Goal: Task Accomplishment & Management: Use online tool/utility

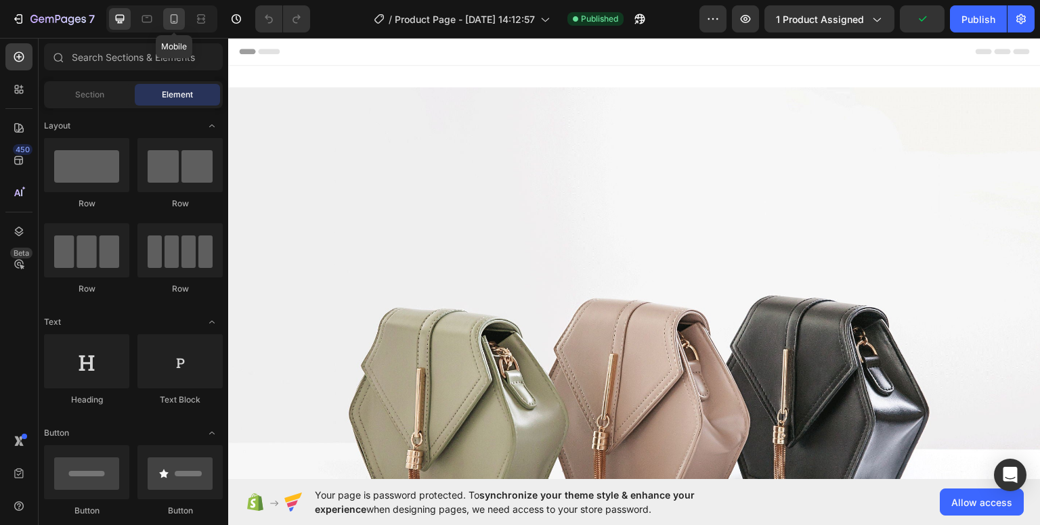
click at [183, 21] on div at bounding box center [174, 19] width 22 height 22
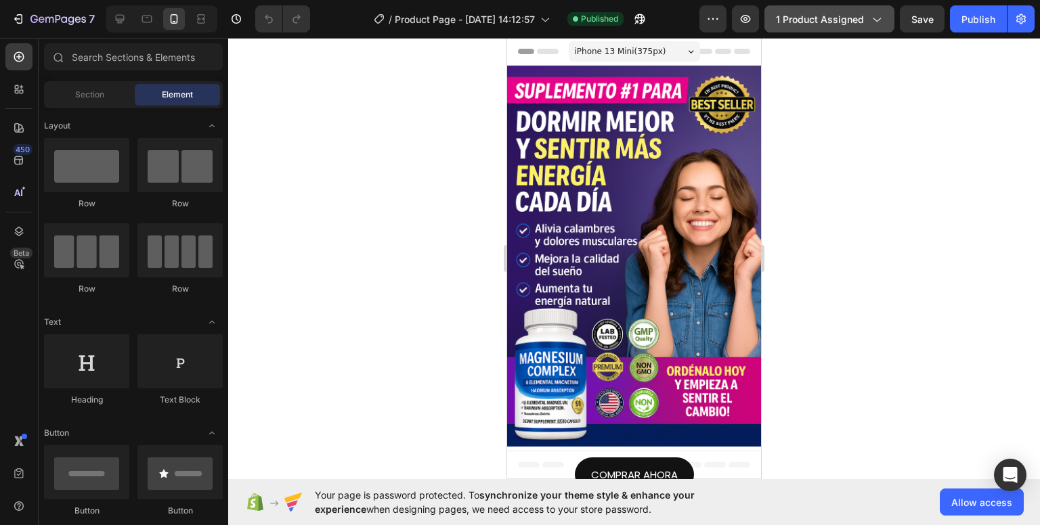
click at [790, 17] on span "1 product assigned" at bounding box center [820, 19] width 88 height 14
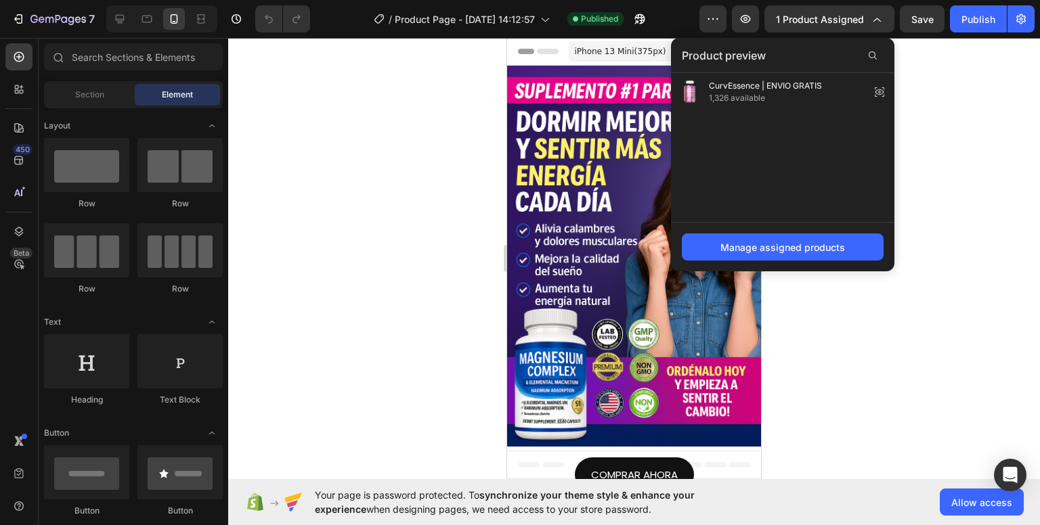
click at [949, 153] on div at bounding box center [634, 281] width 812 height 487
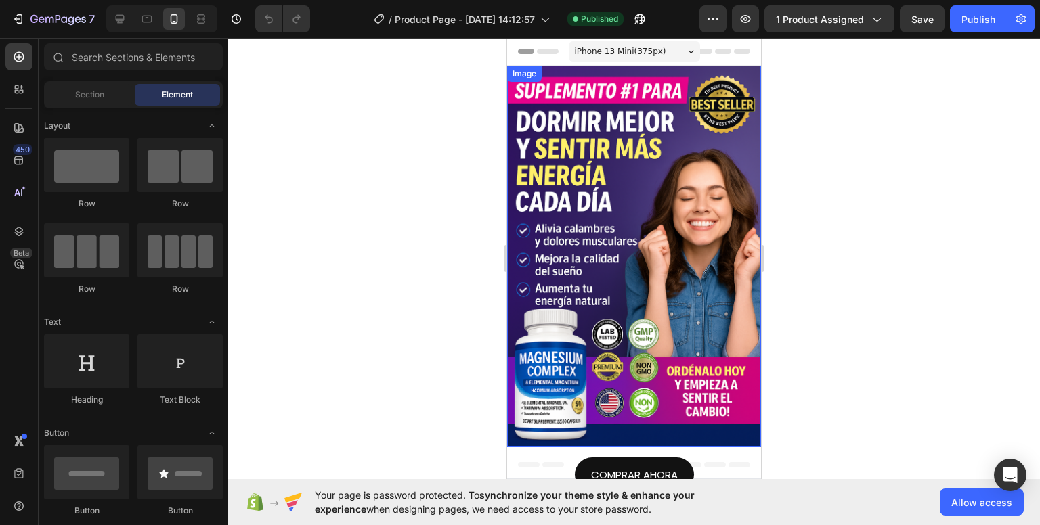
click at [711, 198] on img at bounding box center [634, 256] width 254 height 381
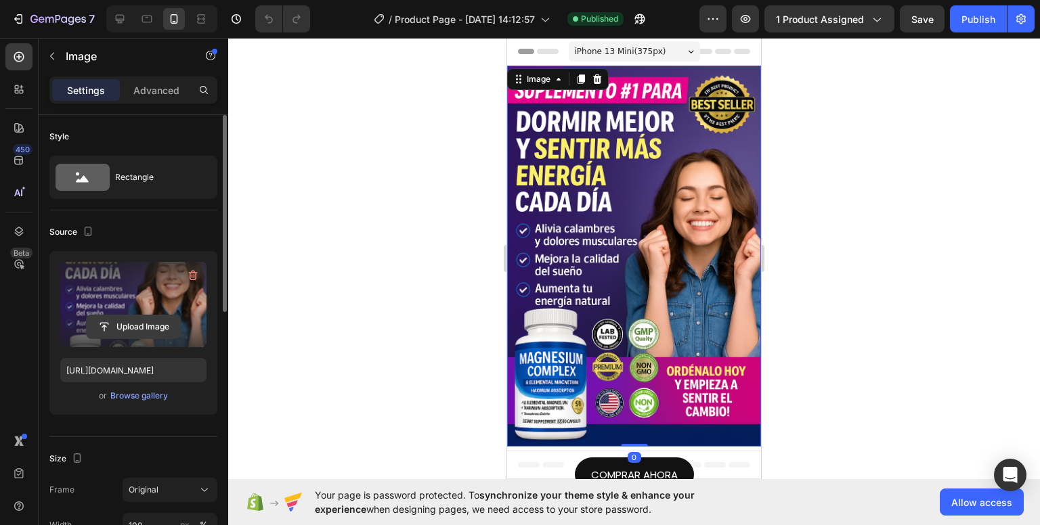
click at [139, 318] on input "file" at bounding box center [133, 326] width 93 height 23
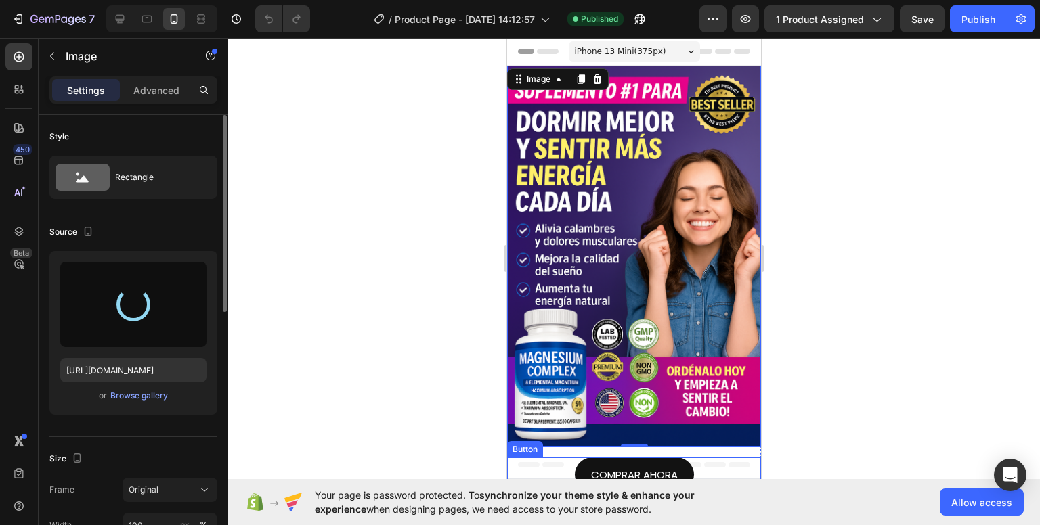
type input "[URL][DOMAIN_NAME]"
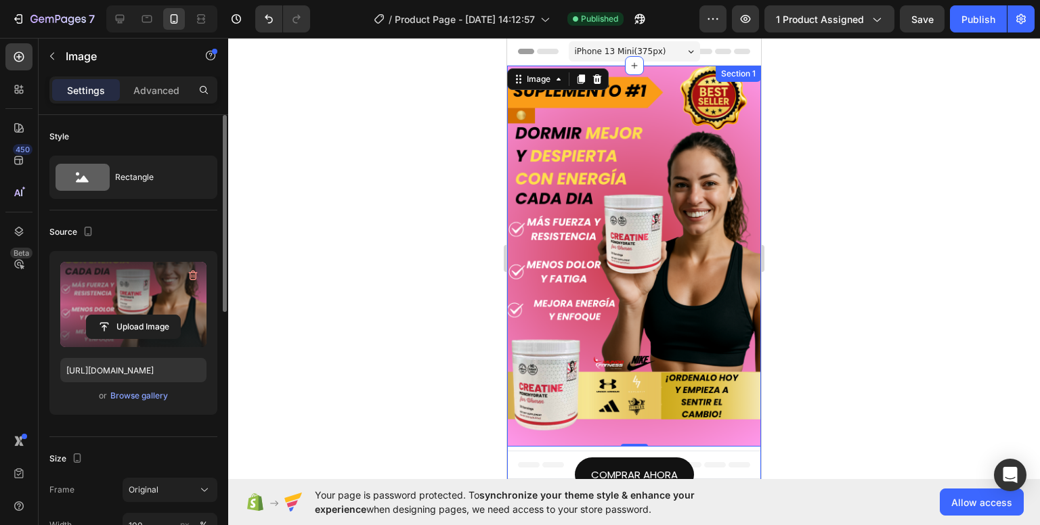
click at [552, 439] on div "Image 0 Row COMPRAR AHORA Button" at bounding box center [634, 279] width 254 height 427
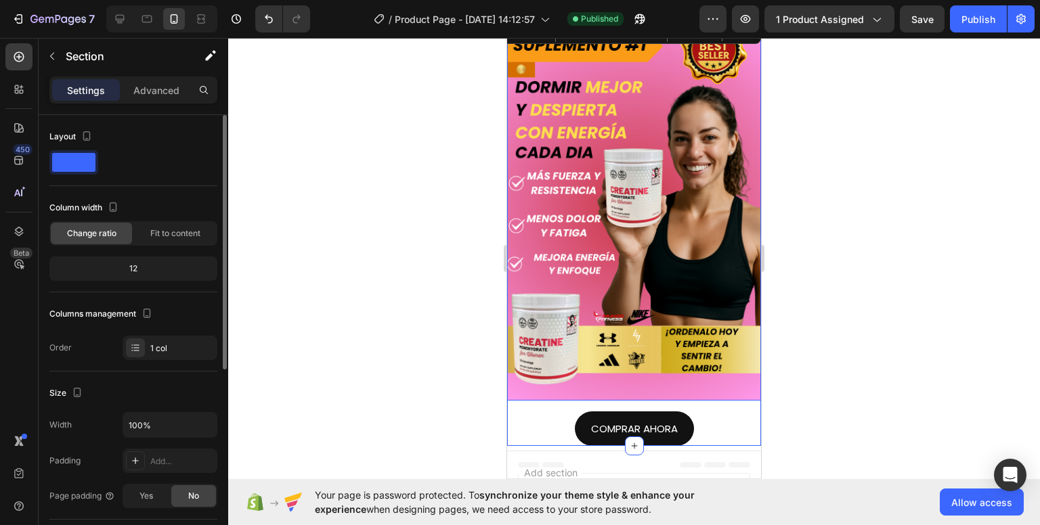
scroll to position [68, 0]
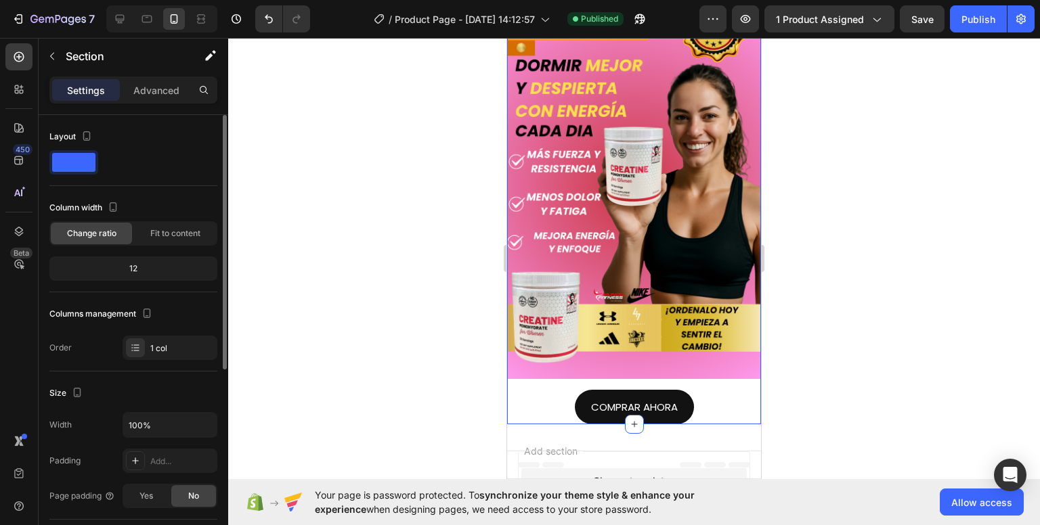
click at [555, 371] on div "Image Row COMPRAR AHORA Button" at bounding box center [634, 211] width 254 height 427
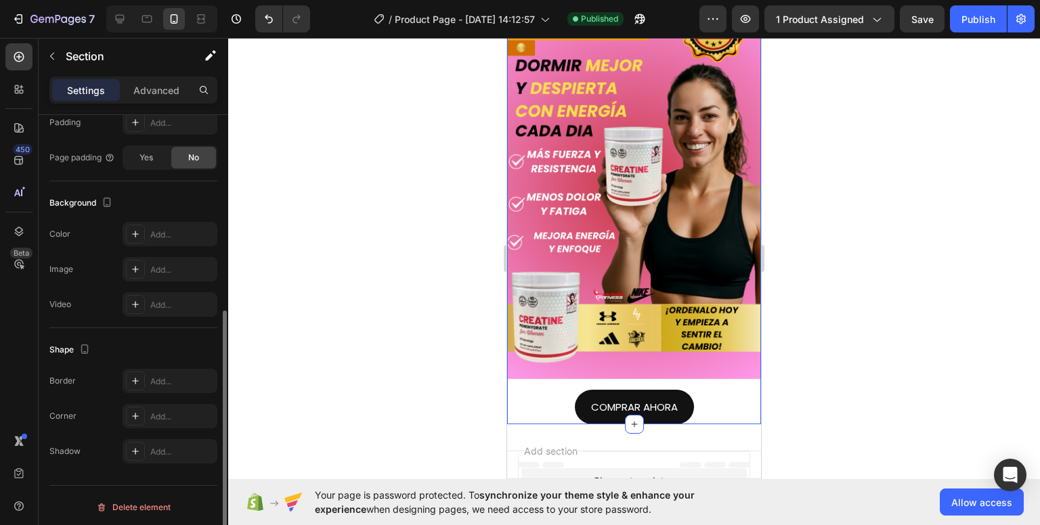
scroll to position [341, 0]
click at [548, 390] on div "COMPRAR AHORA Button" at bounding box center [634, 407] width 254 height 35
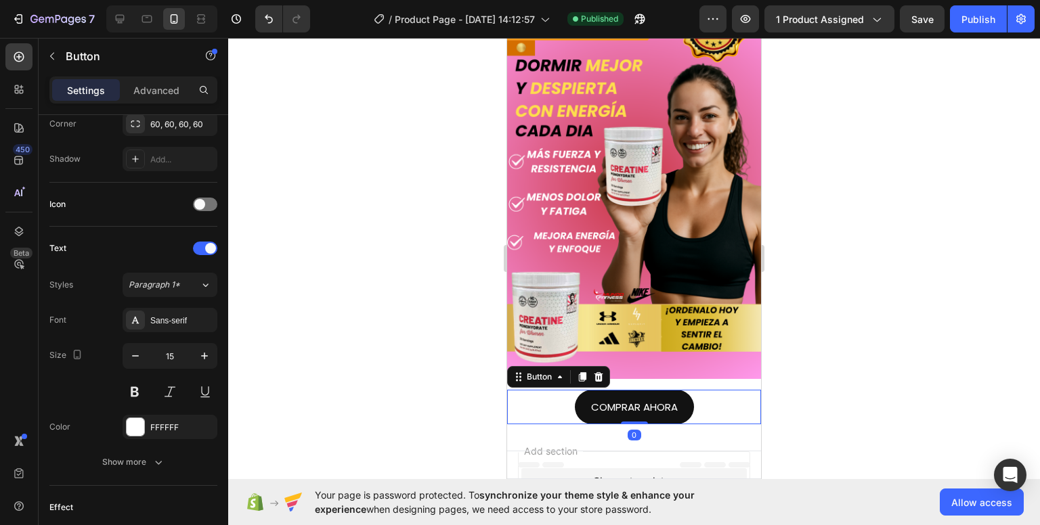
scroll to position [0, 0]
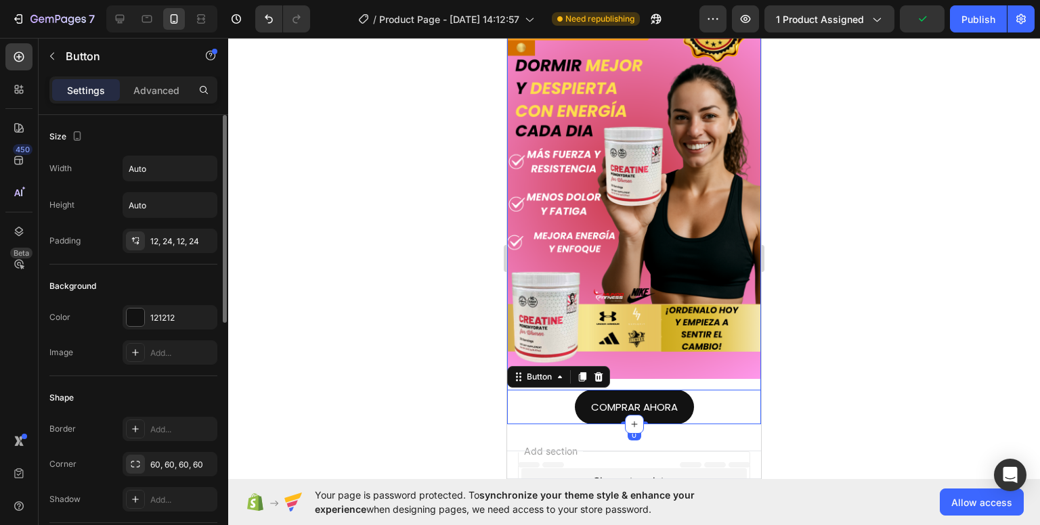
click at [684, 368] on div "Image Row COMPRAR AHORA Button 0" at bounding box center [634, 211] width 254 height 427
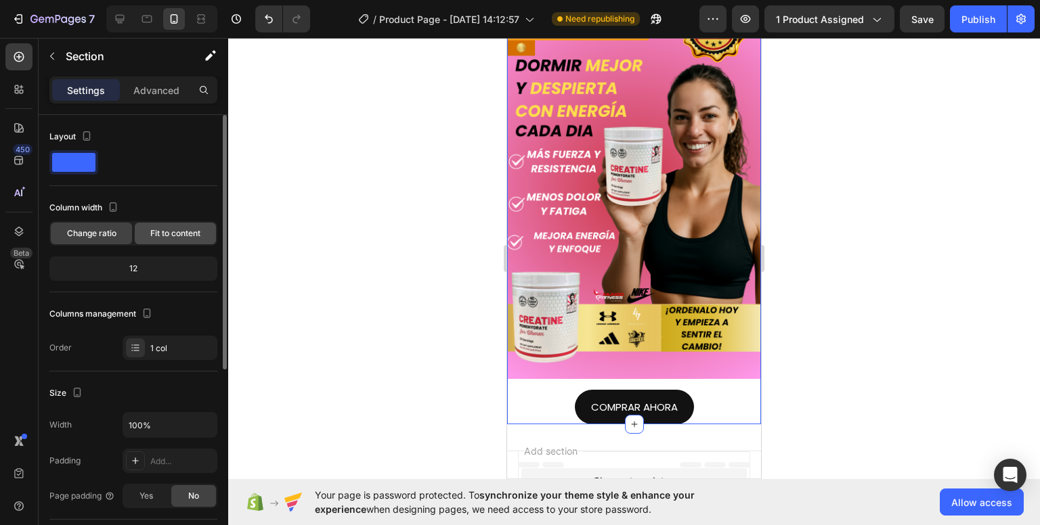
click at [183, 234] on span "Fit to content" at bounding box center [175, 233] width 50 height 12
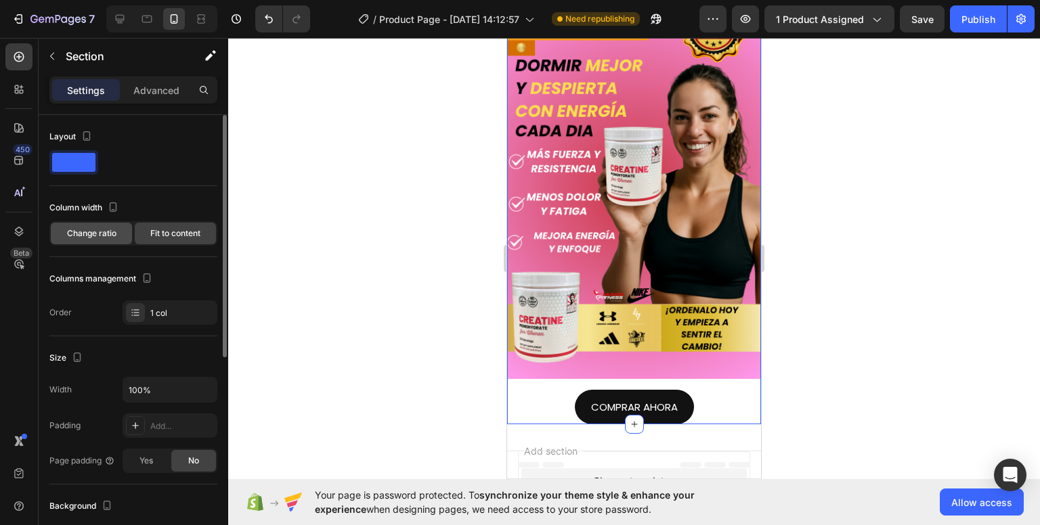
click at [124, 239] on div "Change ratio" at bounding box center [91, 234] width 81 height 22
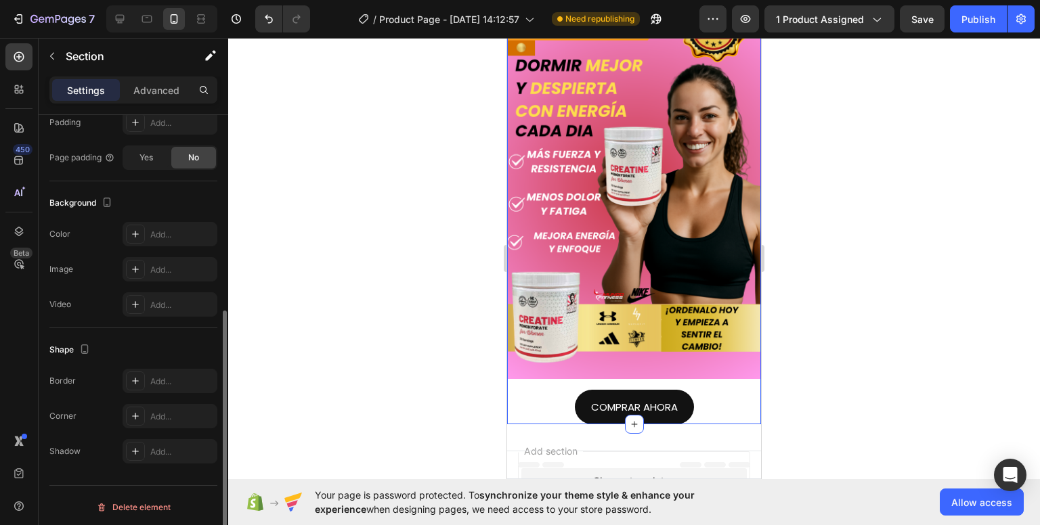
scroll to position [341, 0]
click at [561, 365] on div "Image Row COMPRAR AHORA Button" at bounding box center [634, 211] width 254 height 427
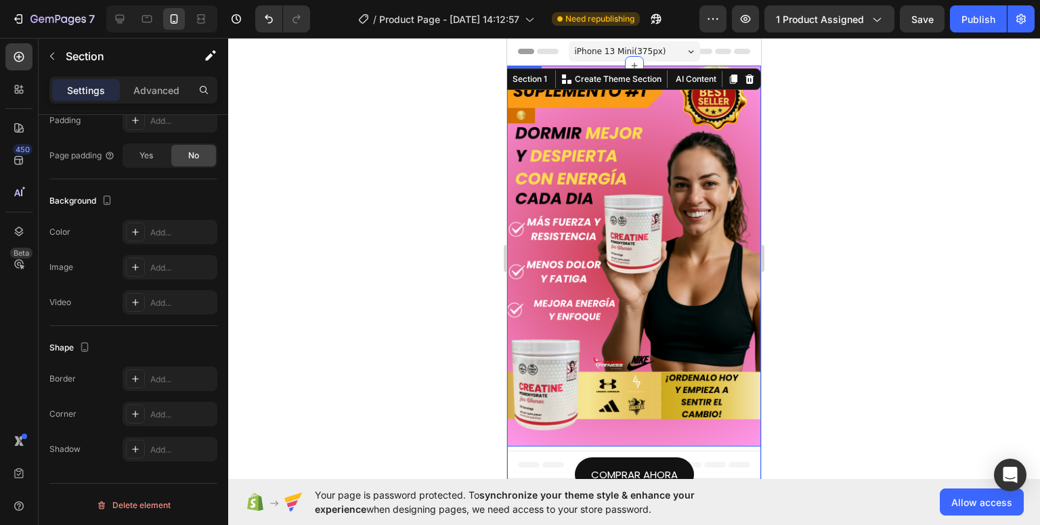
click at [571, 326] on img at bounding box center [634, 256] width 254 height 381
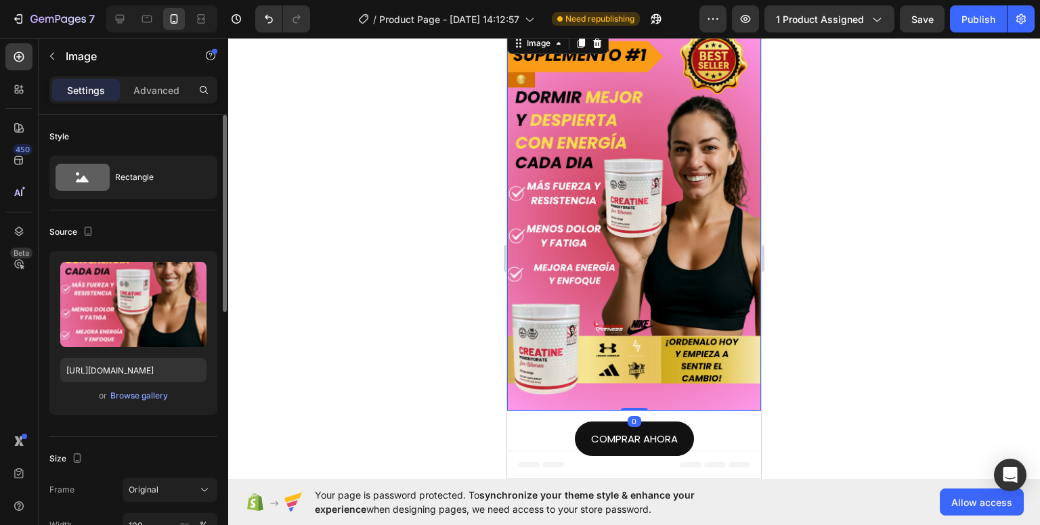
scroll to position [68, 0]
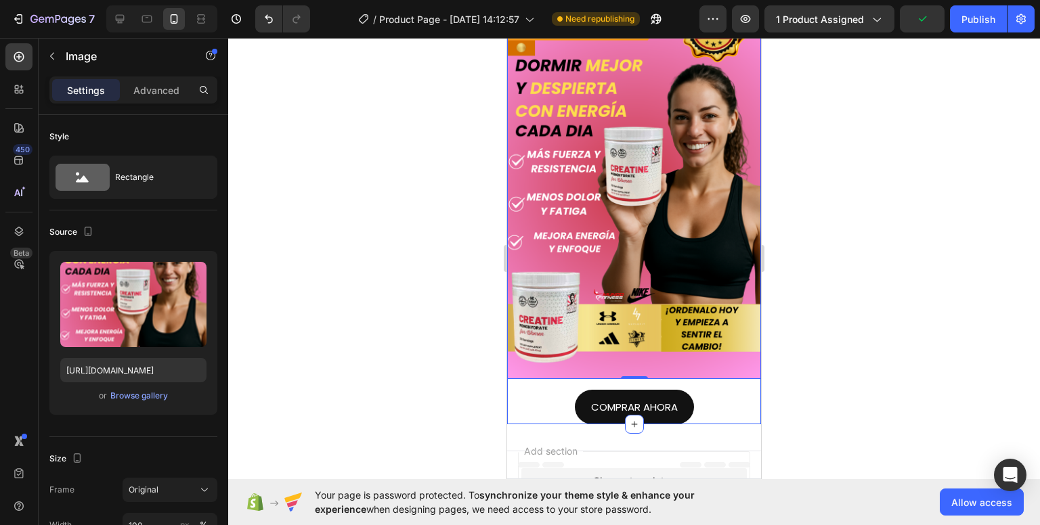
click at [554, 369] on div "Image 0 Row COMPRAR AHORA Button" at bounding box center [634, 211] width 254 height 427
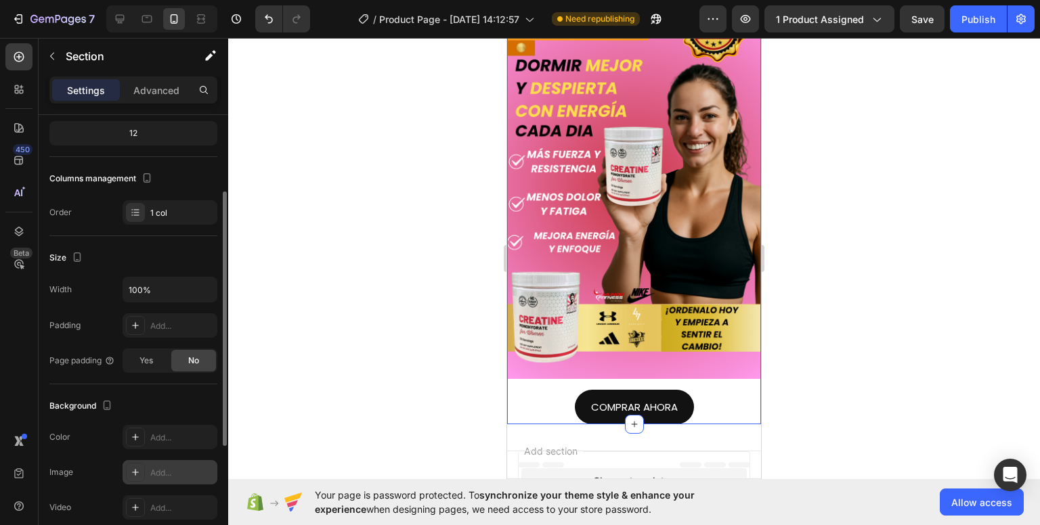
scroll to position [203, 0]
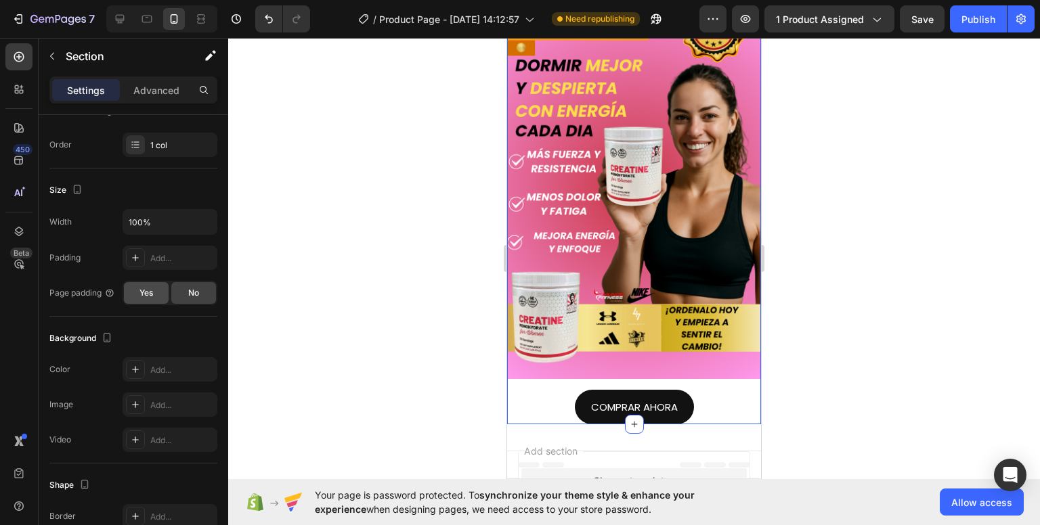
click at [141, 299] on div "Yes" at bounding box center [146, 293] width 45 height 22
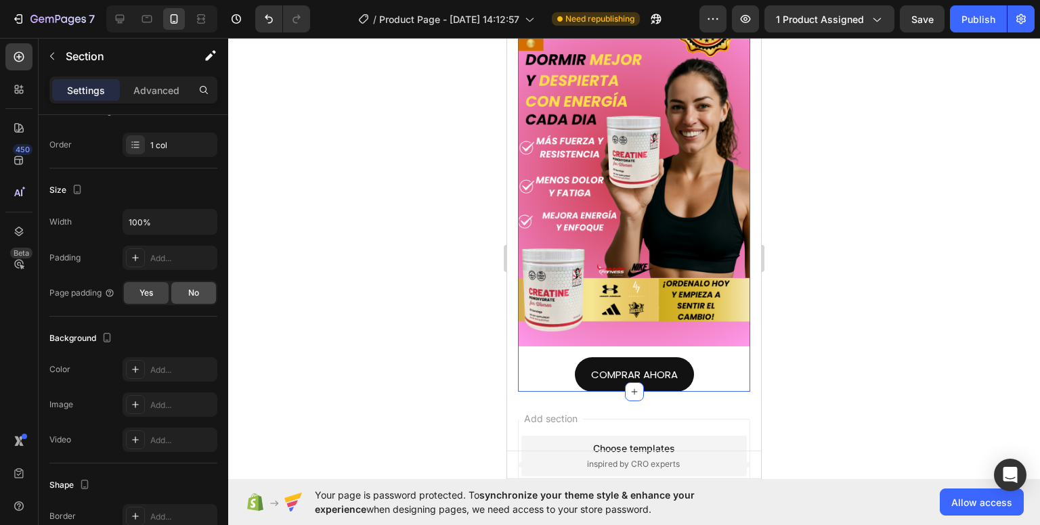
click at [190, 298] on span "No" at bounding box center [193, 293] width 11 height 12
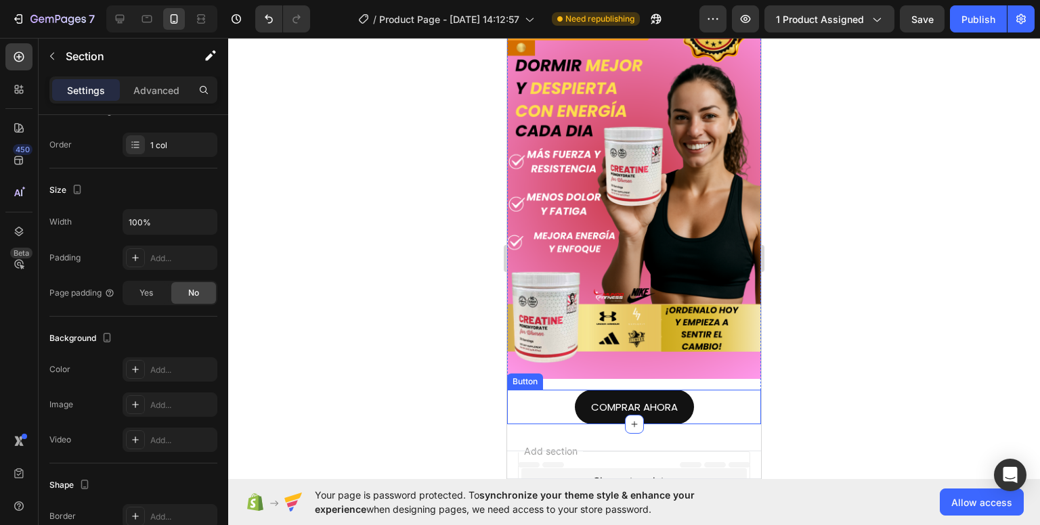
click at [546, 395] on div "COMPRAR AHORA Button" at bounding box center [634, 407] width 254 height 35
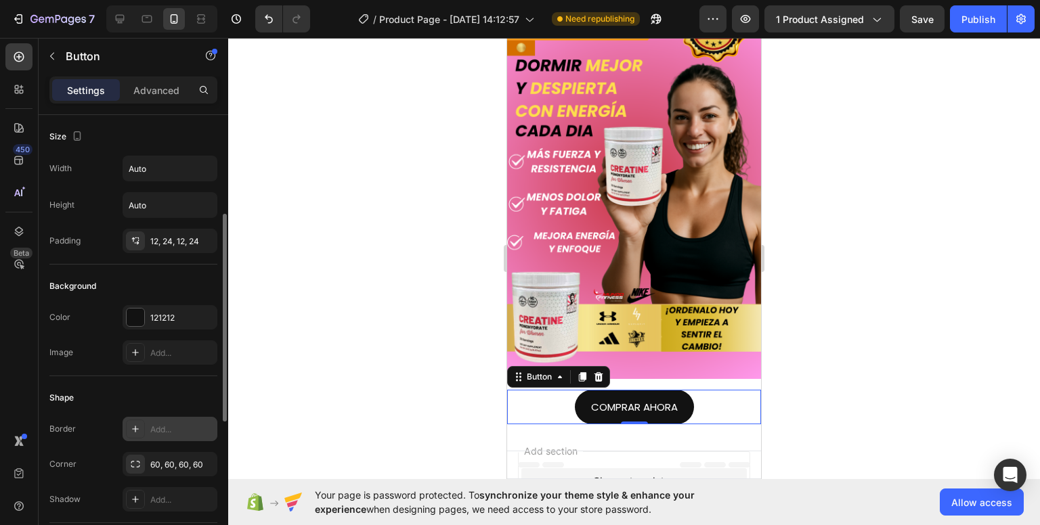
scroll to position [135, 0]
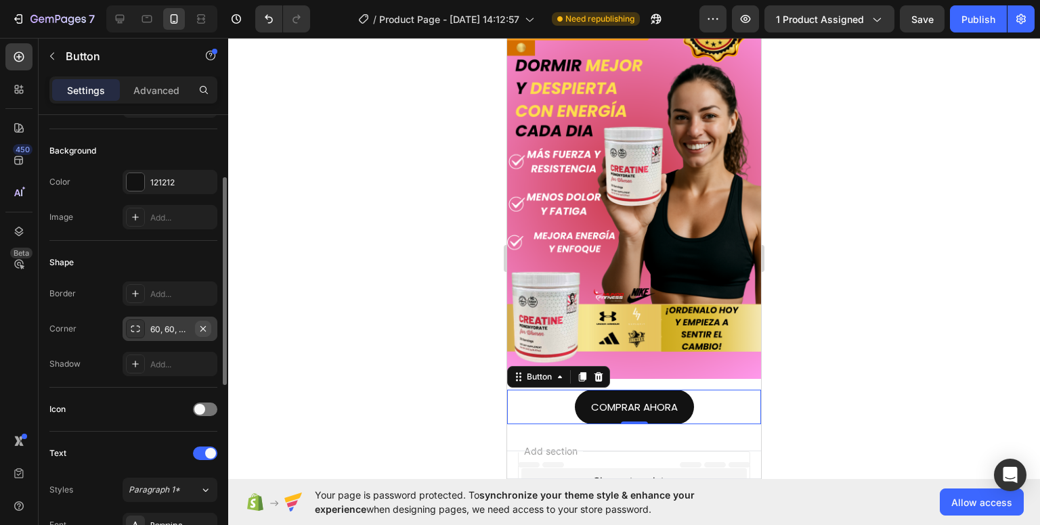
click at [206, 327] on icon "button" at bounding box center [203, 329] width 11 height 11
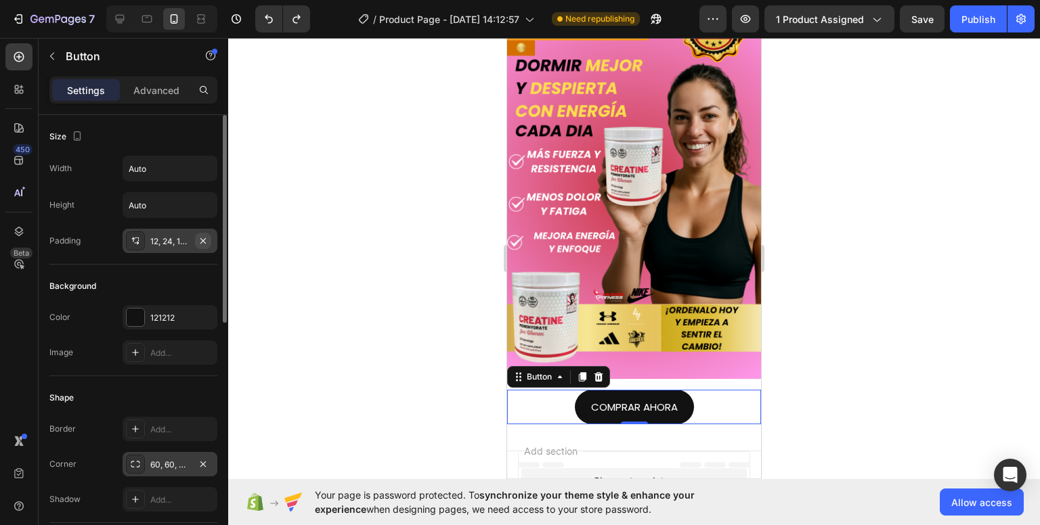
click at [200, 247] on button "button" at bounding box center [203, 241] width 16 height 16
click at [707, 368] on div "Image Row COMPRAR AHORA Button 0" at bounding box center [634, 211] width 254 height 427
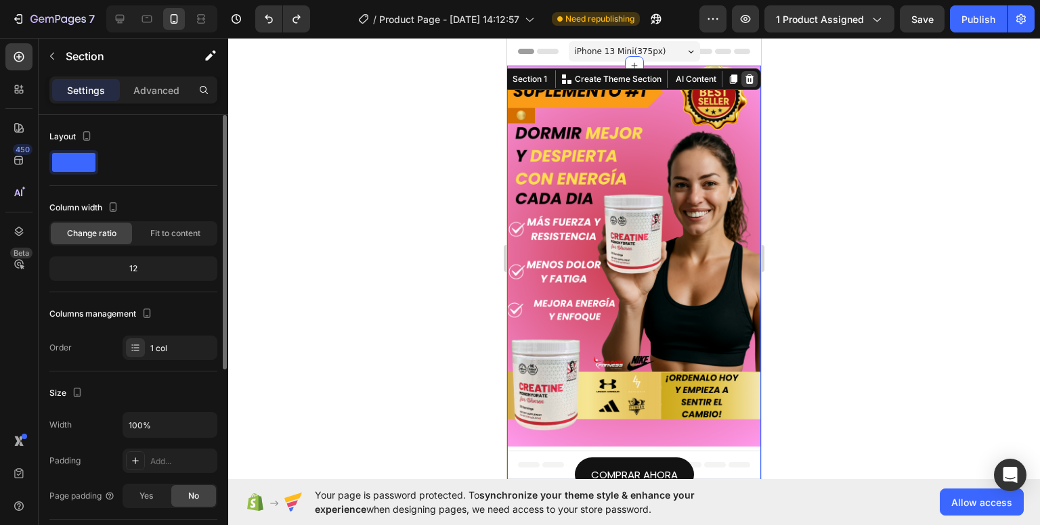
click at [744, 79] on icon at bounding box center [749, 79] width 11 height 11
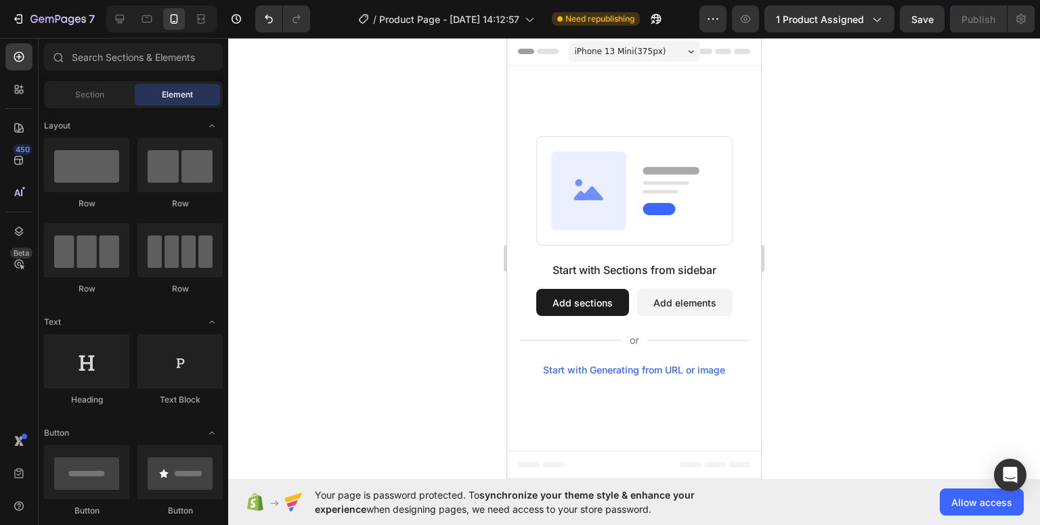
click at [615, 257] on div "Start with Sections from sidebar Add sections Add elements Start with Generatin…" at bounding box center [634, 256] width 254 height 240
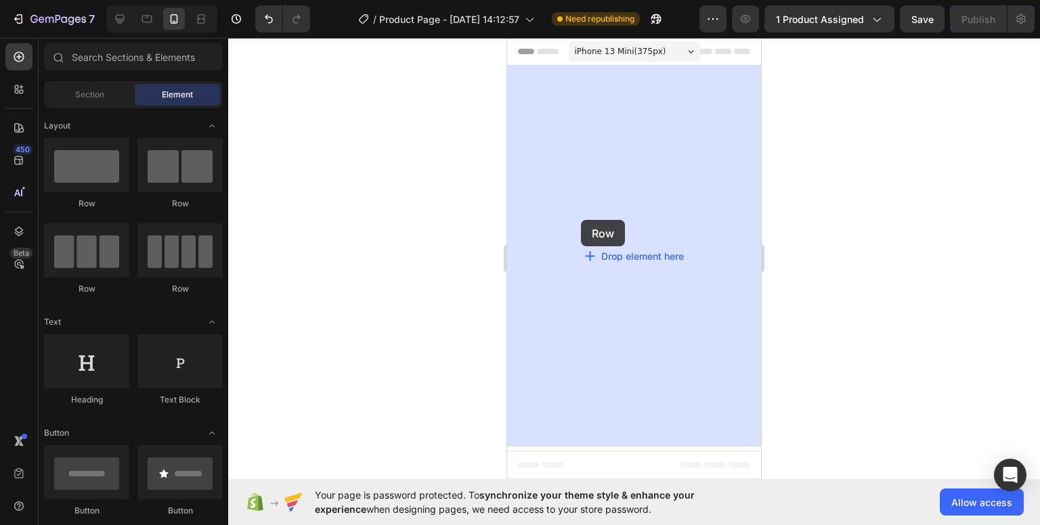
drag, startPoint x: 596, startPoint y: 221, endPoint x: 581, endPoint y: 220, distance: 15.6
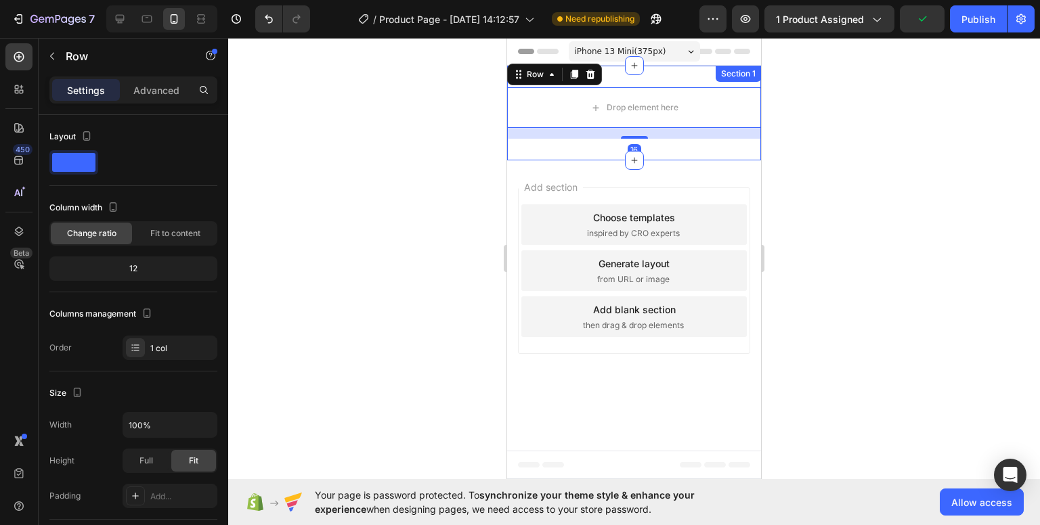
click at [639, 77] on div "Drop element here Row 16 Section 1" at bounding box center [634, 113] width 254 height 95
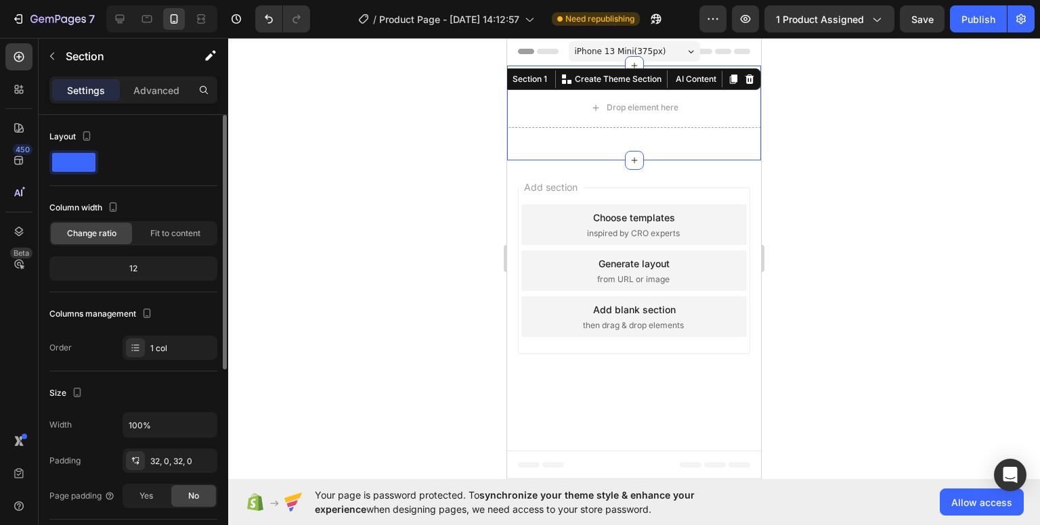
scroll to position [135, 0]
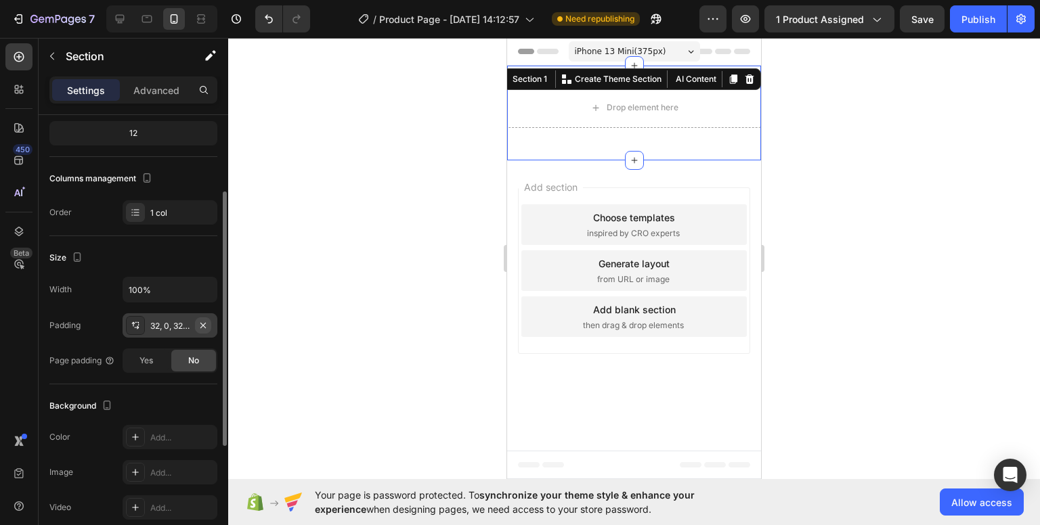
click at [206, 322] on icon "button" at bounding box center [203, 325] width 11 height 11
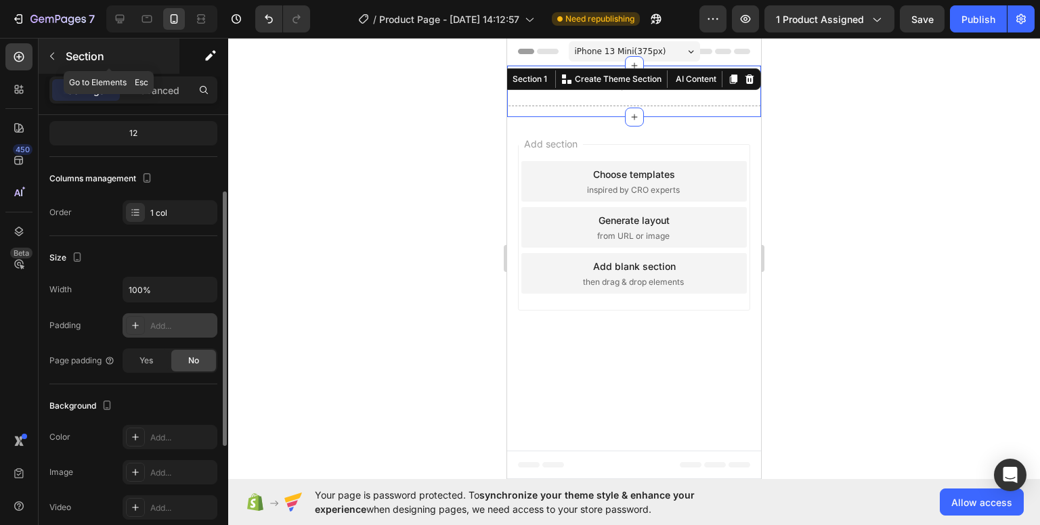
click at [55, 57] on icon "button" at bounding box center [52, 56] width 11 height 11
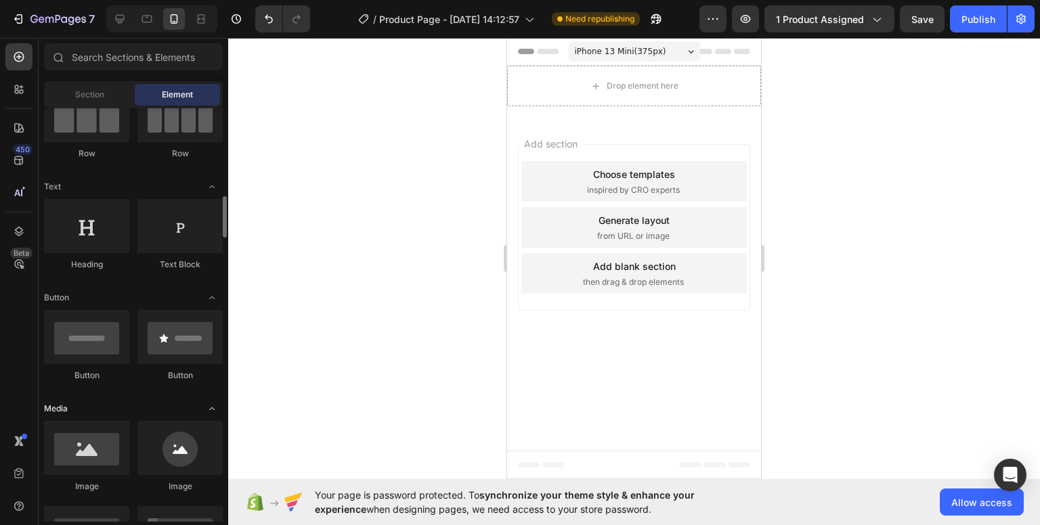
scroll to position [203, 0]
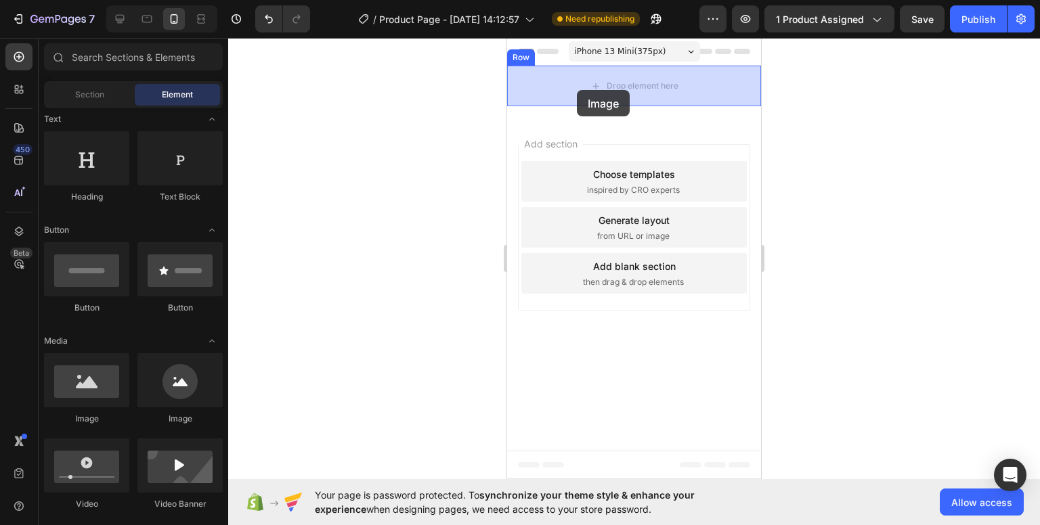
drag, startPoint x: 663, startPoint y: 374, endPoint x: 577, endPoint y: 90, distance: 296.6
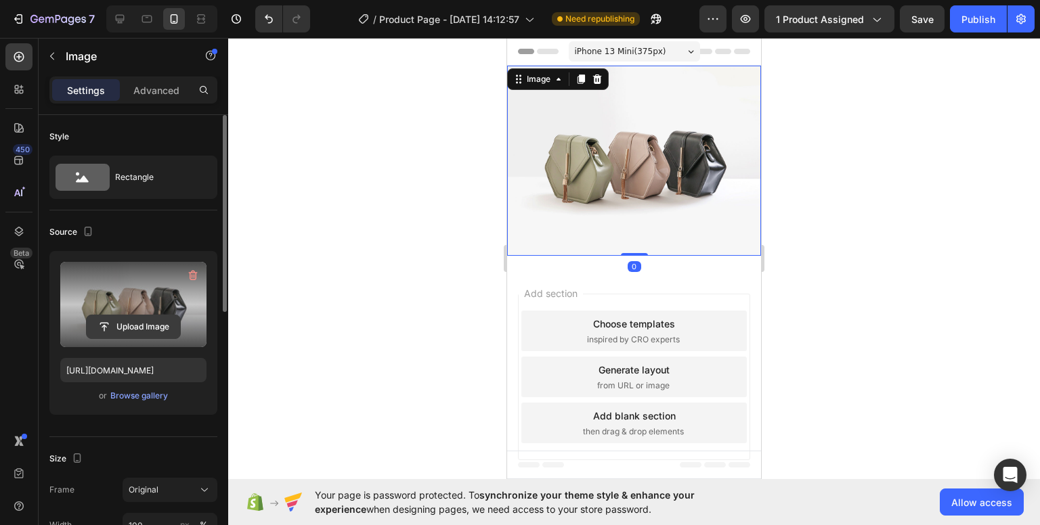
click at [121, 328] on input "file" at bounding box center [133, 326] width 93 height 23
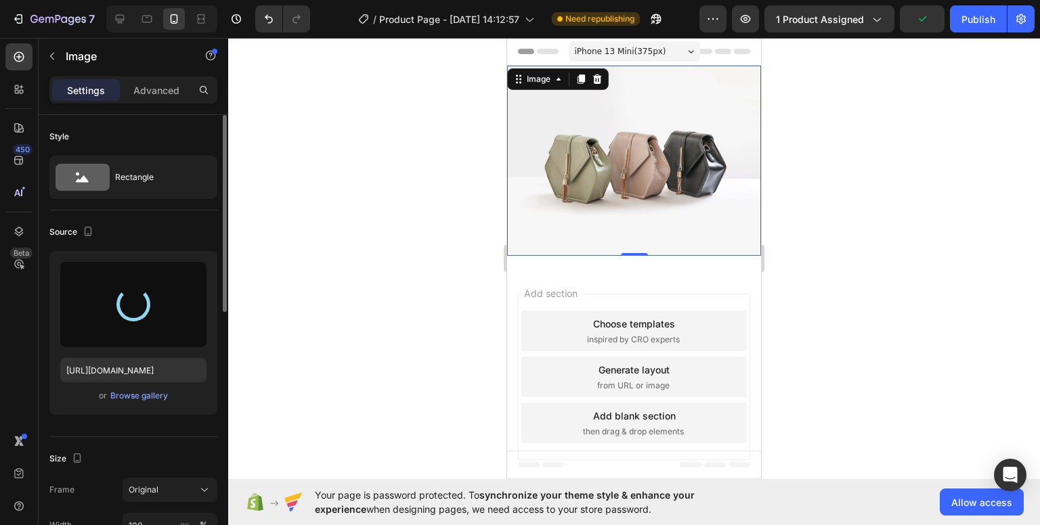
type input "[URL][DOMAIN_NAME]"
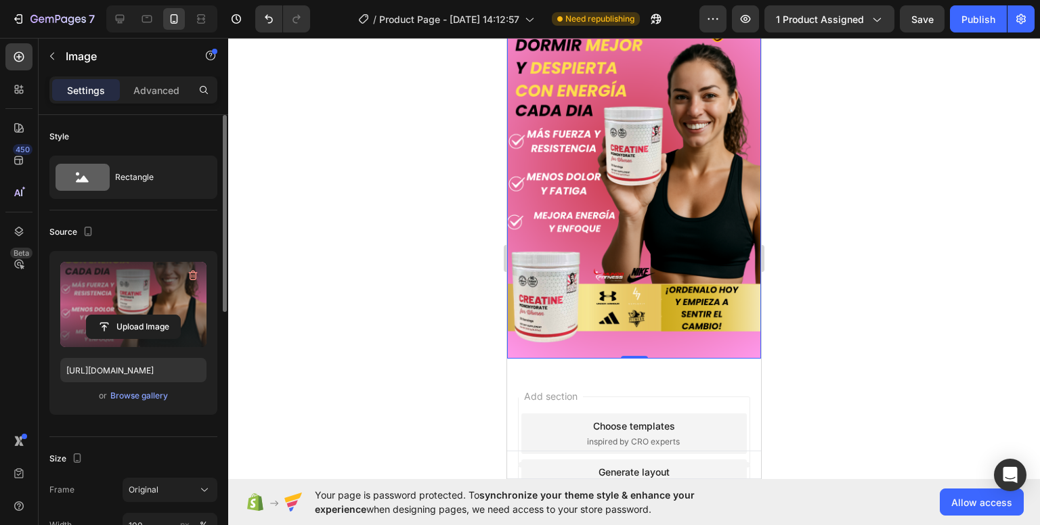
scroll to position [122, 0]
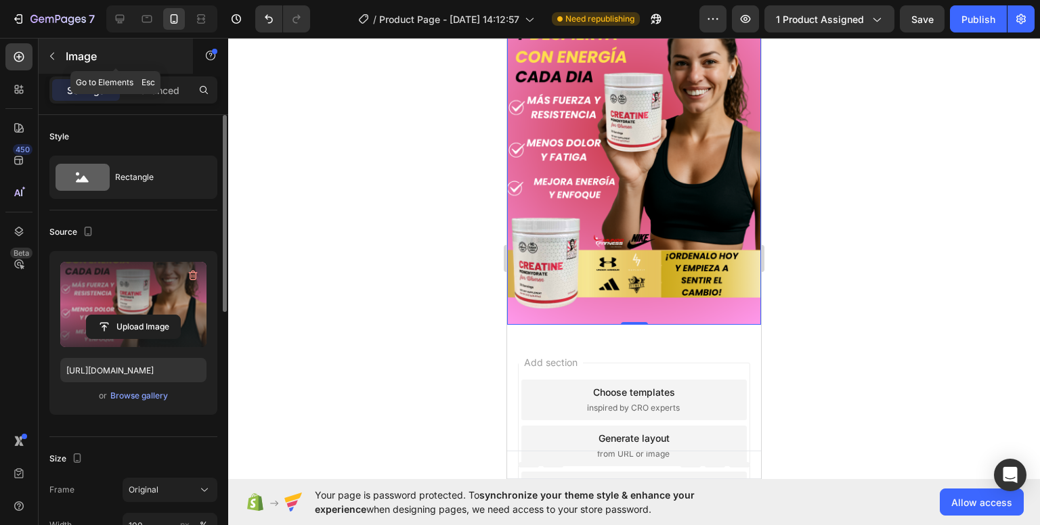
click at [50, 64] on button "button" at bounding box center [52, 56] width 22 height 22
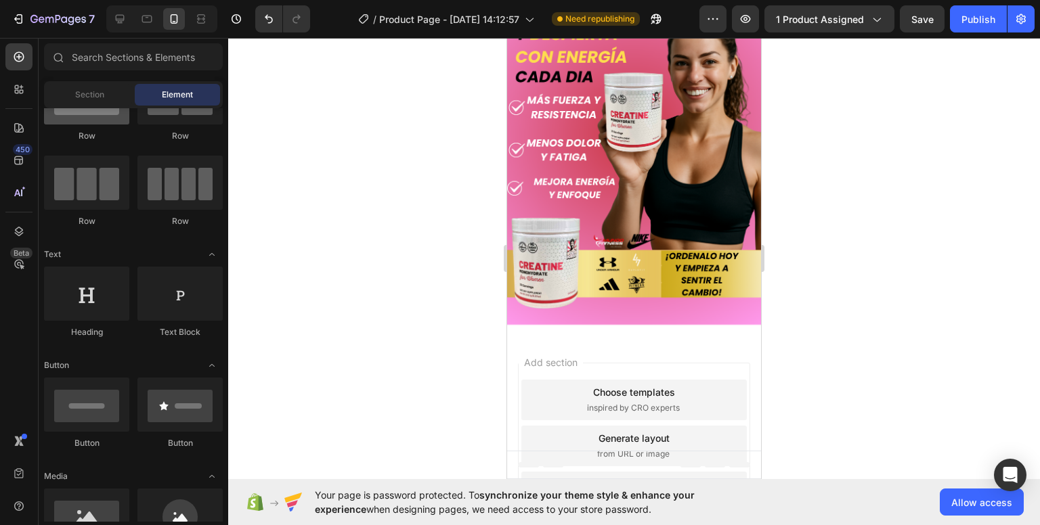
scroll to position [0, 0]
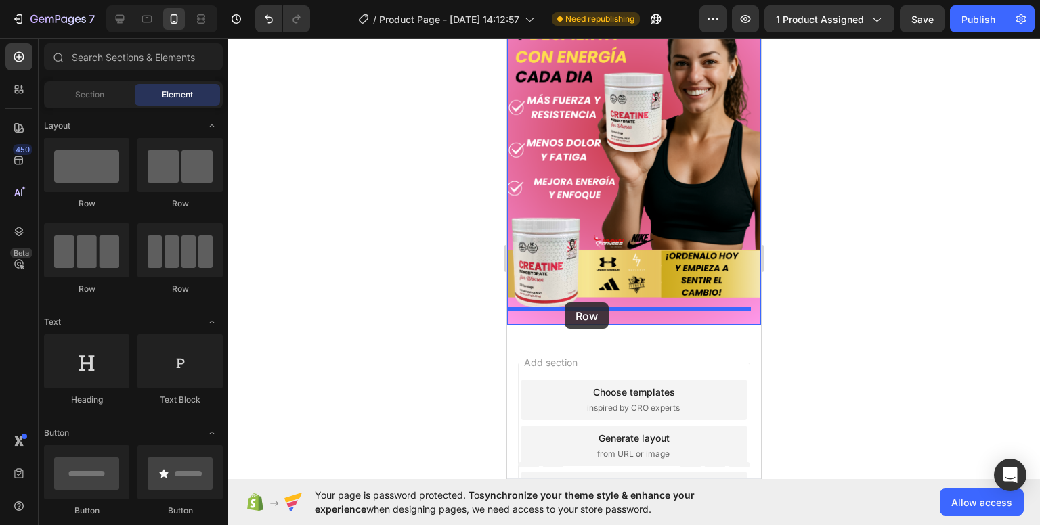
drag, startPoint x: 586, startPoint y: 220, endPoint x: 828, endPoint y: 328, distance: 265.5
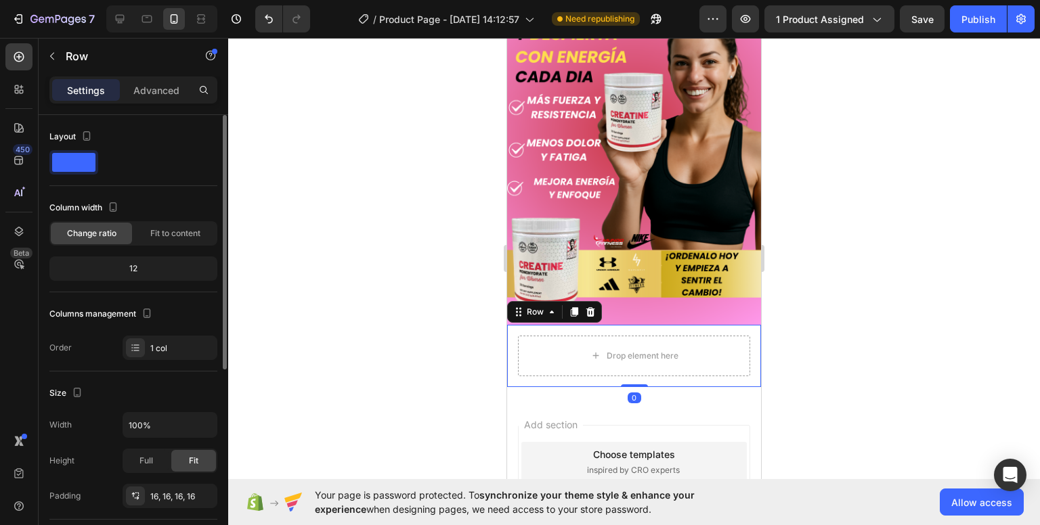
scroll to position [68, 0]
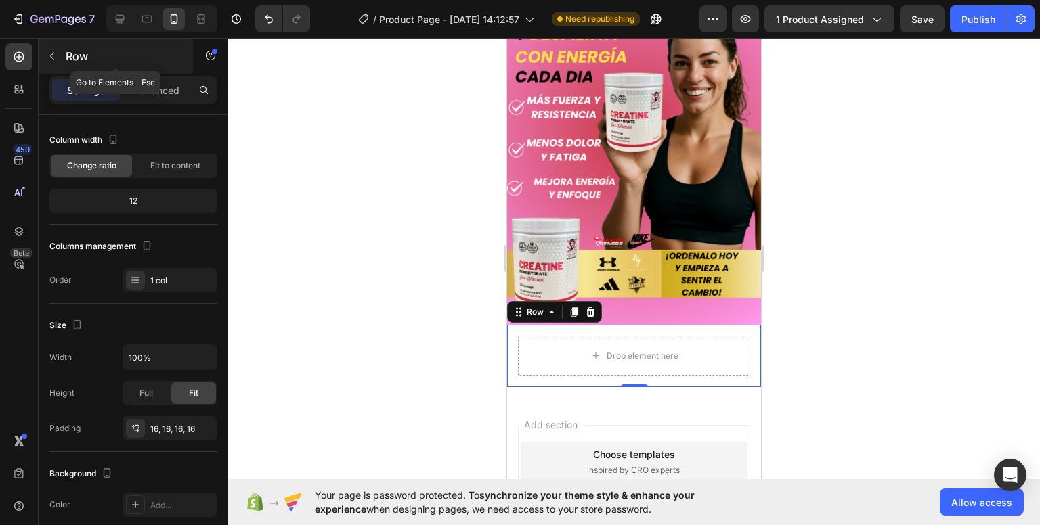
click at [53, 56] on icon "button" at bounding box center [52, 56] width 11 height 11
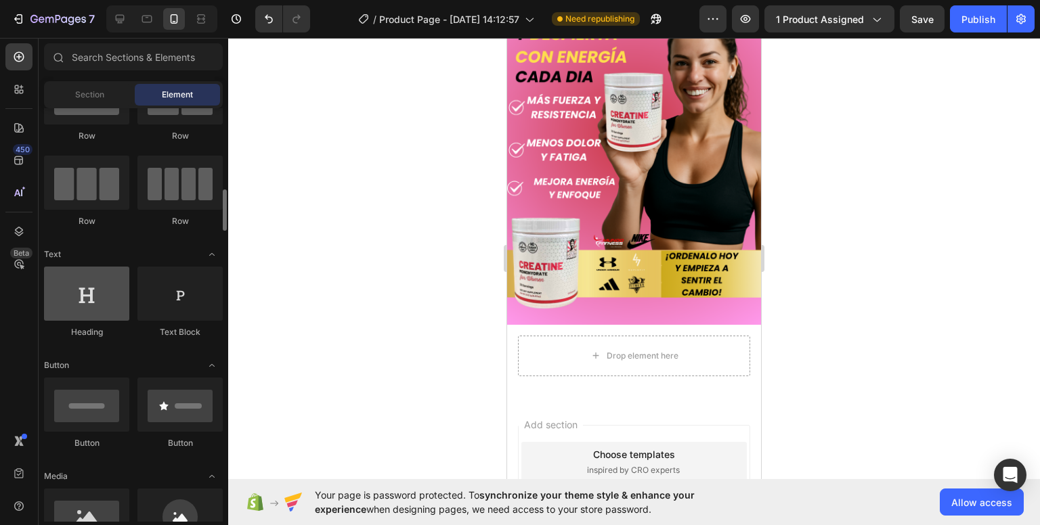
scroll to position [135, 0]
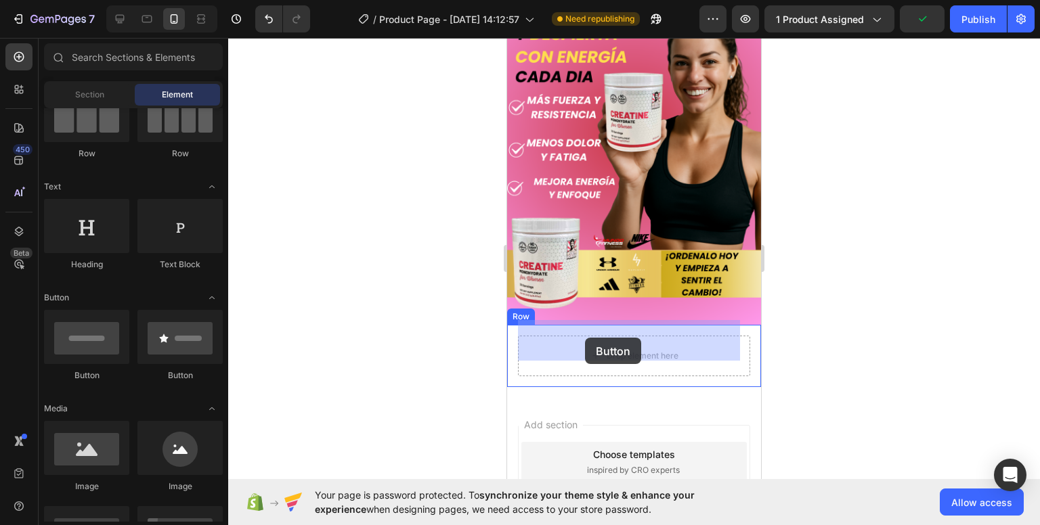
drag, startPoint x: 565, startPoint y: 391, endPoint x: 938, endPoint y: 377, distance: 373.3
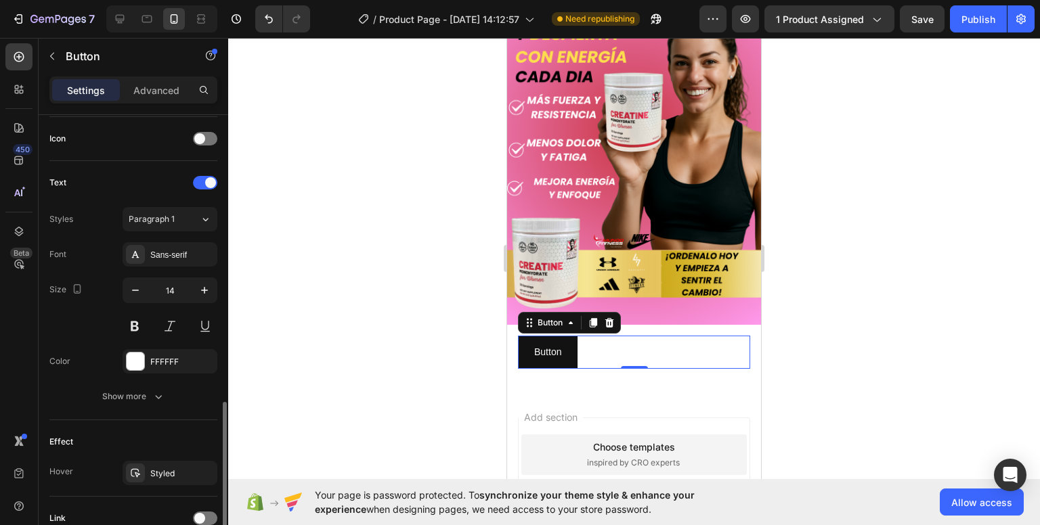
scroll to position [520, 0]
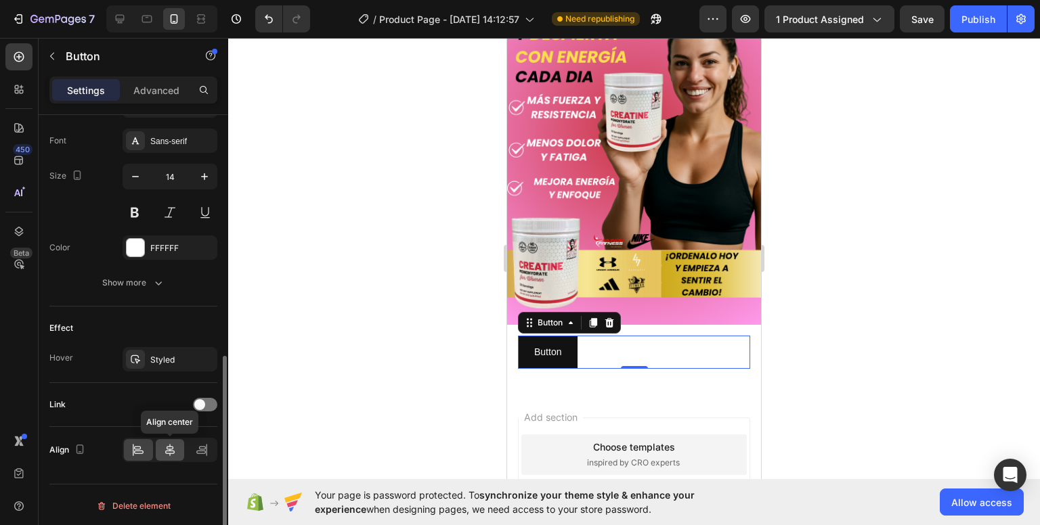
click at [163, 452] on div at bounding box center [170, 450] width 29 height 22
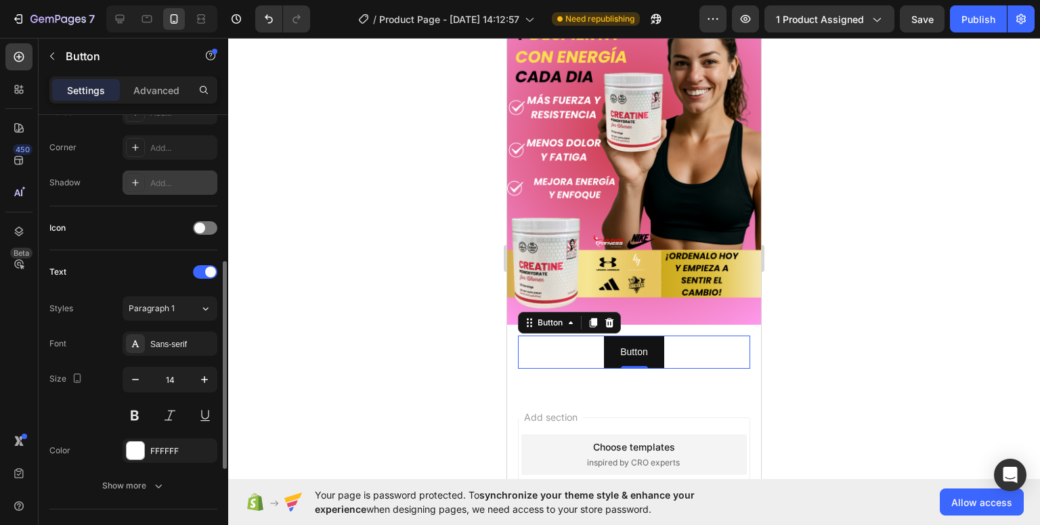
scroll to position [181, 0]
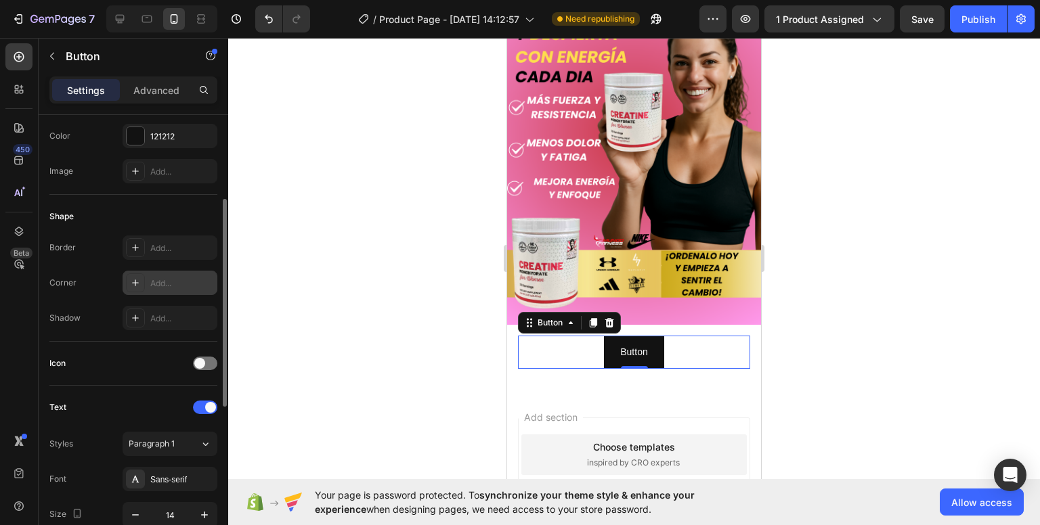
click at [167, 285] on div "Add..." at bounding box center [182, 284] width 64 height 12
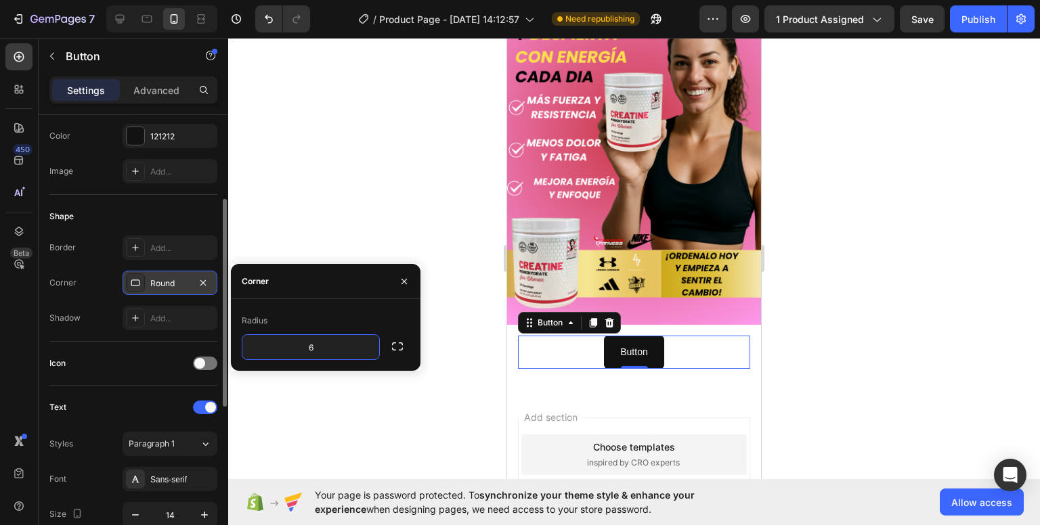
type input "60"
click at [171, 217] on div "Shape" at bounding box center [133, 217] width 168 height 22
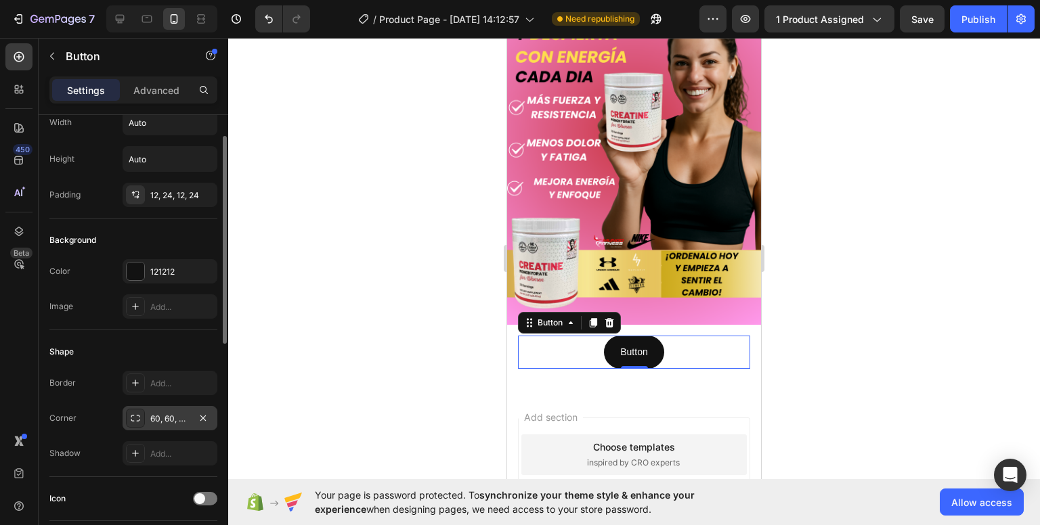
scroll to position [0, 0]
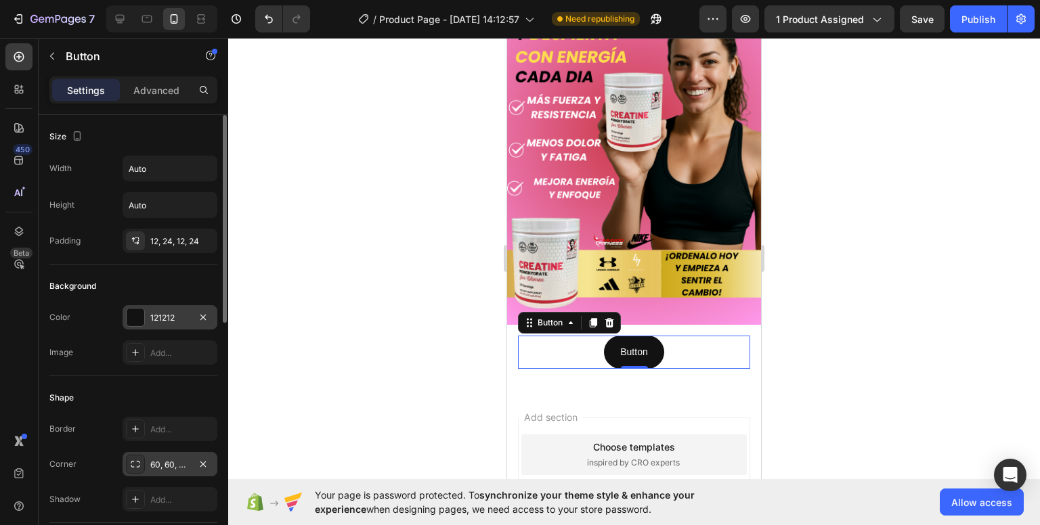
click at [141, 318] on div at bounding box center [136, 318] width 18 height 18
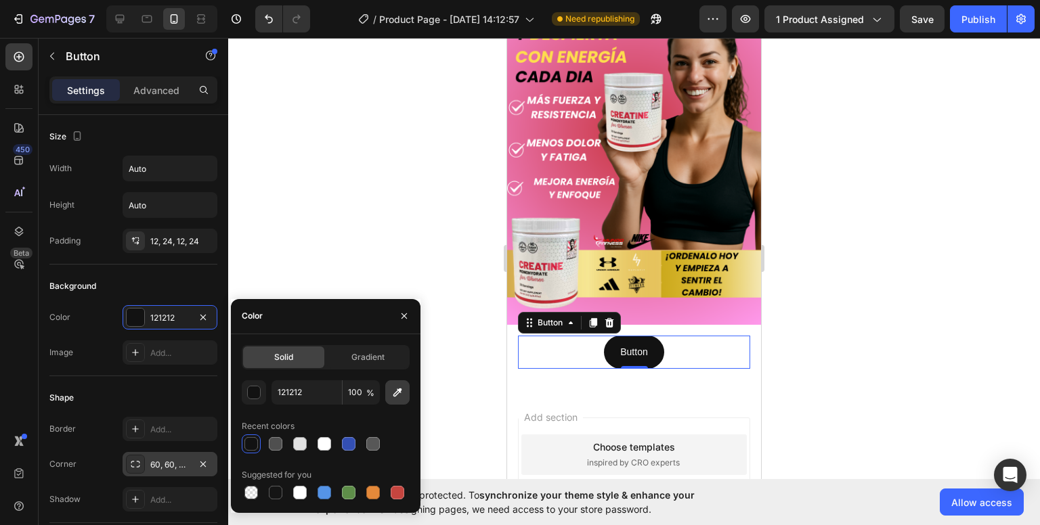
click at [393, 404] on button "button" at bounding box center [397, 392] width 24 height 24
type input "DB5677"
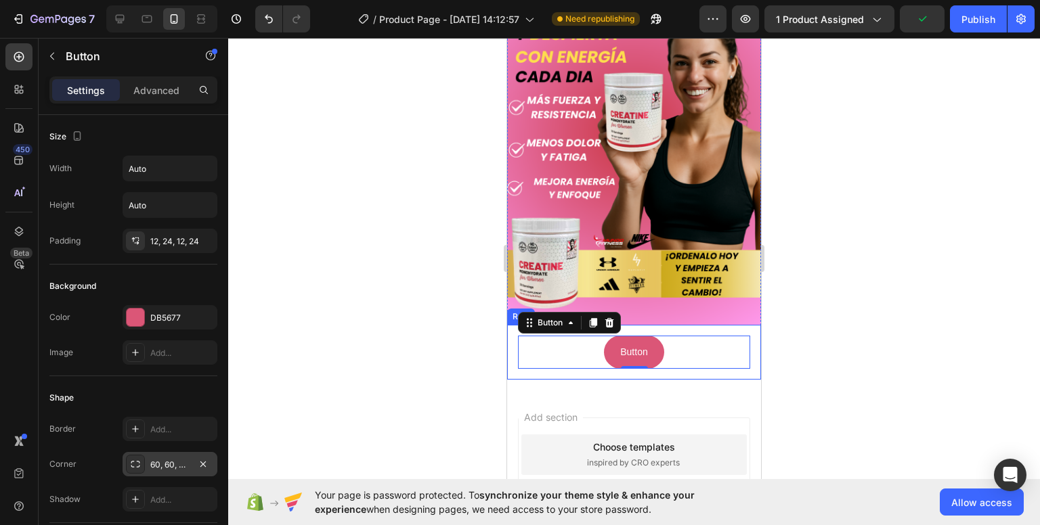
click at [512, 329] on div "Button Button 0 Row" at bounding box center [634, 352] width 254 height 55
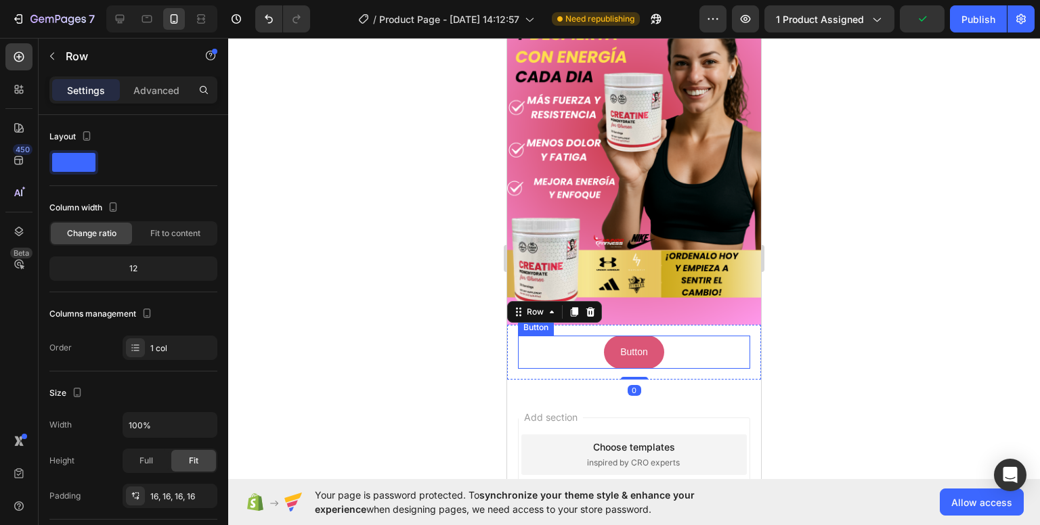
click at [565, 343] on div "Button Button" at bounding box center [634, 352] width 232 height 33
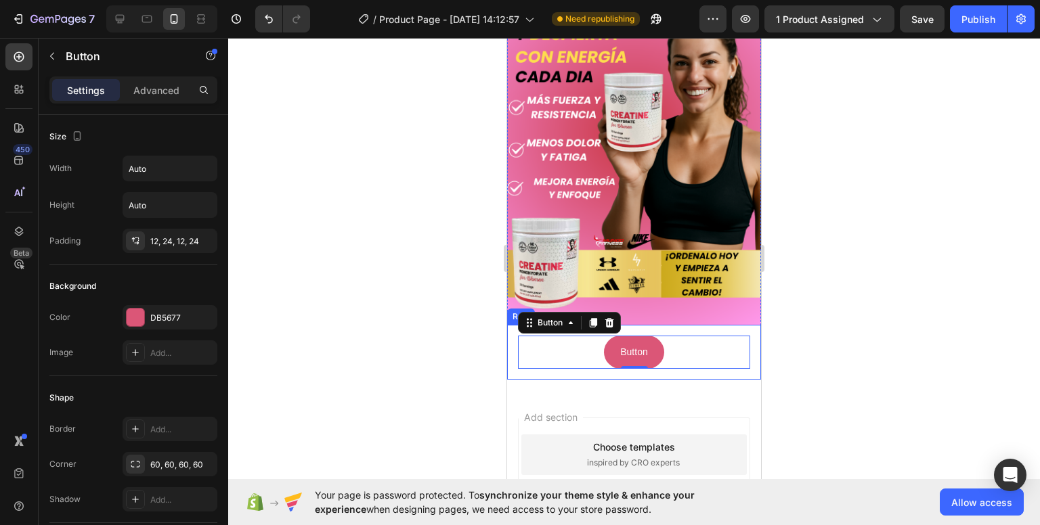
click at [512, 353] on div "Button Button 0 Row" at bounding box center [634, 352] width 254 height 55
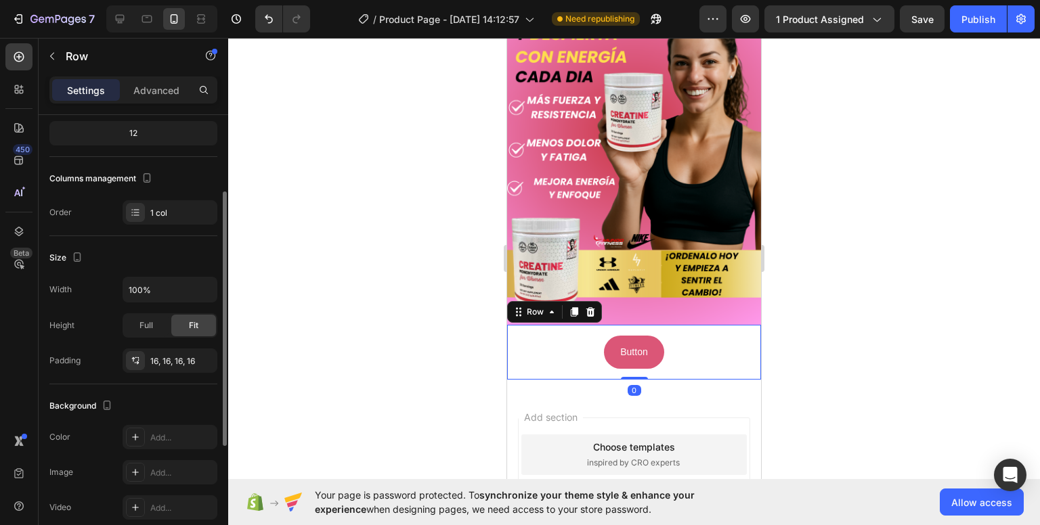
scroll to position [203, 0]
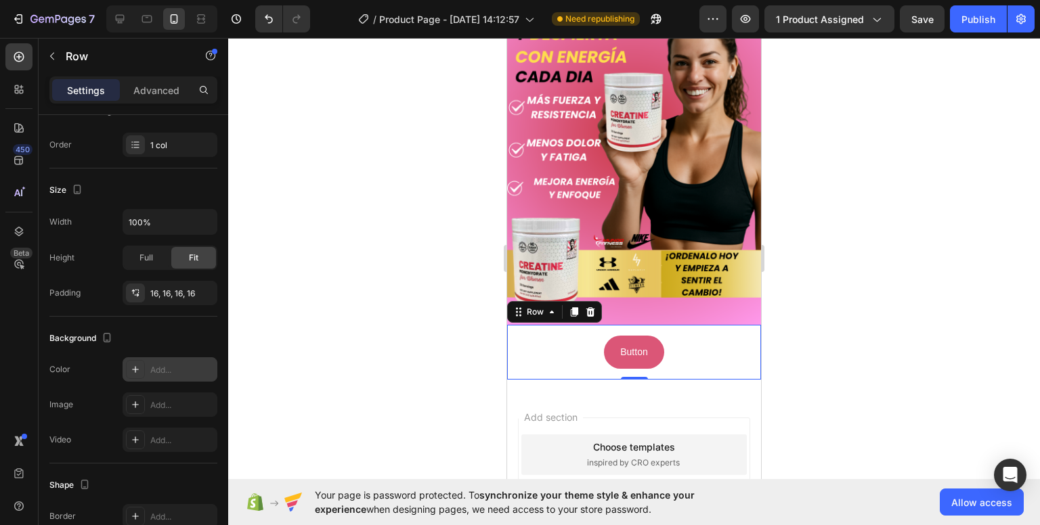
click at [164, 378] on div "Add..." at bounding box center [170, 369] width 95 height 24
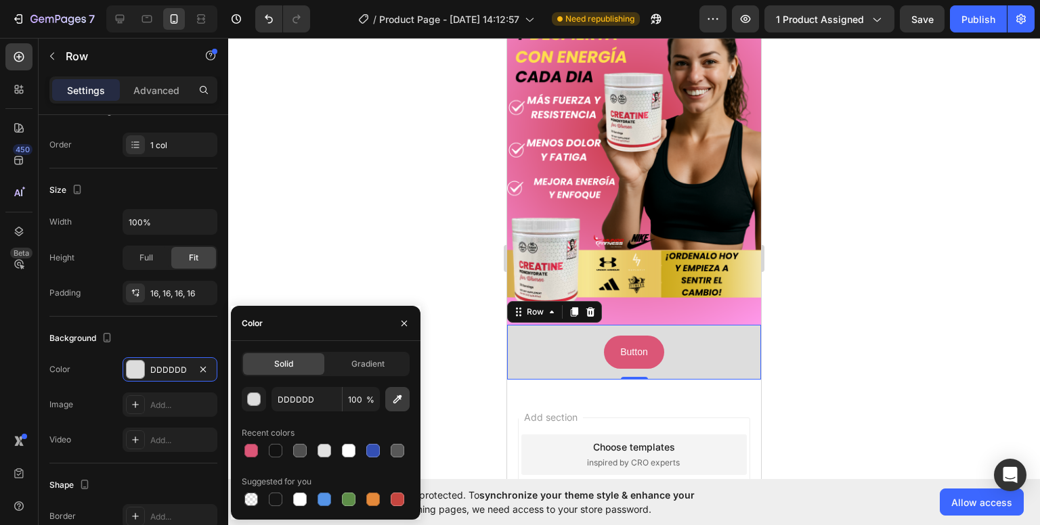
click at [399, 395] on icon "button" at bounding box center [398, 400] width 14 height 14
type input "F386CB"
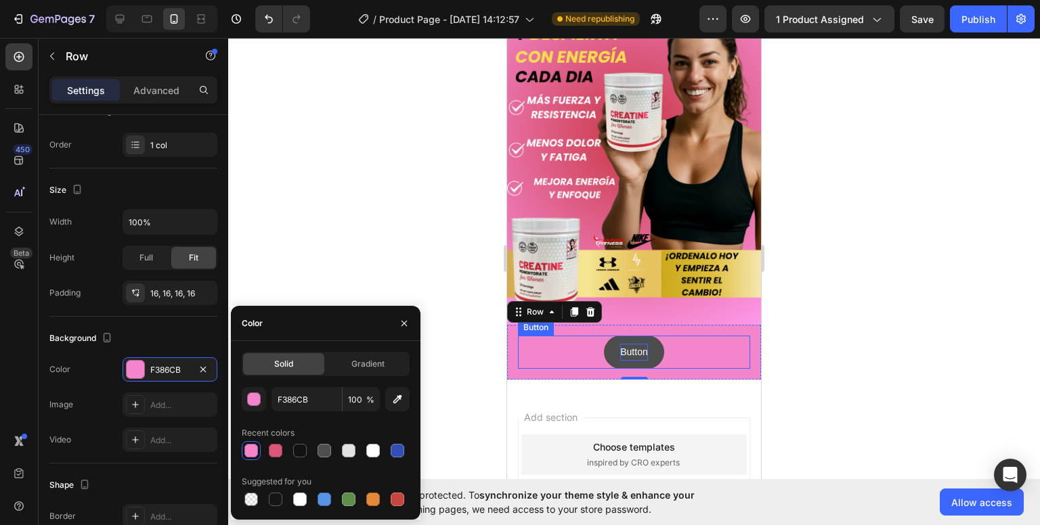
click at [628, 344] on p "Button" at bounding box center [633, 352] width 27 height 17
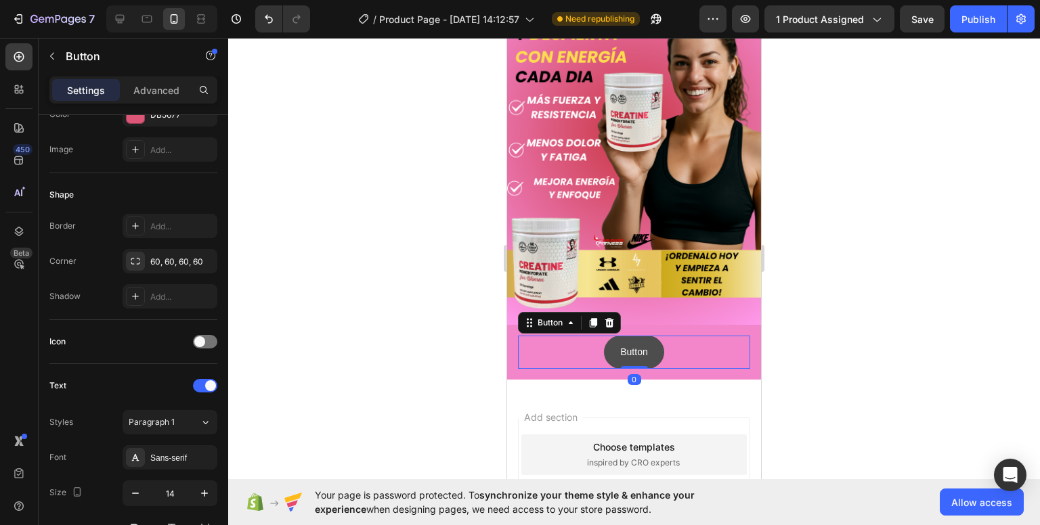
scroll to position [0, 0]
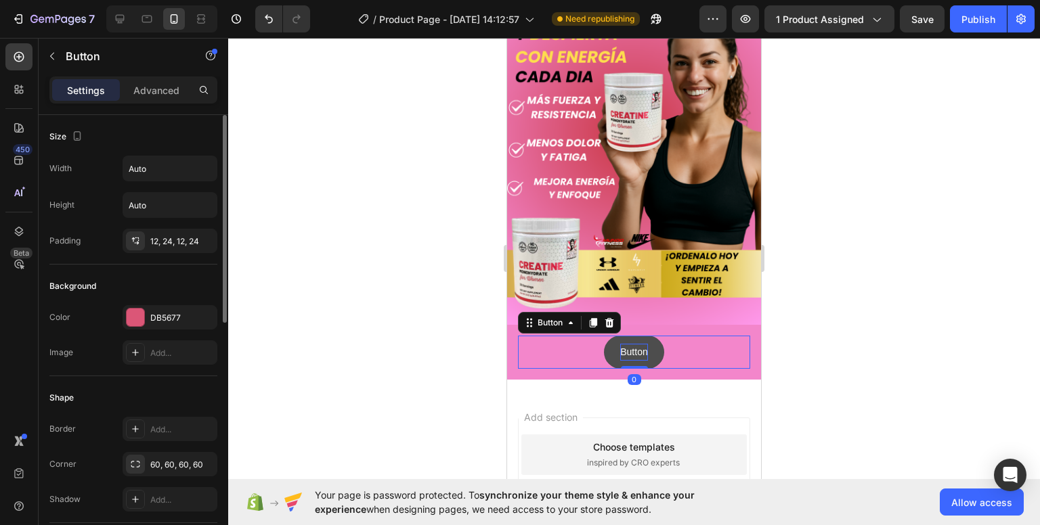
click at [634, 344] on p "Button" at bounding box center [633, 352] width 27 height 17
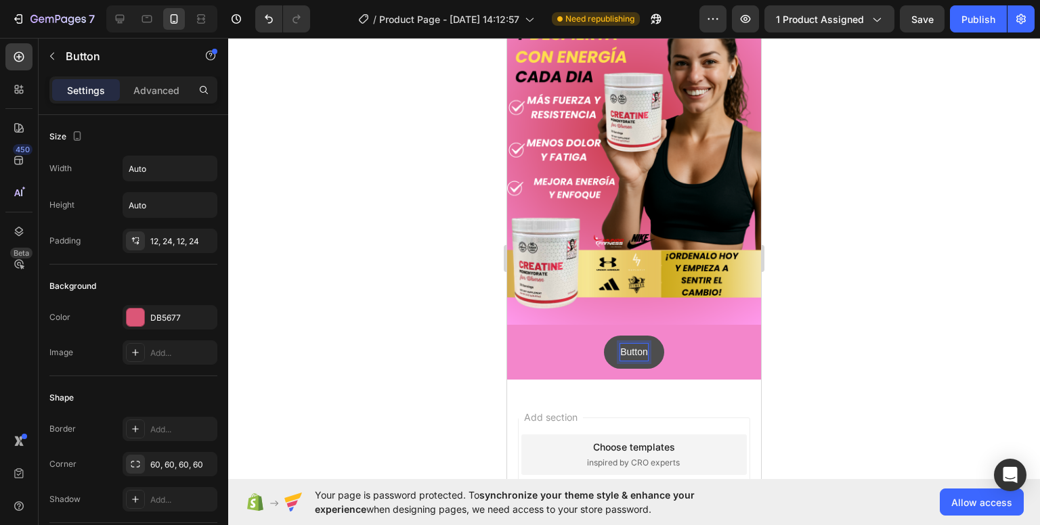
click at [641, 344] on p "Button" at bounding box center [633, 352] width 27 height 17
click at [604, 336] on button "CLICK" at bounding box center [634, 352] width 60 height 33
click at [590, 336] on button "CLICK AQUI," at bounding box center [634, 352] width 88 height 33
click at [571, 336] on button "CLICK AQUI, LLEVAR" at bounding box center [634, 352] width 127 height 33
click at [559, 336] on button "CLICK AQUI, LLEVAR CON" at bounding box center [634, 352] width 150 height 33
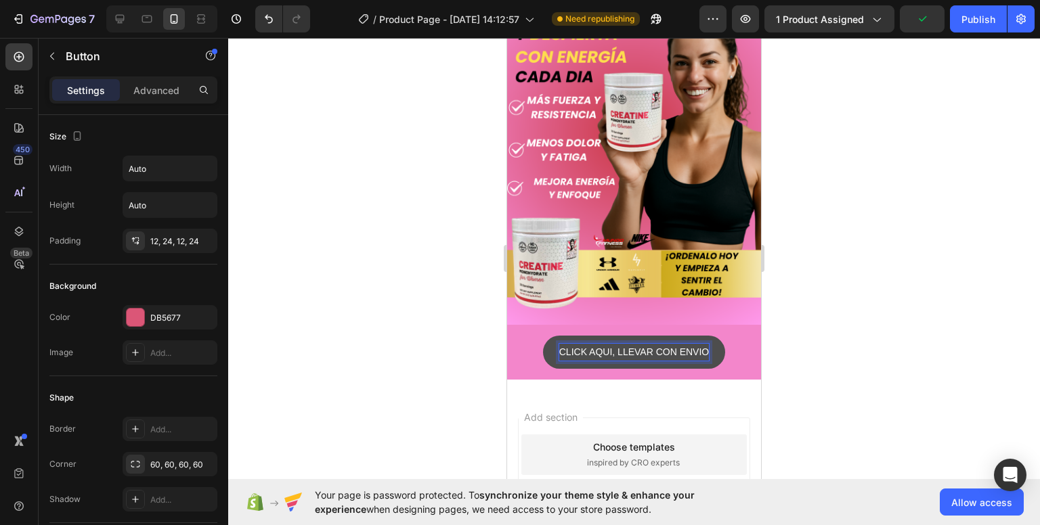
click at [543, 336] on button "CLICK AQUI, LLEVAR CON ENVIO" at bounding box center [634, 352] width 182 height 33
click at [812, 287] on div at bounding box center [634, 281] width 812 height 487
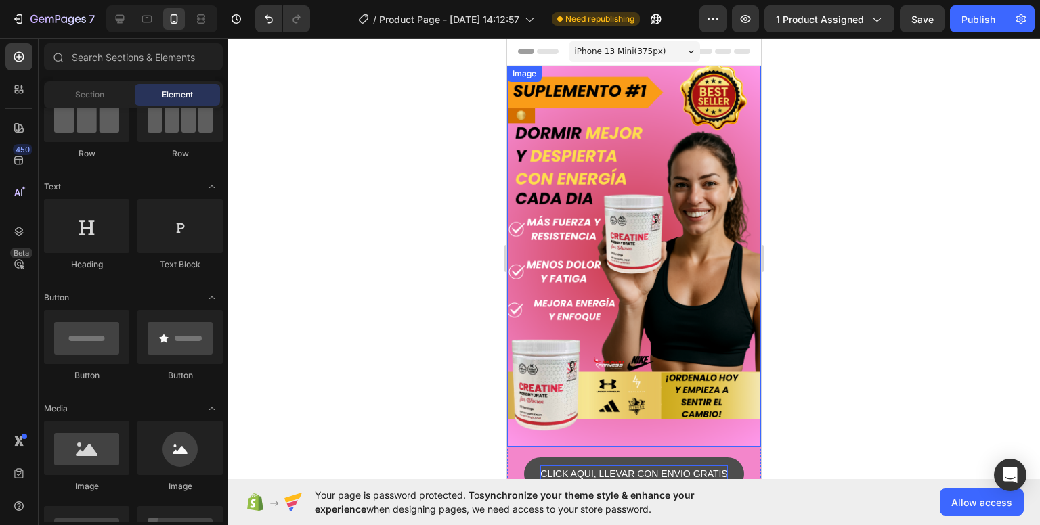
click at [651, 254] on img at bounding box center [634, 256] width 254 height 381
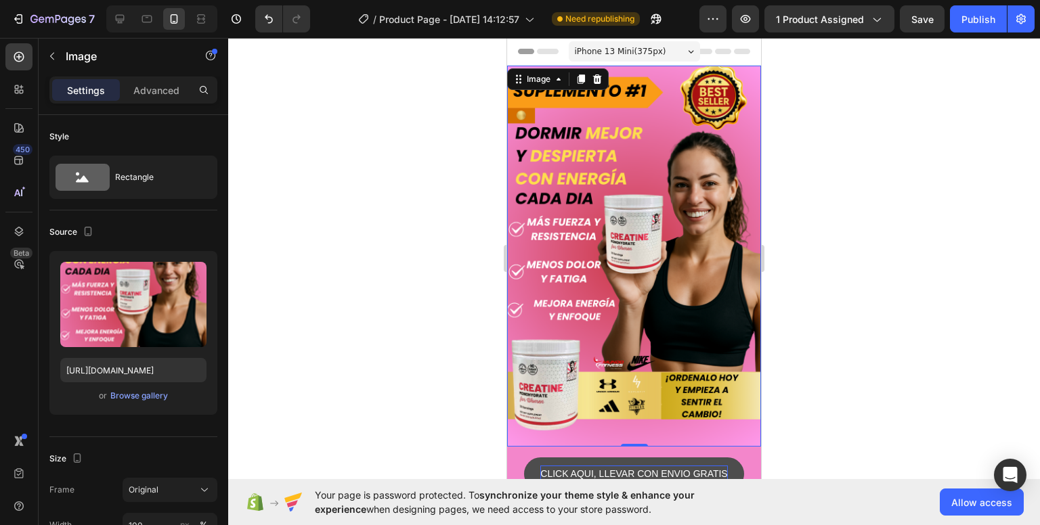
click at [581, 238] on img at bounding box center [634, 256] width 254 height 381
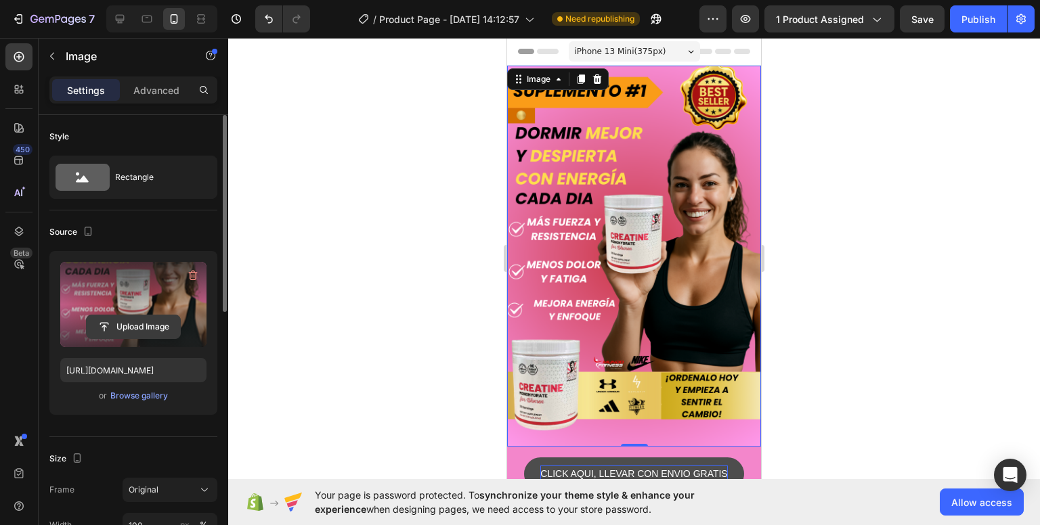
click at [126, 333] on input "file" at bounding box center [133, 326] width 93 height 23
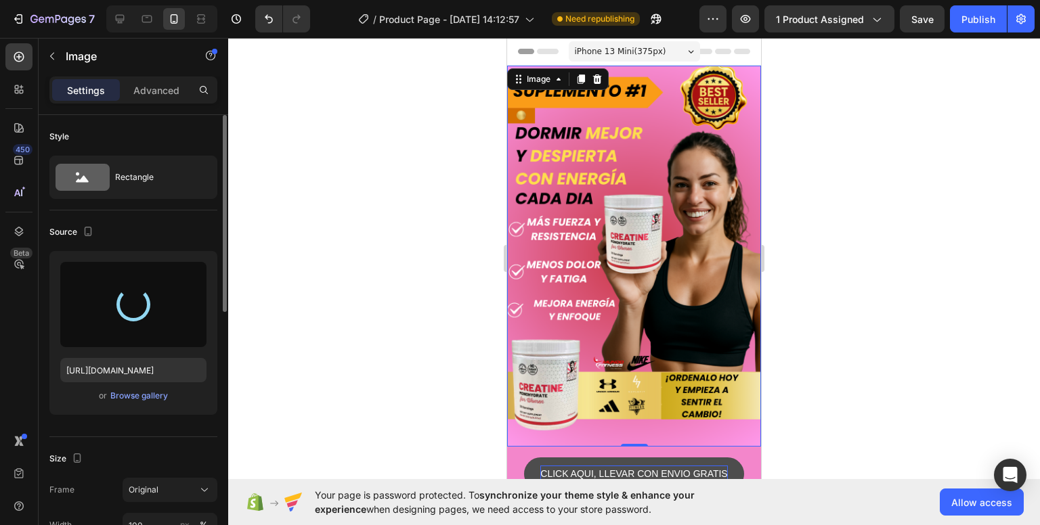
type input "[URL][DOMAIN_NAME]"
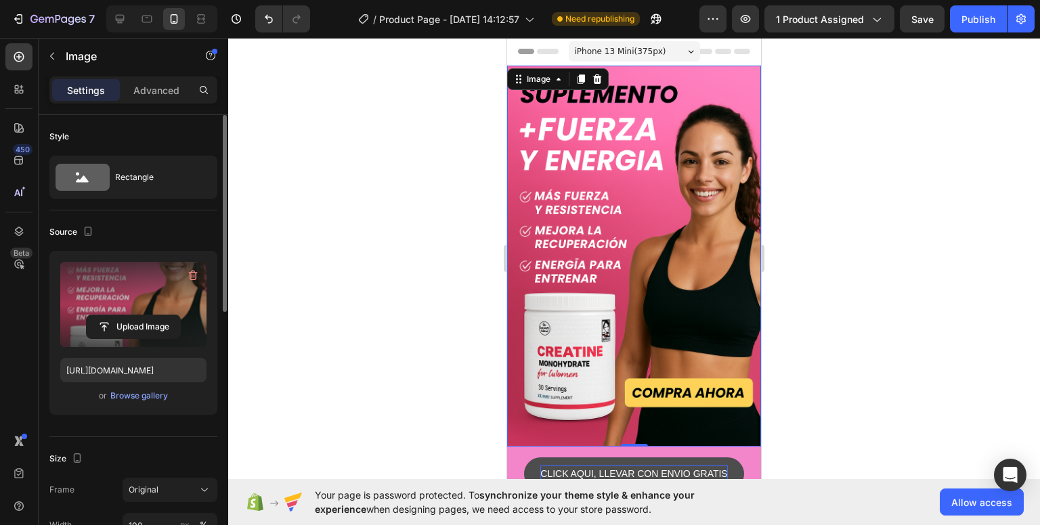
click at [438, 349] on div at bounding box center [634, 281] width 812 height 487
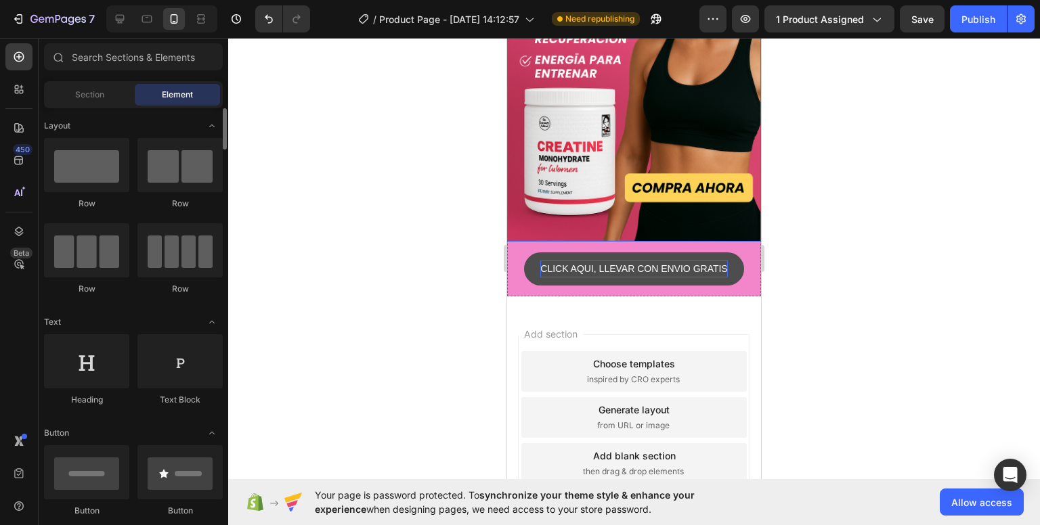
click at [639, 181] on img at bounding box center [634, 51] width 254 height 381
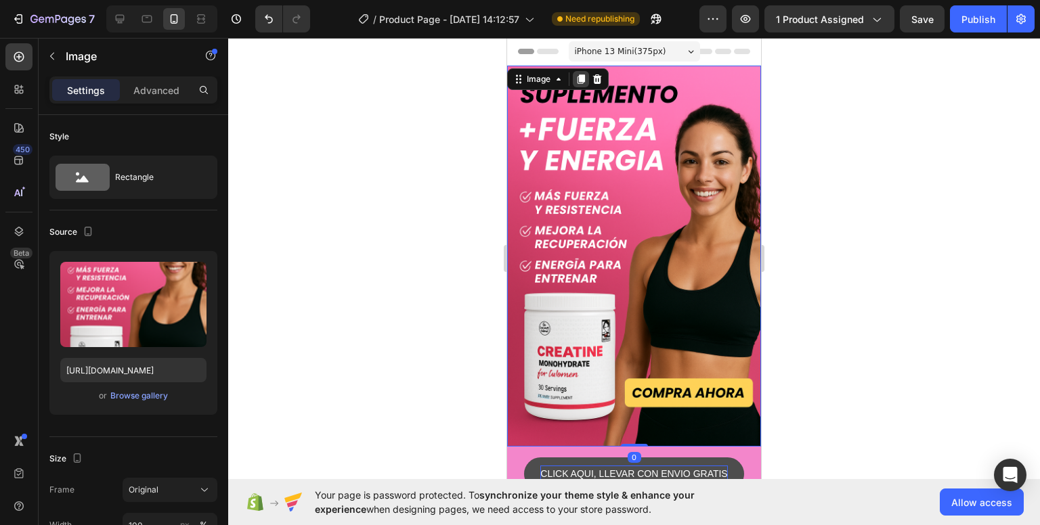
click at [574, 81] on div at bounding box center [581, 79] width 16 height 16
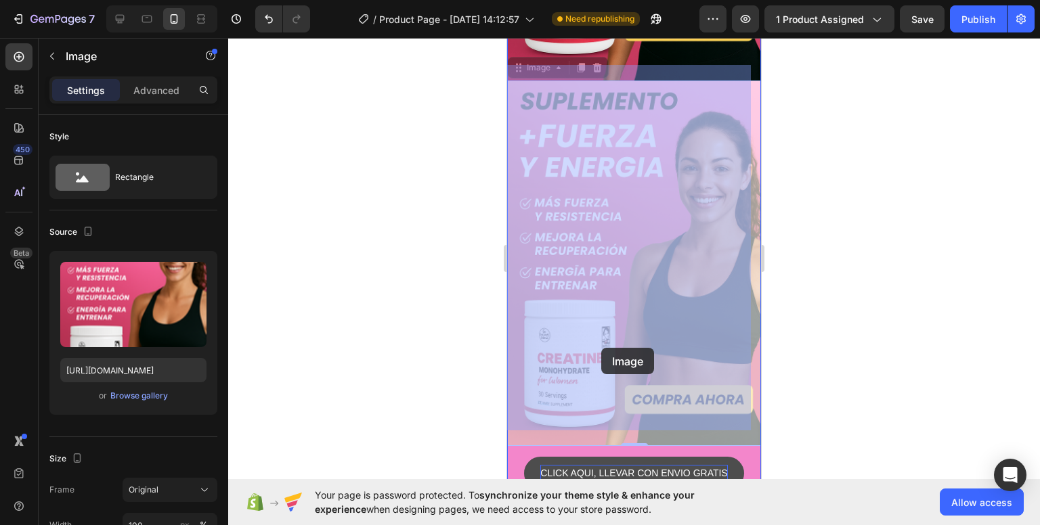
scroll to position [446, 0]
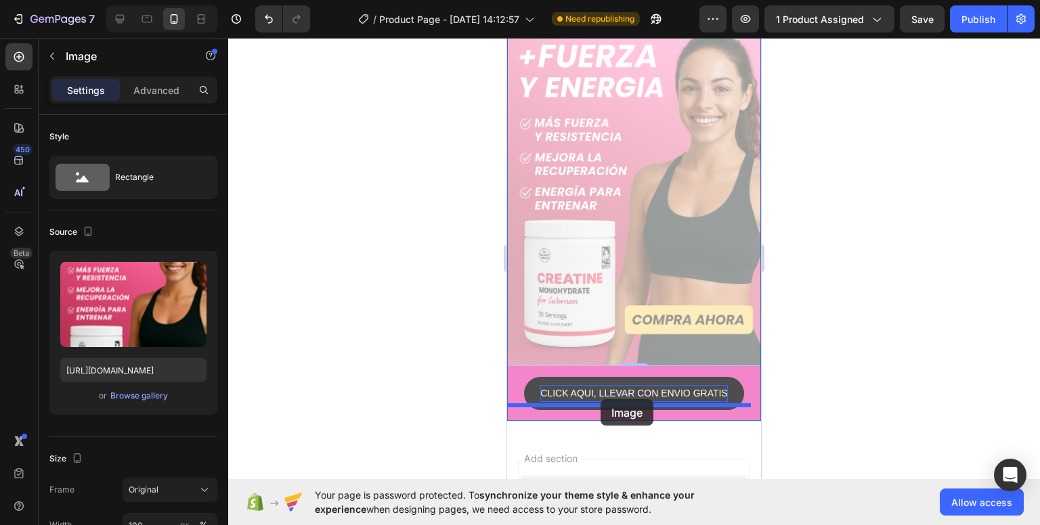
drag, startPoint x: 545, startPoint y: 112, endPoint x: 599, endPoint y: 401, distance: 294.1
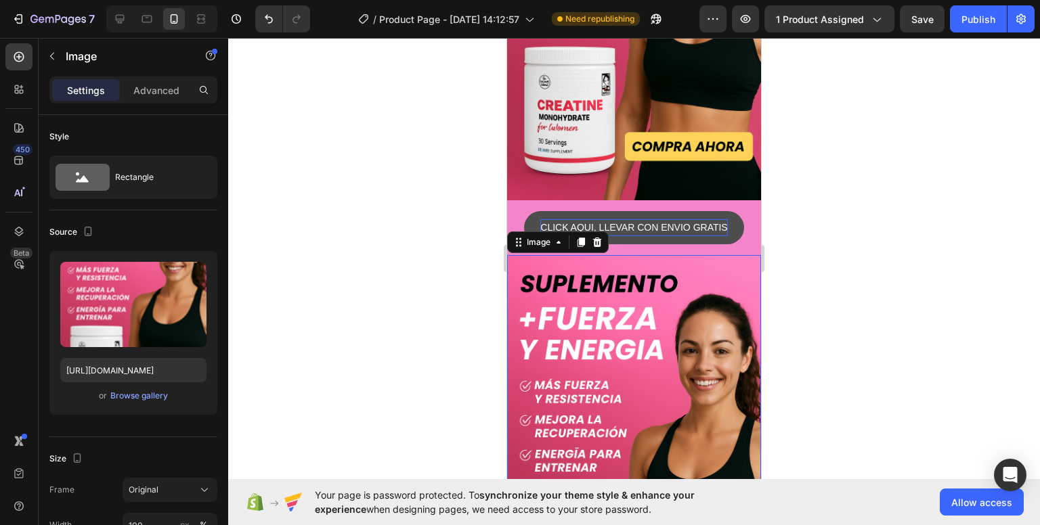
scroll to position [271, 0]
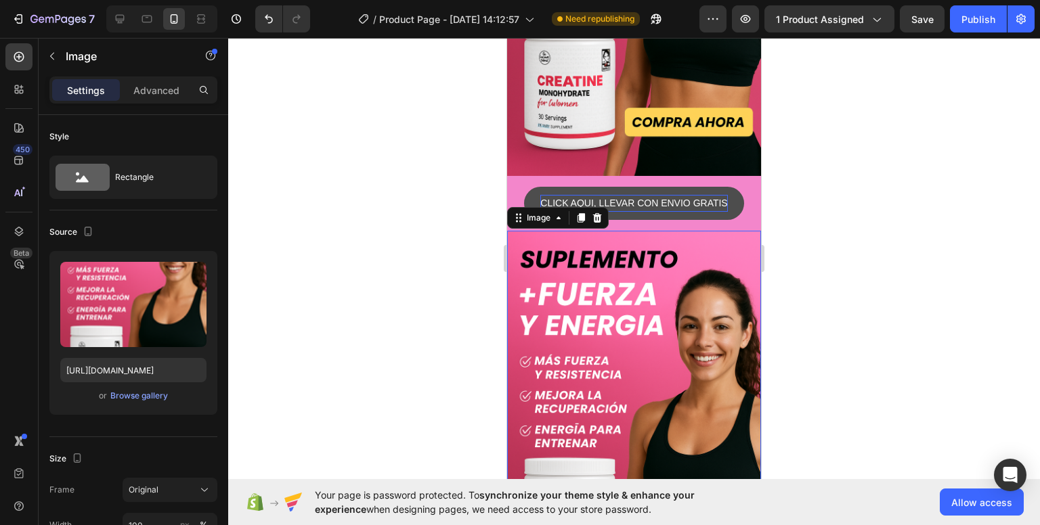
click at [593, 345] on img at bounding box center [634, 421] width 254 height 381
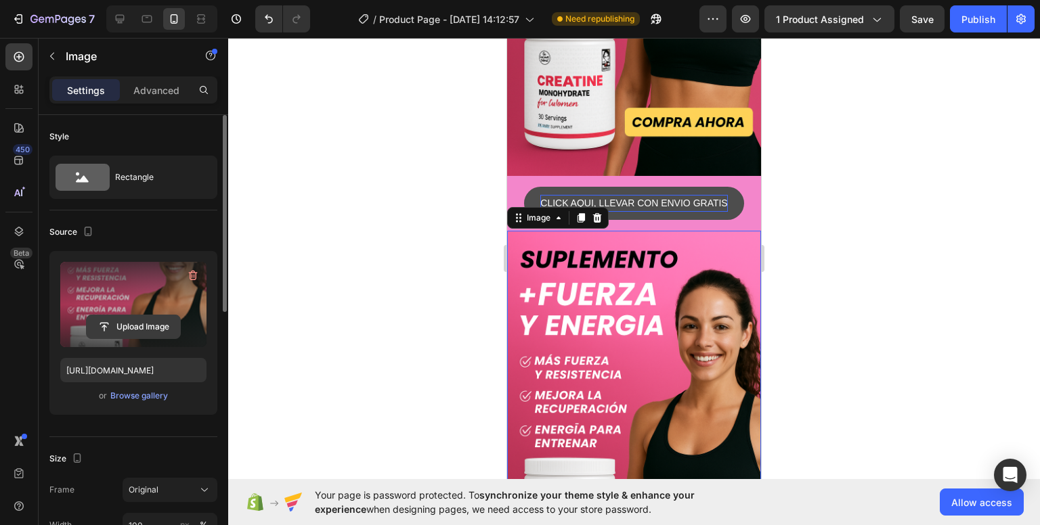
click at [139, 337] on input "file" at bounding box center [133, 326] width 93 height 23
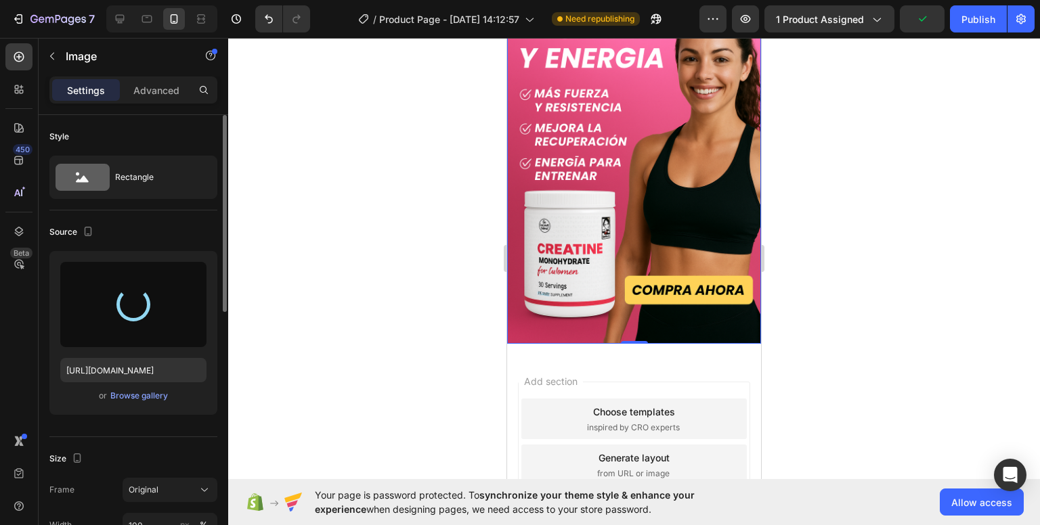
scroll to position [542, 0]
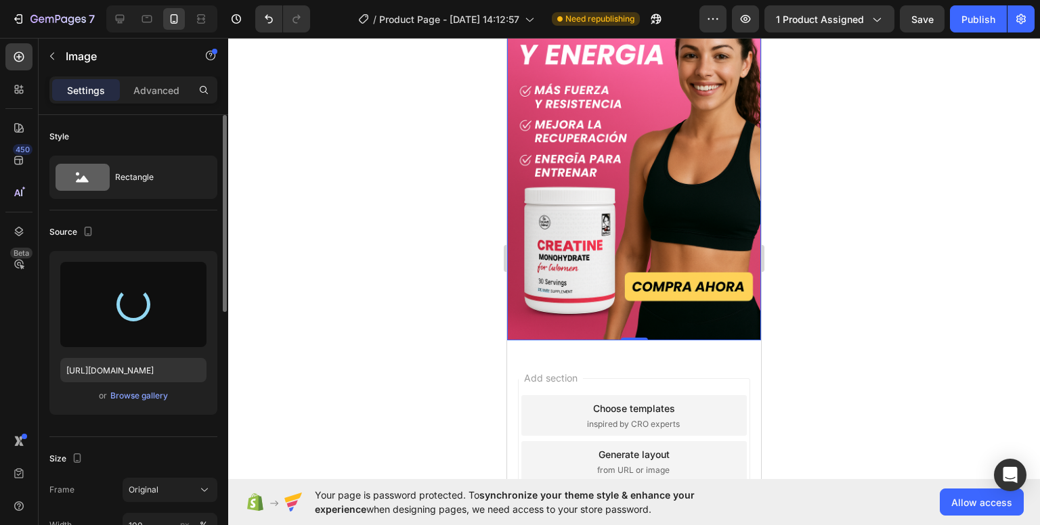
type input "[URL][DOMAIN_NAME]"
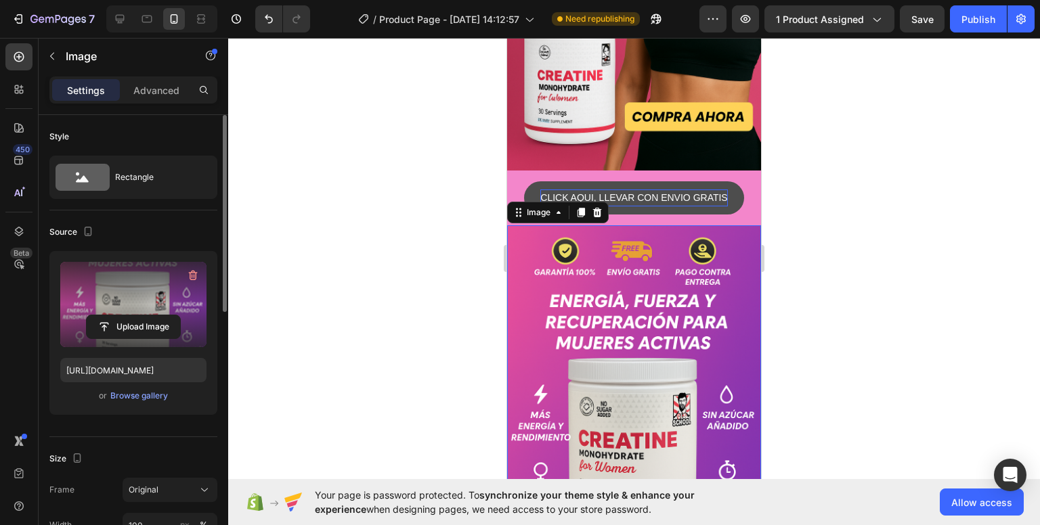
scroll to position [271, 0]
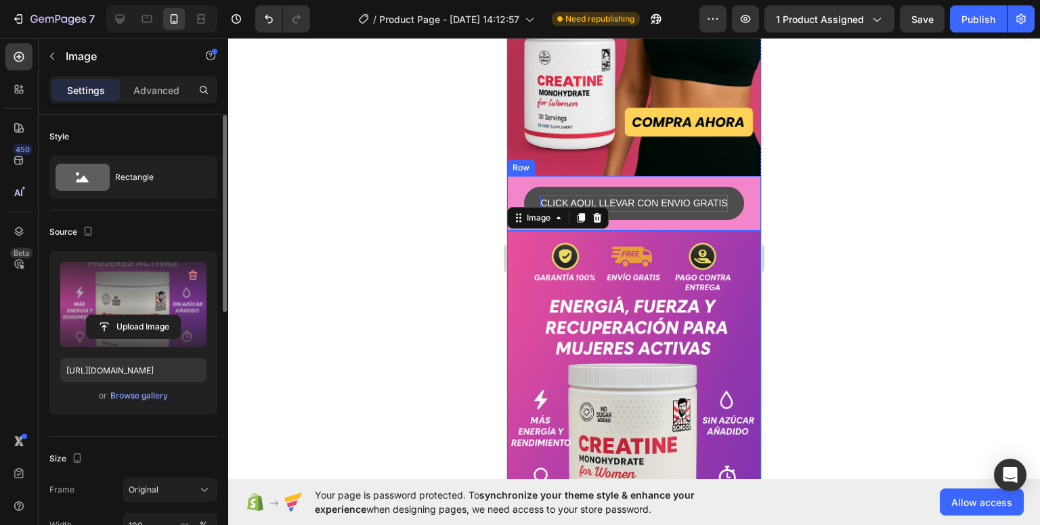
click at [520, 176] on div "CLICK AQUI, LLEVAR CON ENVIO GRATIS Button Row" at bounding box center [634, 203] width 254 height 55
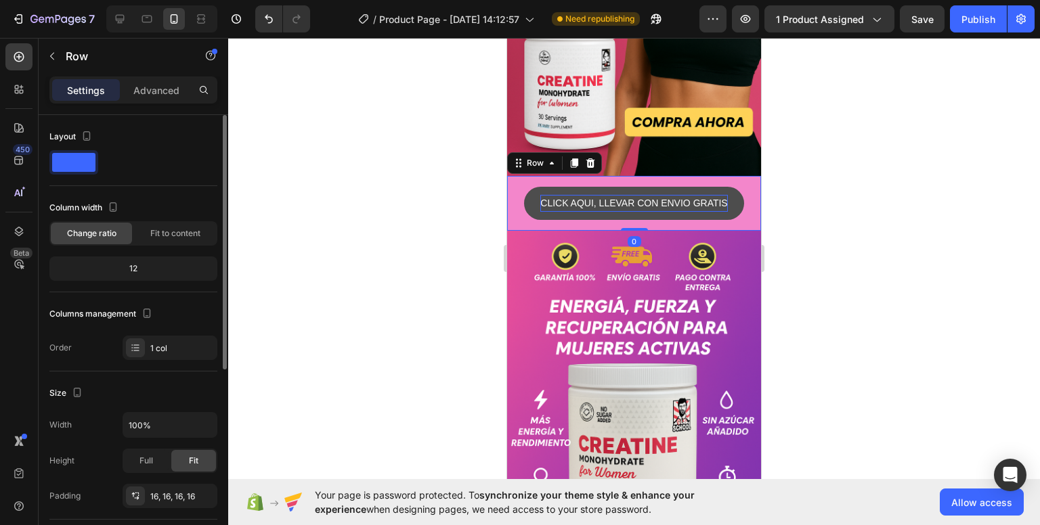
click at [574, 156] on div "Row" at bounding box center [554, 163] width 95 height 22
click at [569, 158] on icon at bounding box center [574, 163] width 11 height 11
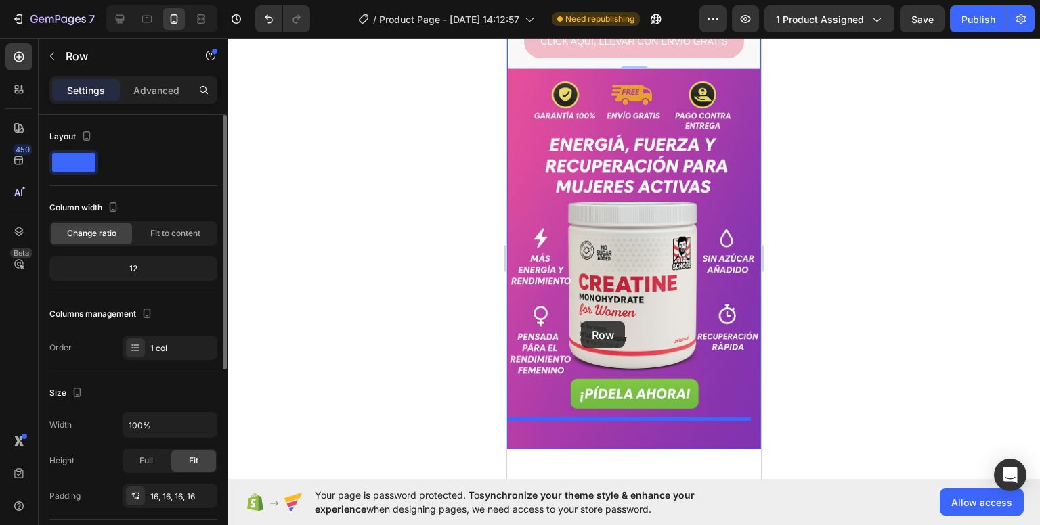
scroll to position [626, 0]
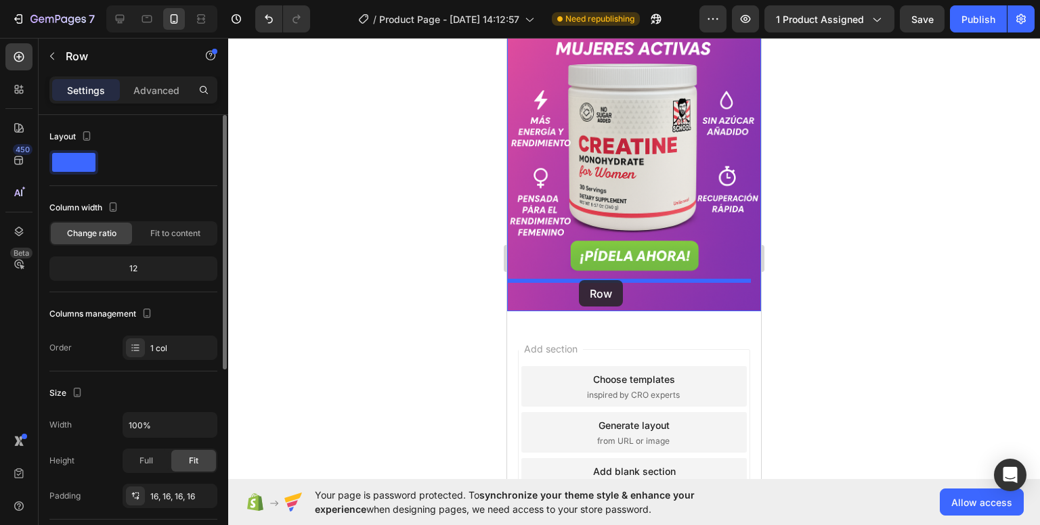
drag, startPoint x: 539, startPoint y: 204, endPoint x: 579, endPoint y: 280, distance: 86.3
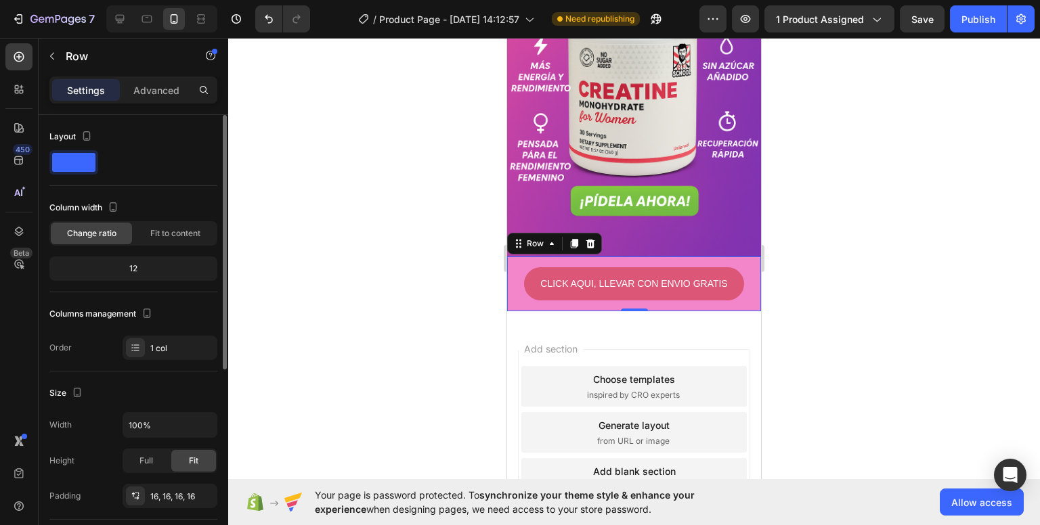
scroll to position [571, 0]
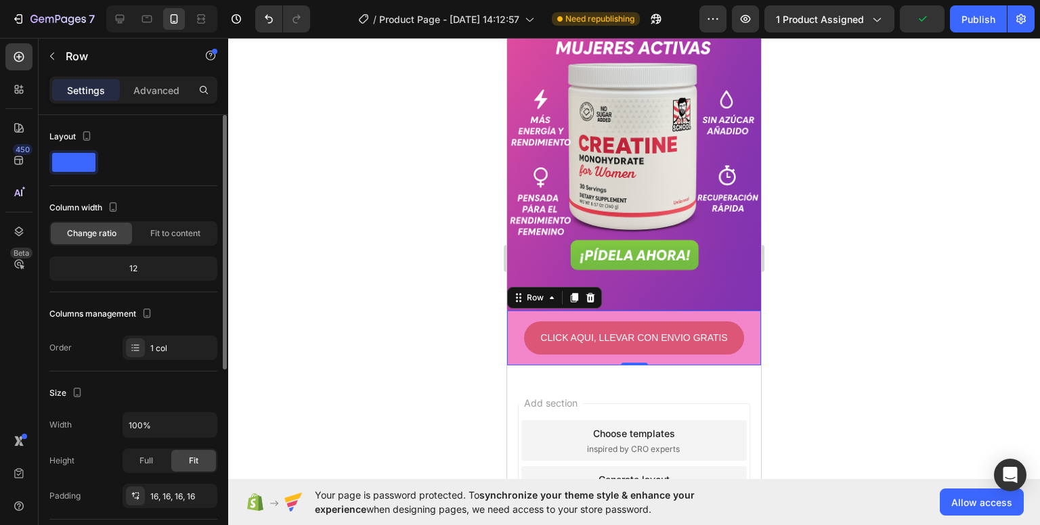
click at [512, 311] on div "CLICK AQUI, LLEVAR CON ENVIO GRATIS Button Row 0" at bounding box center [634, 338] width 254 height 55
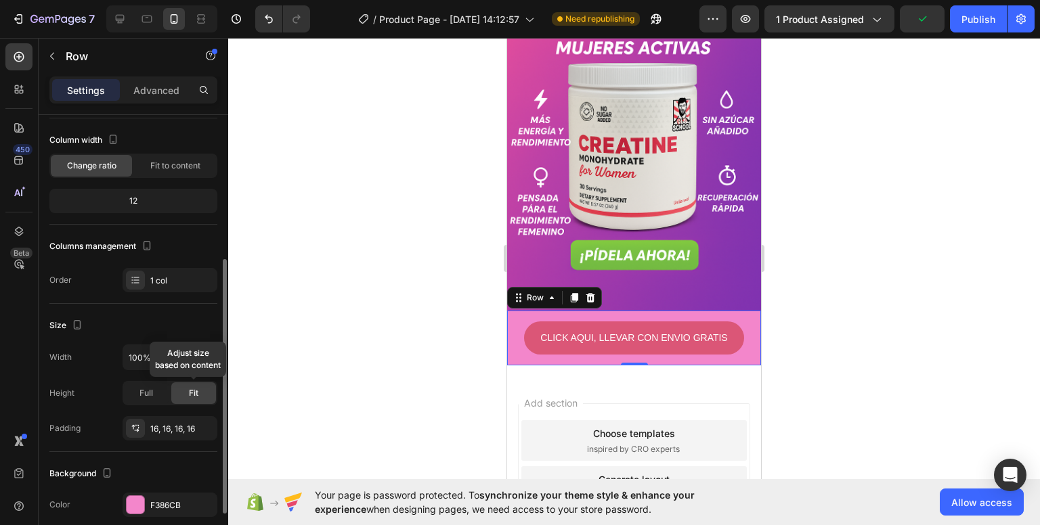
scroll to position [135, 0]
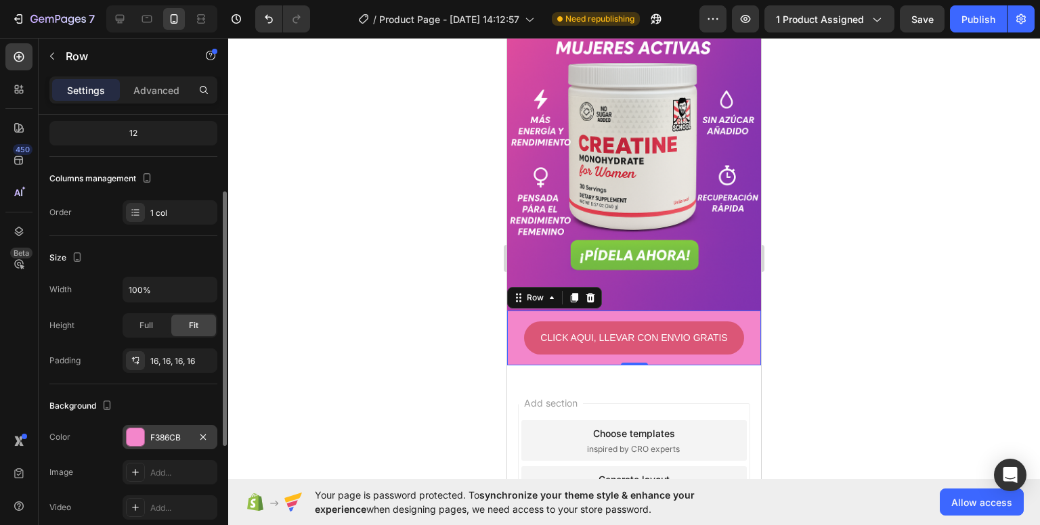
click at [157, 432] on div "F386CB" at bounding box center [169, 438] width 39 height 12
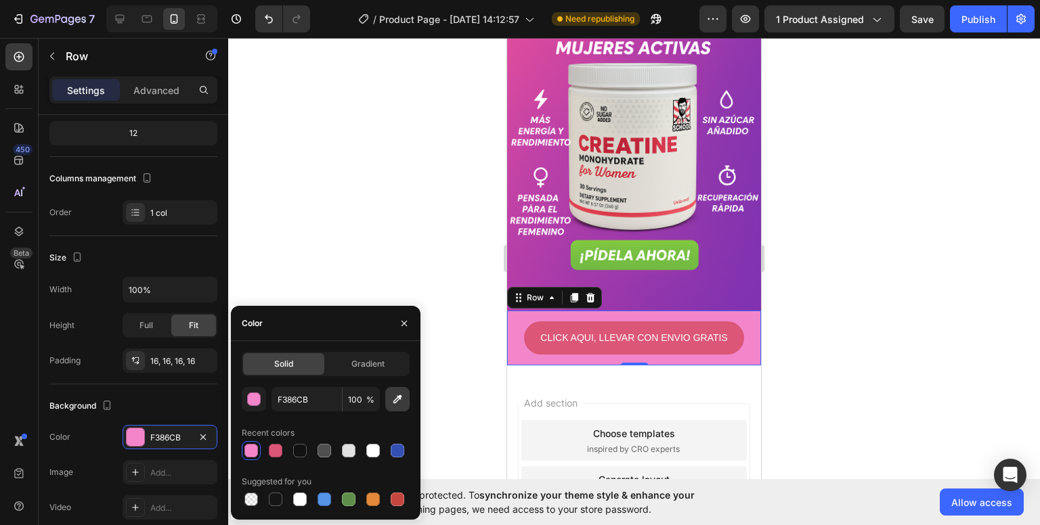
click at [389, 399] on button "button" at bounding box center [397, 399] width 24 height 24
type input "9336AE"
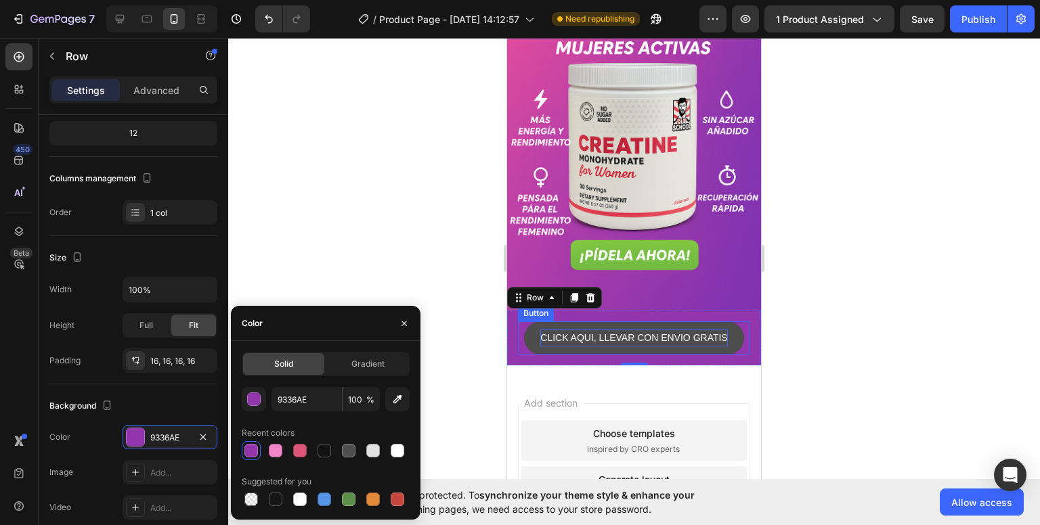
click at [540, 330] on p "CLICK AQUI, LLEVAR CON ENVIO GRATIS" at bounding box center [633, 338] width 187 height 17
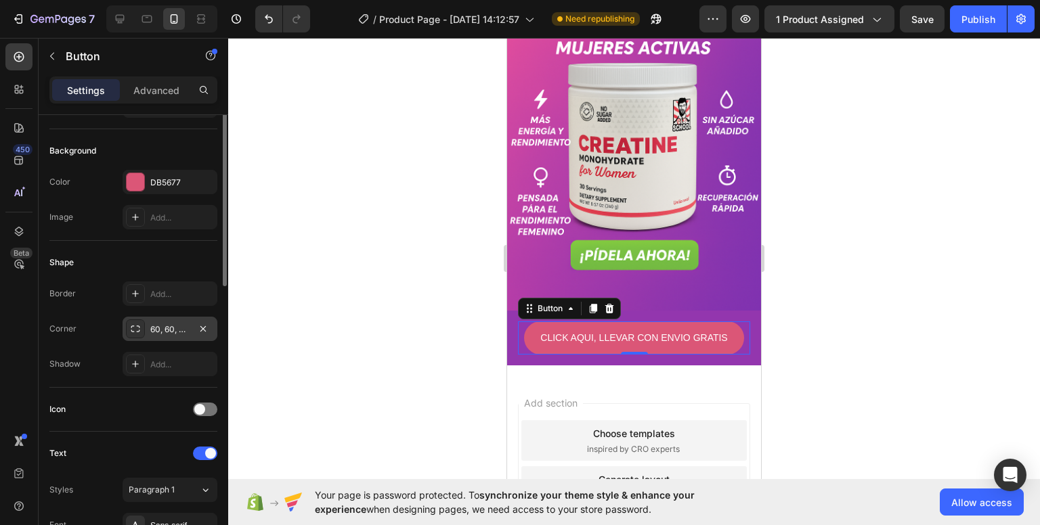
scroll to position [68, 0]
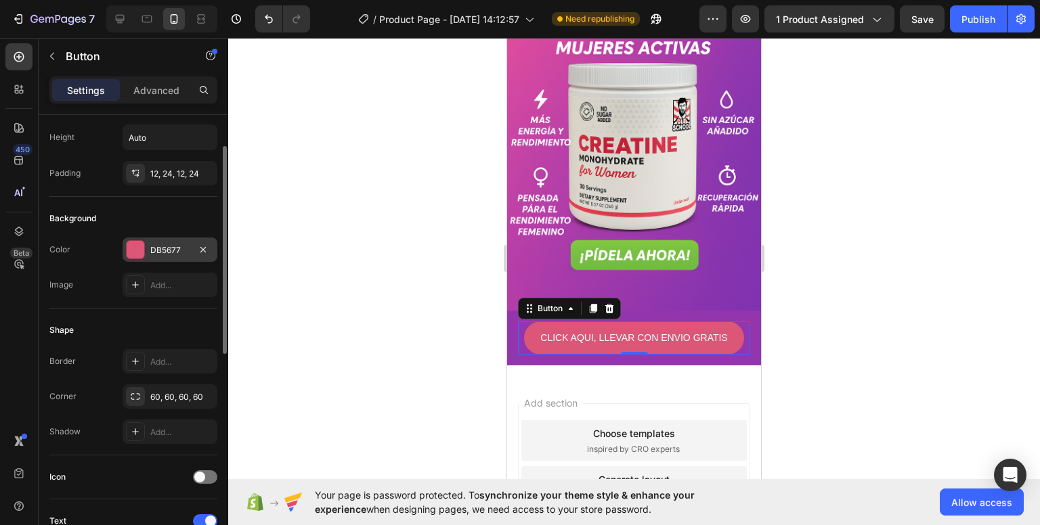
click at [176, 252] on div "DB5677" at bounding box center [169, 250] width 39 height 12
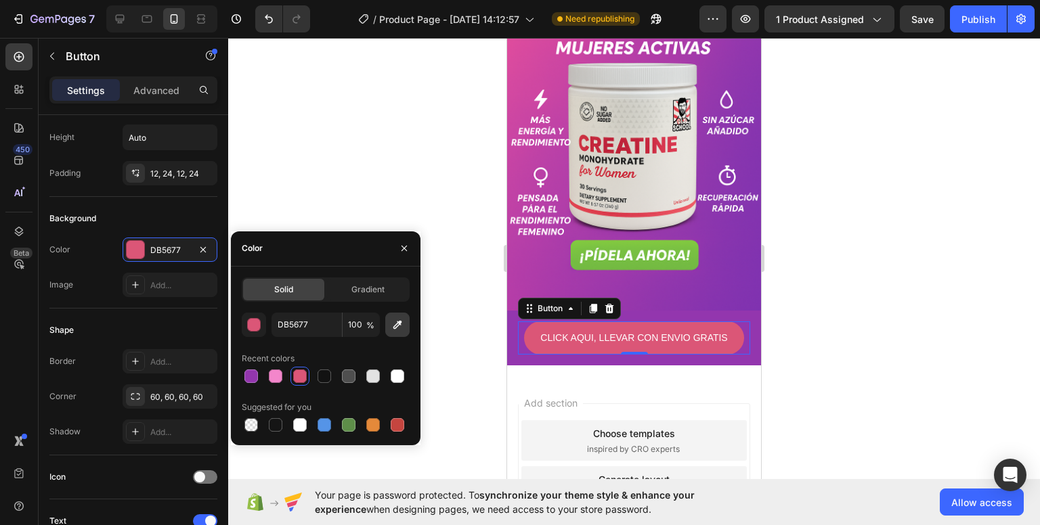
click at [391, 323] on icon "button" at bounding box center [398, 325] width 14 height 14
type input "74BC42"
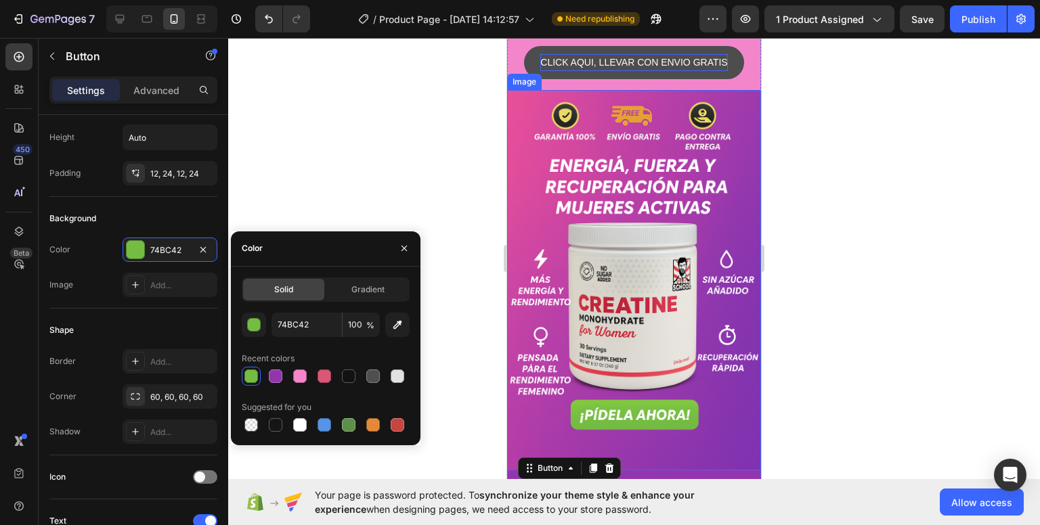
scroll to position [436, 0]
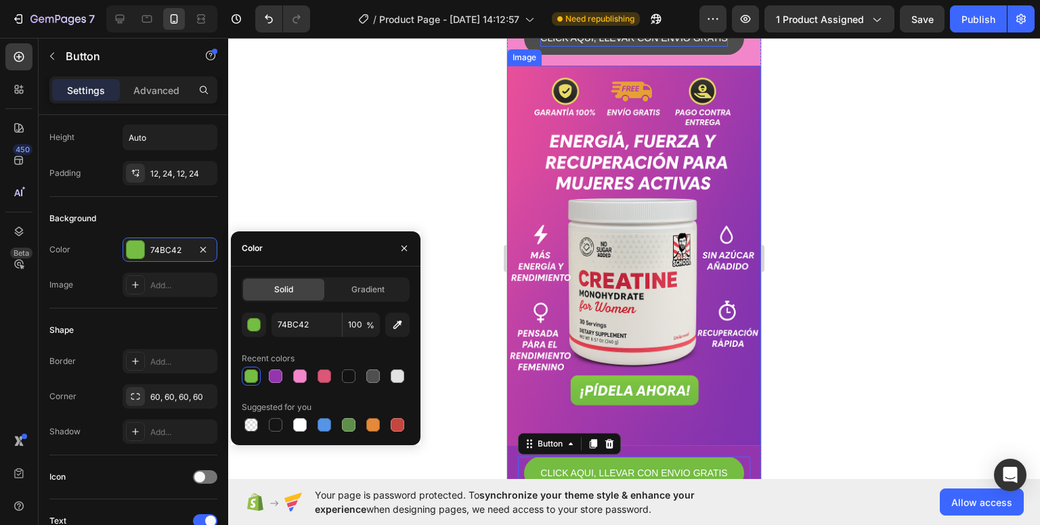
click at [663, 274] on img at bounding box center [634, 256] width 254 height 381
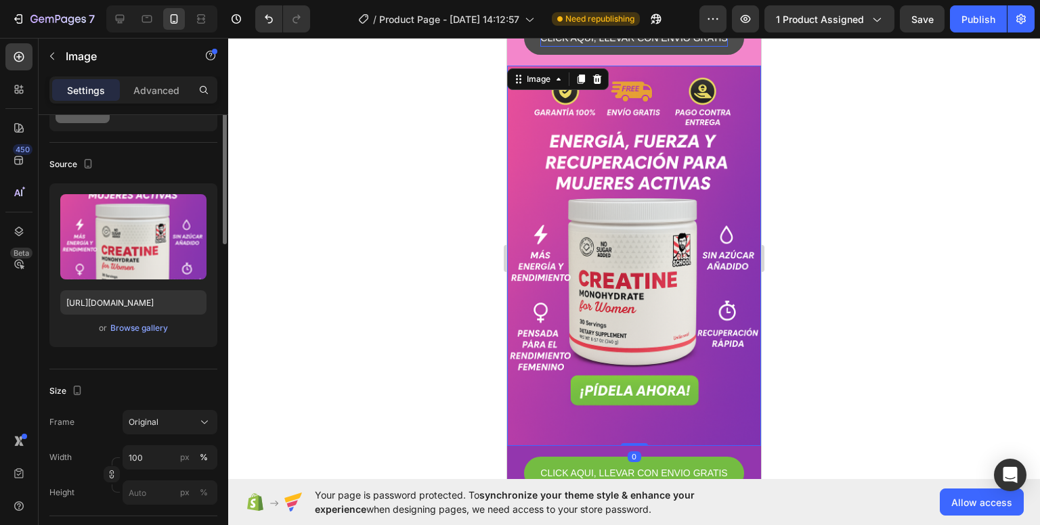
scroll to position [0, 0]
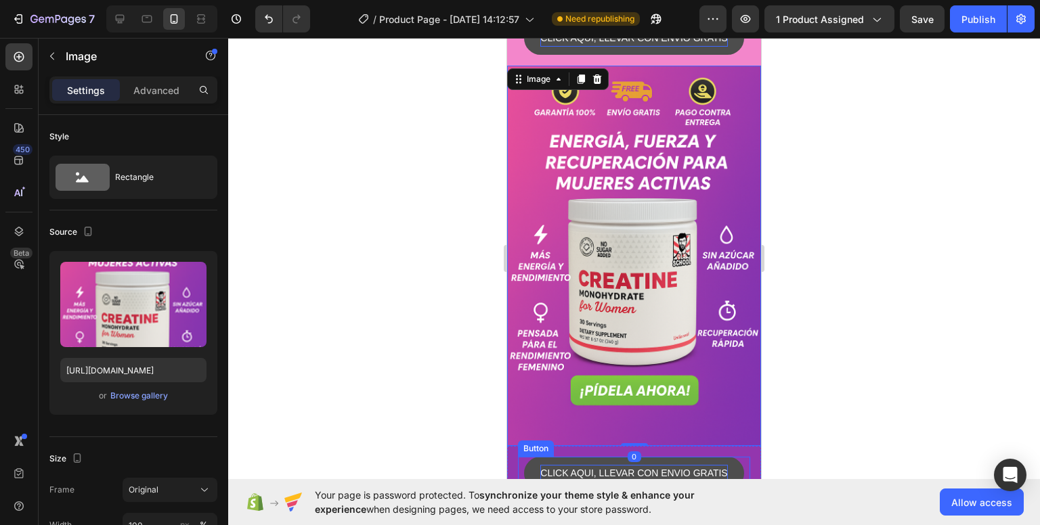
click at [704, 465] on p "CLICK AQUI, LLEVAR CON ENVIO GRATIS" at bounding box center [633, 473] width 187 height 17
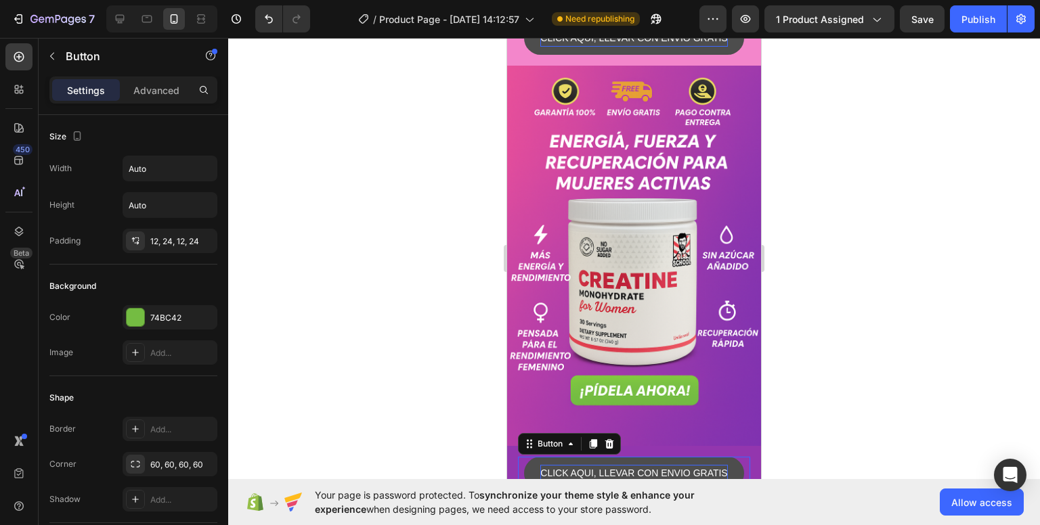
click at [713, 465] on p "CLICK AQUI, LLEVAR CON ENVIO GRATIS" at bounding box center [633, 473] width 187 height 17
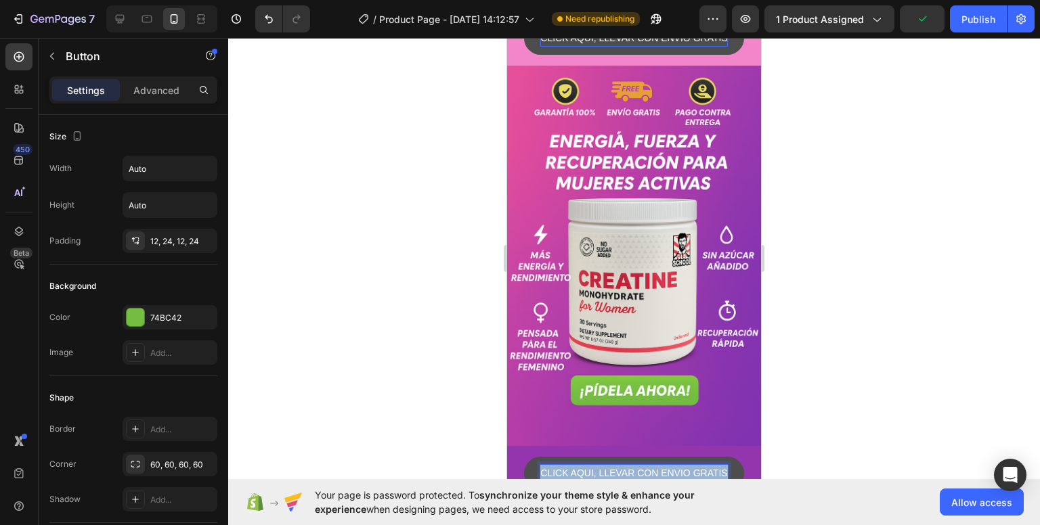
drag, startPoint x: 721, startPoint y: 445, endPoint x: 528, endPoint y: 431, distance: 193.4
click at [528, 457] on button "CLICK AQUI, LLEVAR CON ENVIO GRATIS" at bounding box center [633, 473] width 219 height 33
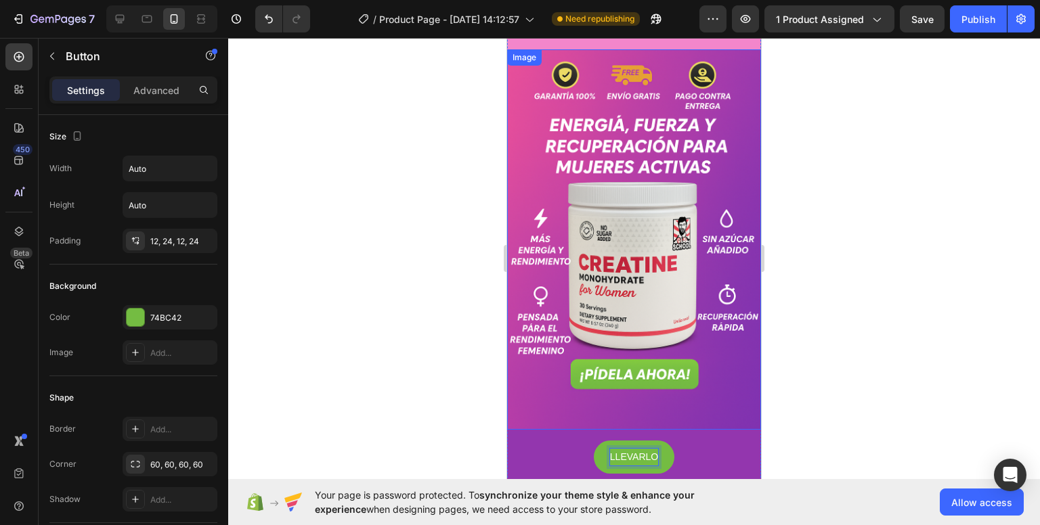
scroll to position [463, 0]
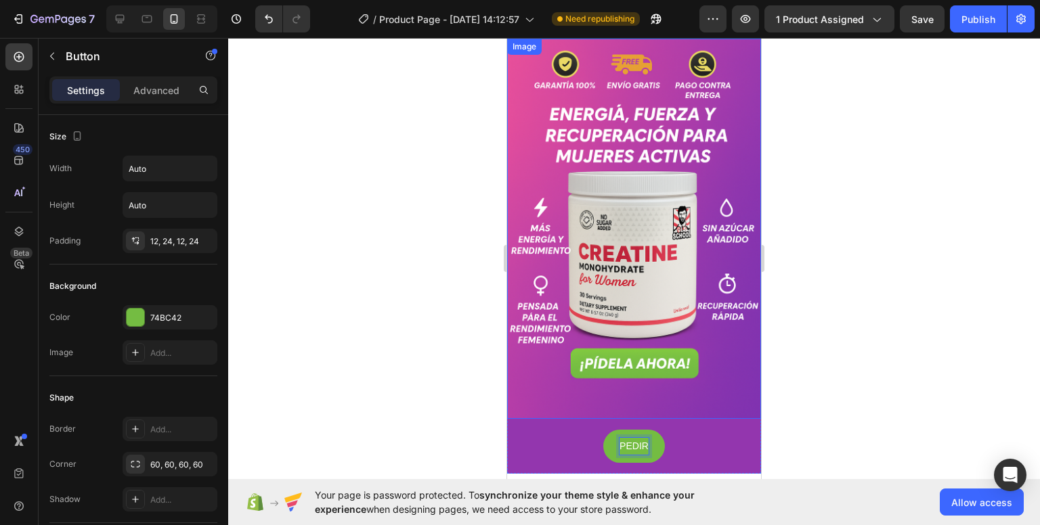
click at [603, 430] on button "PEDIR" at bounding box center [634, 446] width 62 height 33
click at [592, 430] on button "PEDIR CON" at bounding box center [634, 446] width 85 height 33
click at [561, 430] on button "PEDIR CON DESCUENTO" at bounding box center [634, 446] width 147 height 33
click at [556, 430] on button "PEDIR CON DESCUENTO Y" at bounding box center [634, 446] width 156 height 33
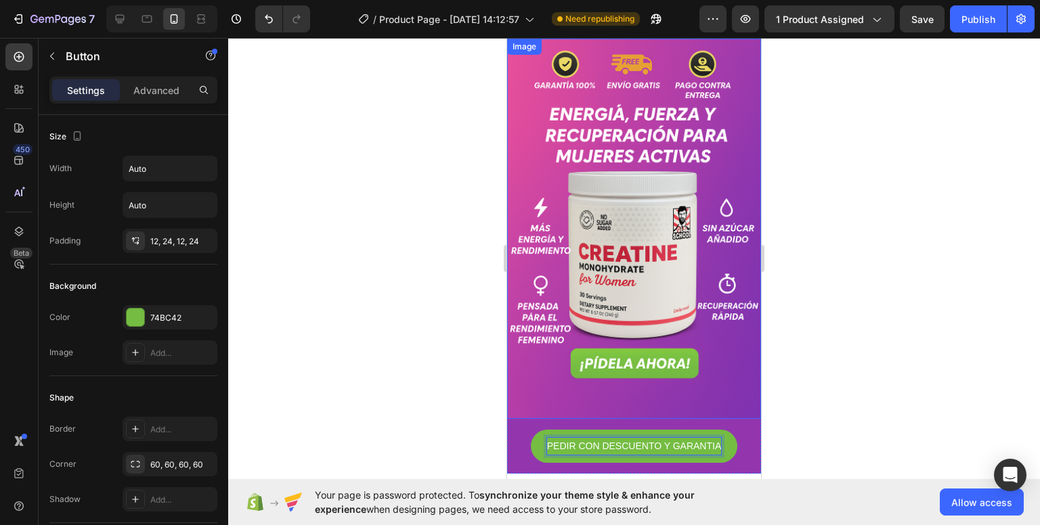
click at [724, 374] on img at bounding box center [634, 229] width 254 height 381
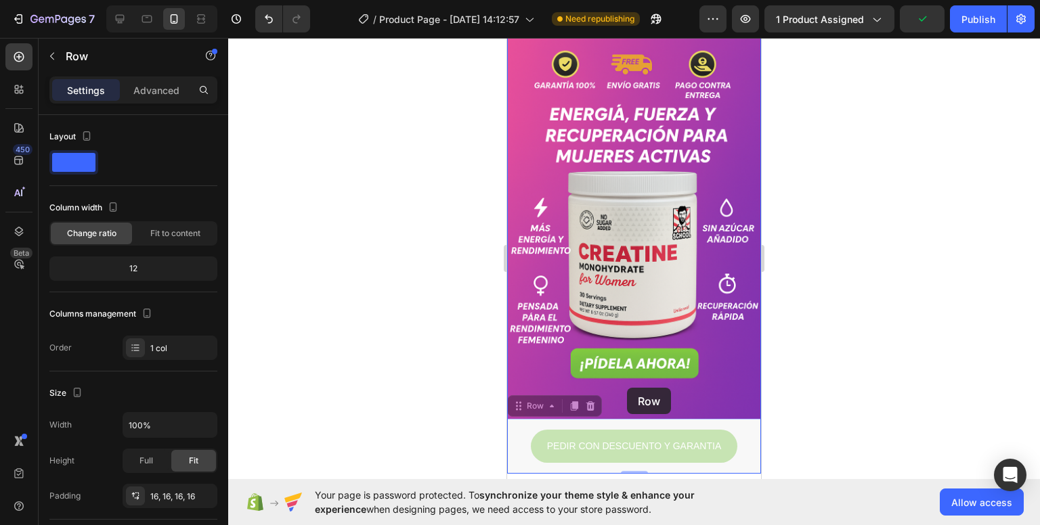
click at [627, 388] on div "iPhone 13 Mini ( 375 px) iPhone 13 Mini iPhone 13 Pro iPhone 11 Pro Max iPhone …" at bounding box center [634, 157] width 254 height 1164
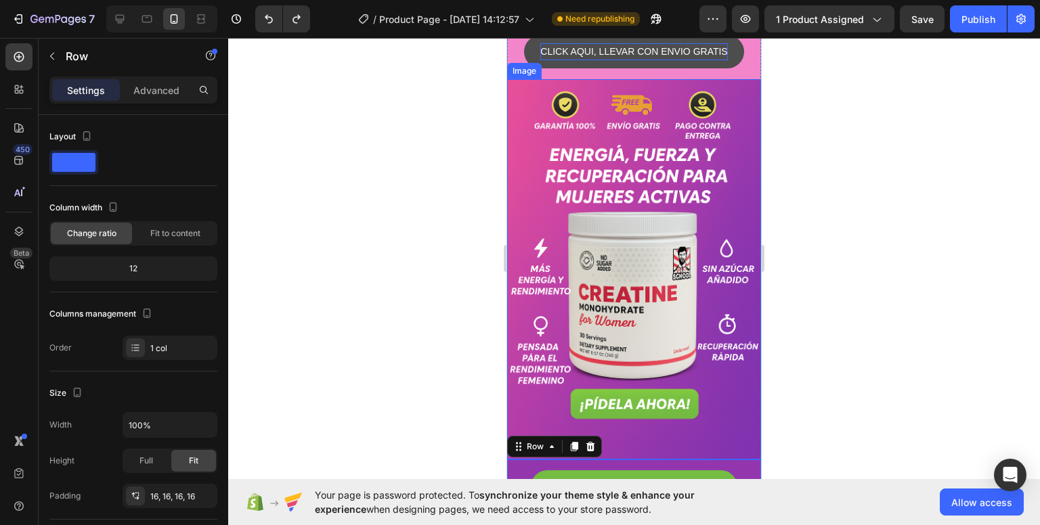
scroll to position [504, 0]
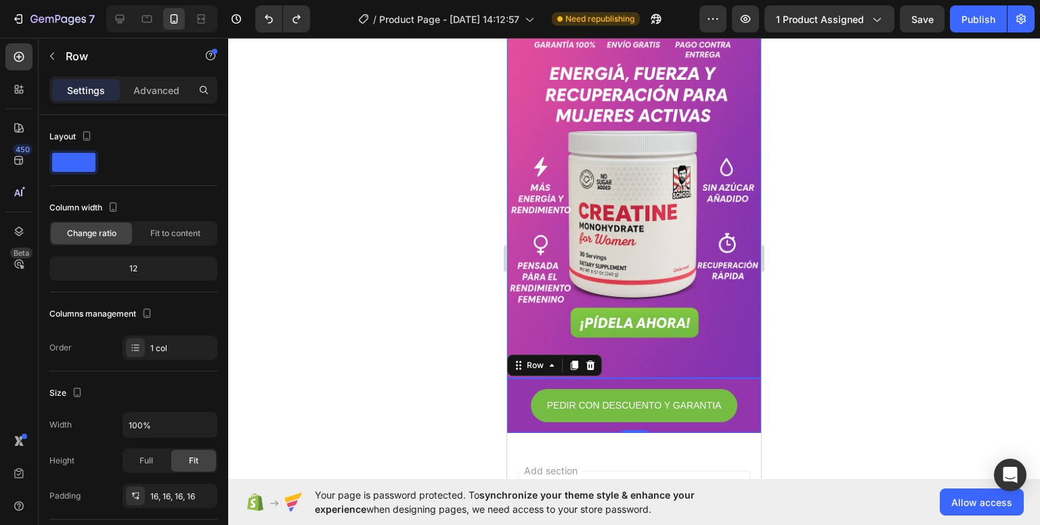
click at [635, 342] on img at bounding box center [634, 188] width 254 height 381
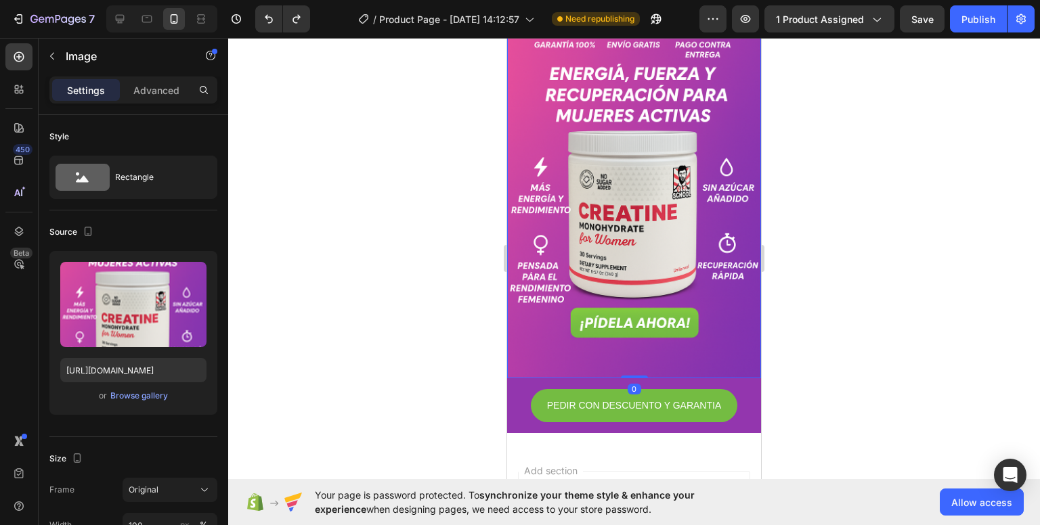
drag, startPoint x: 636, startPoint y: 345, endPoint x: 634, endPoint y: 323, distance: 21.8
click at [634, 323] on div "Image 0" at bounding box center [634, 188] width 254 height 381
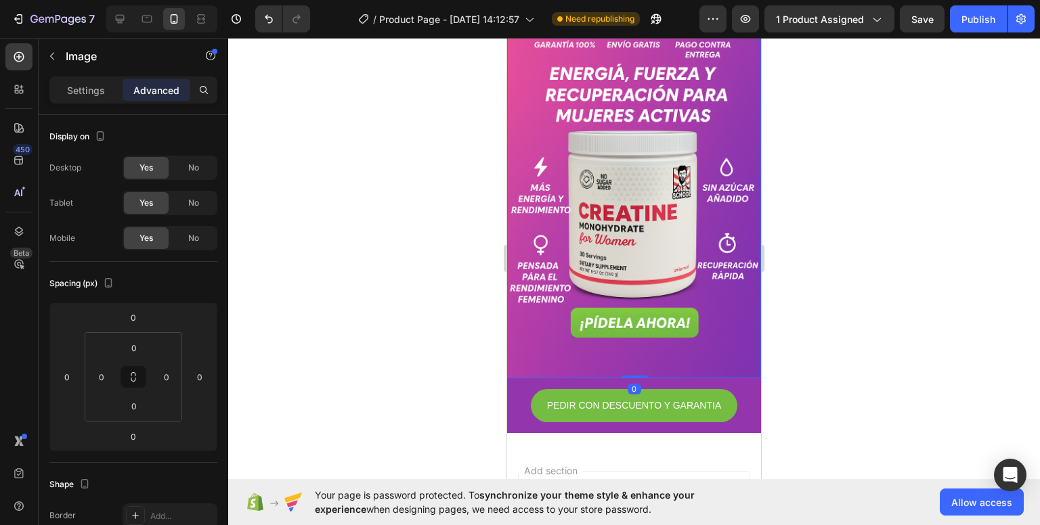
click at [634, 323] on img at bounding box center [634, 188] width 254 height 381
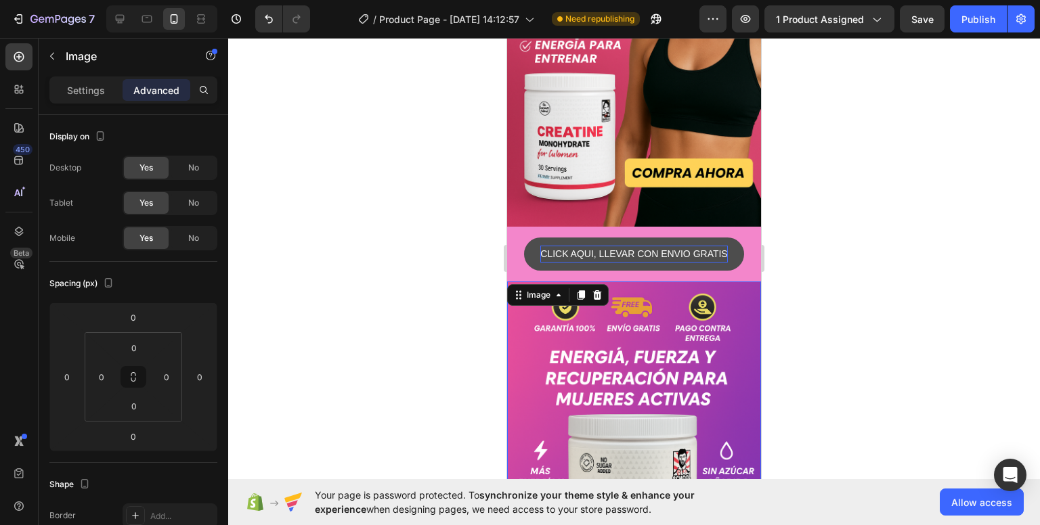
scroll to position [219, 0]
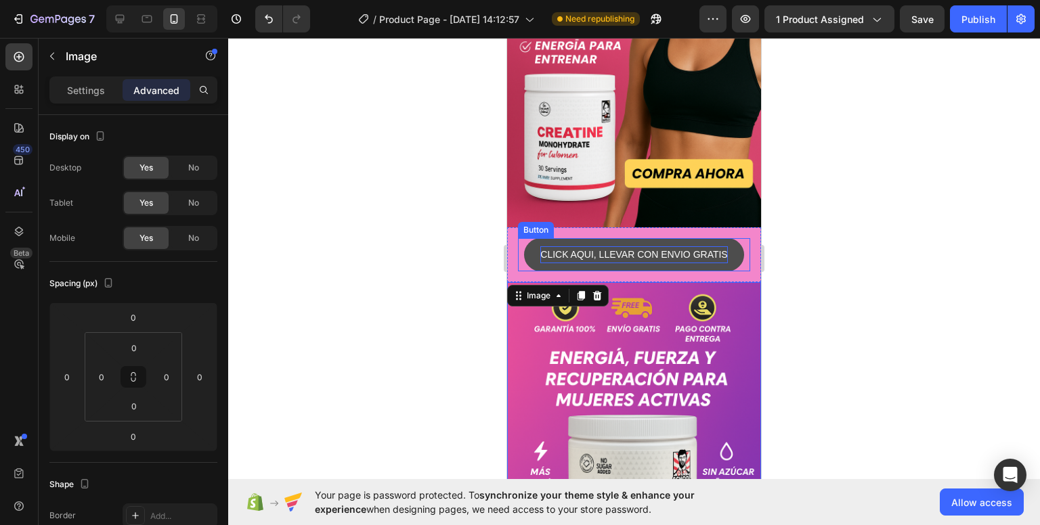
click at [647, 246] on p "CLICK AQUI, LLEVAR CON ENVIO GRATIS" at bounding box center [633, 254] width 187 height 17
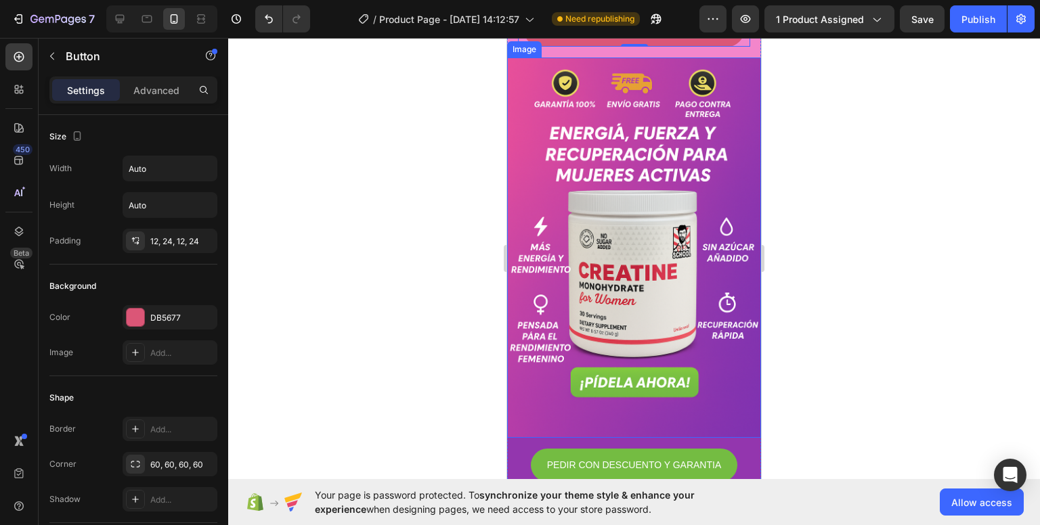
scroll to position [474, 0]
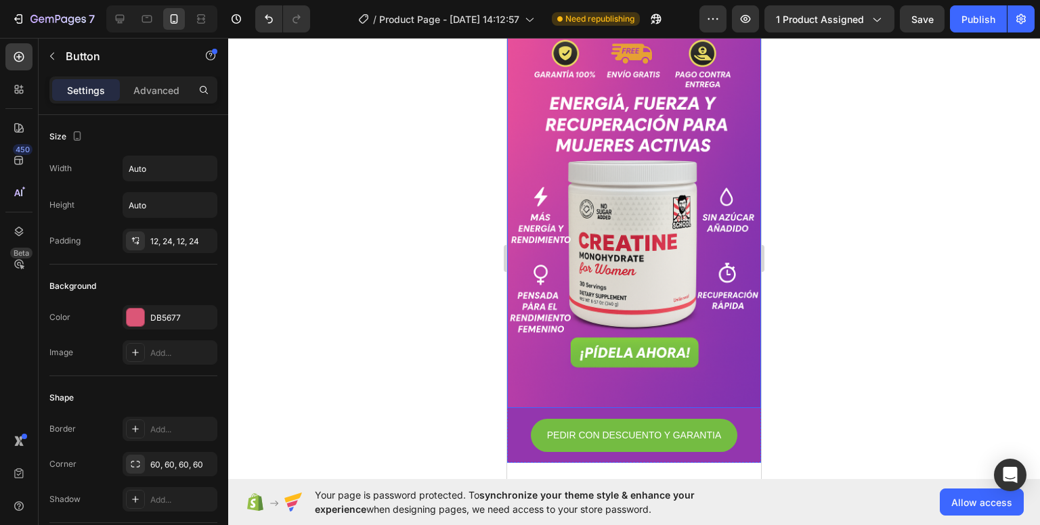
click at [574, 427] on p "PEDIR CON DESCUENTO Y GARANTIA" at bounding box center [634, 435] width 175 height 17
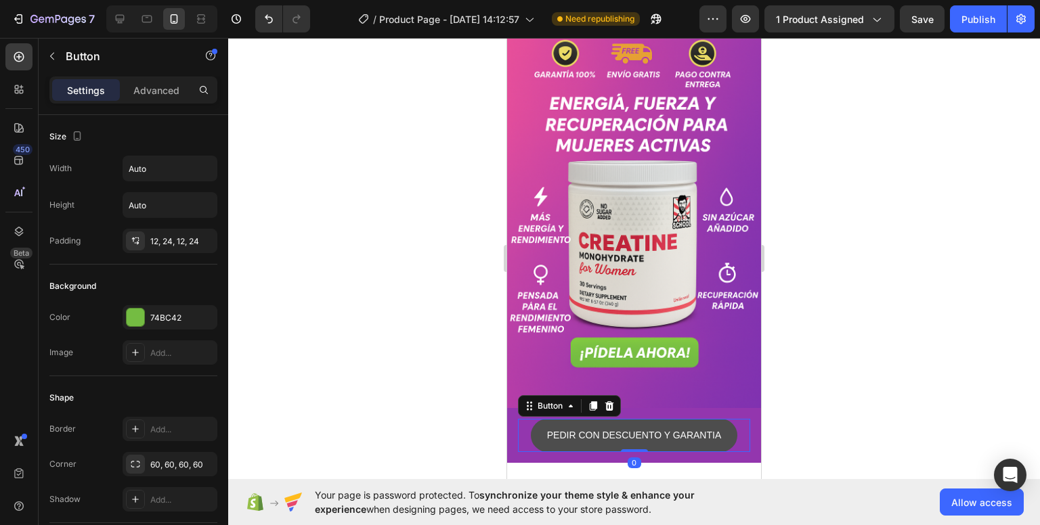
click at [532, 419] on button "PEDIR CON DESCUENTO Y GARANTIA" at bounding box center [634, 435] width 207 height 33
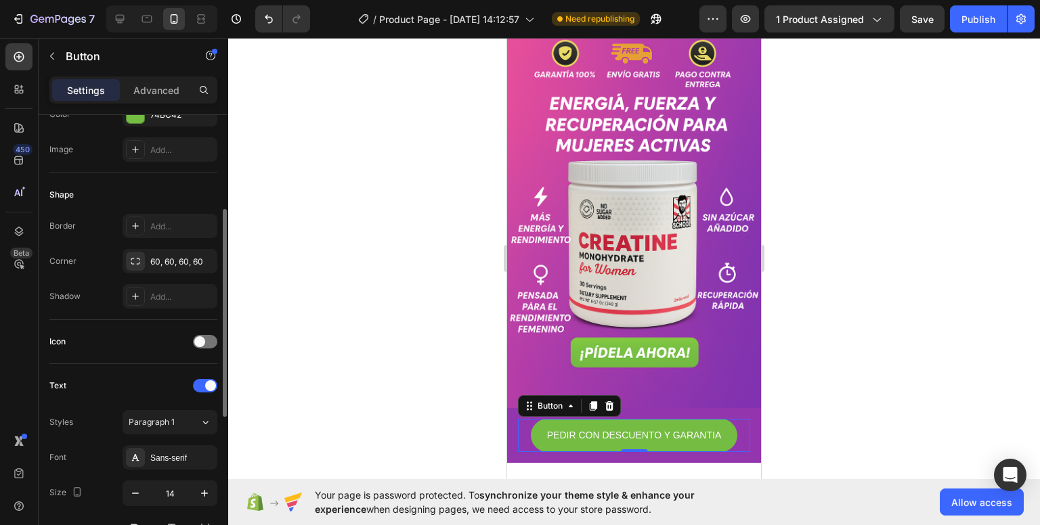
scroll to position [135, 0]
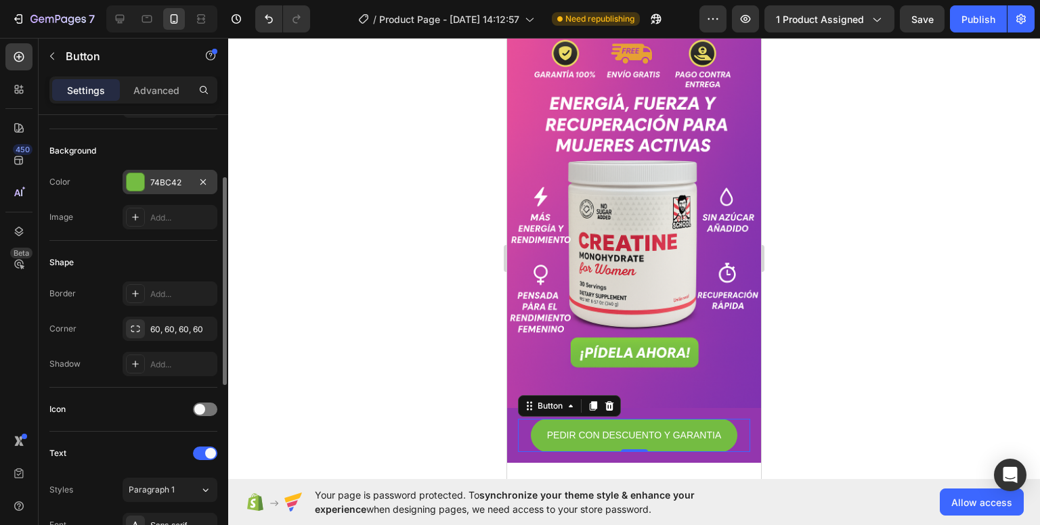
click at [168, 185] on div "74BC42" at bounding box center [169, 183] width 39 height 12
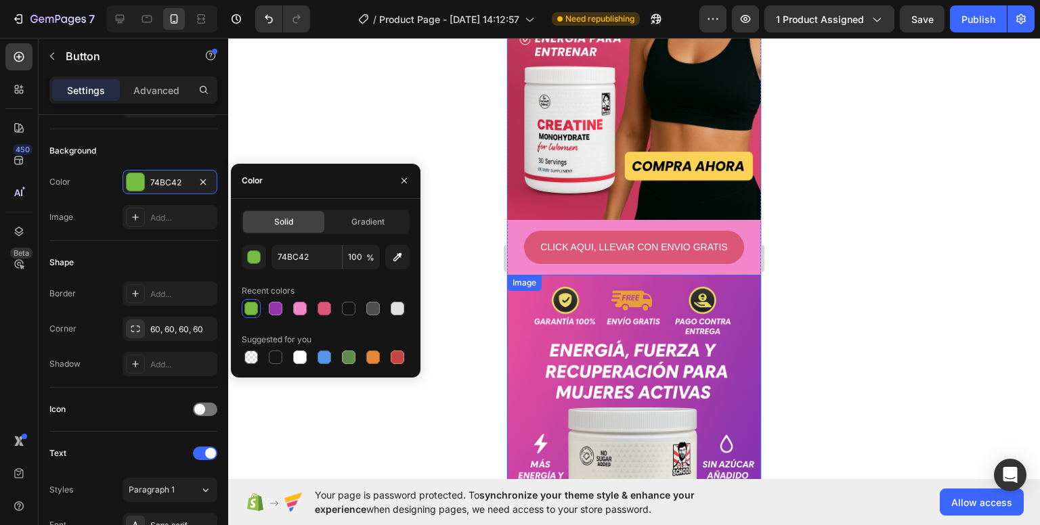
scroll to position [203, 0]
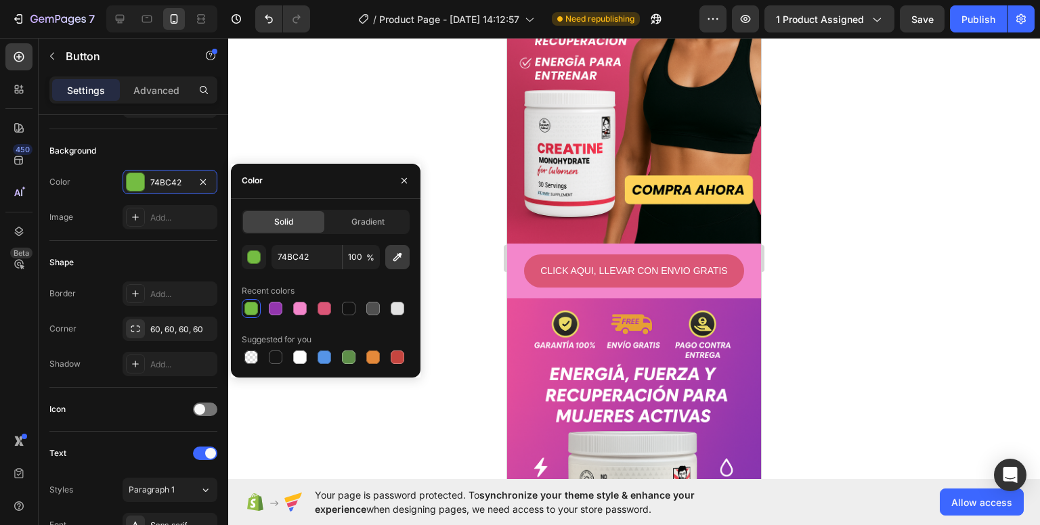
click at [393, 262] on icon "button" at bounding box center [398, 257] width 14 height 14
click at [401, 254] on icon "button" at bounding box center [397, 257] width 9 height 9
type input "F386CB"
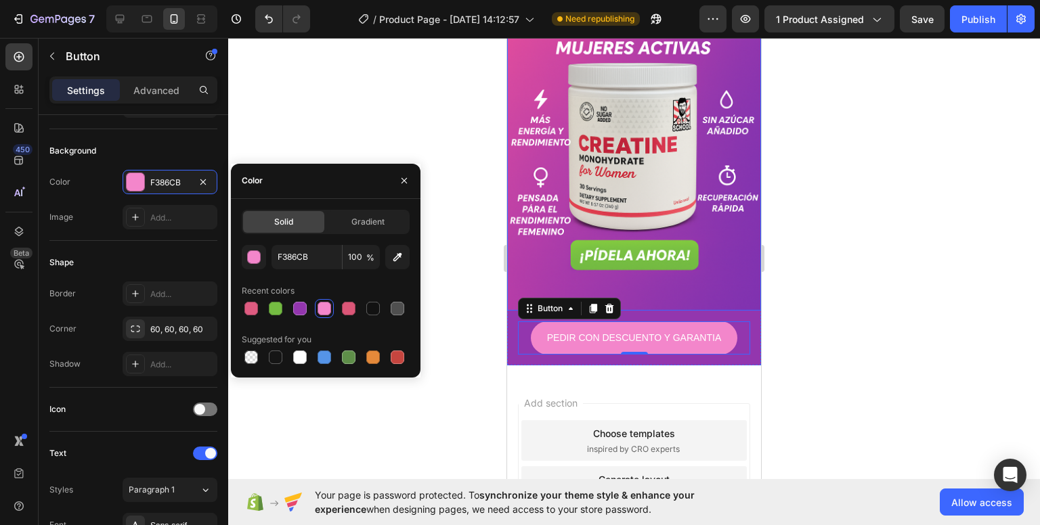
scroll to position [609, 0]
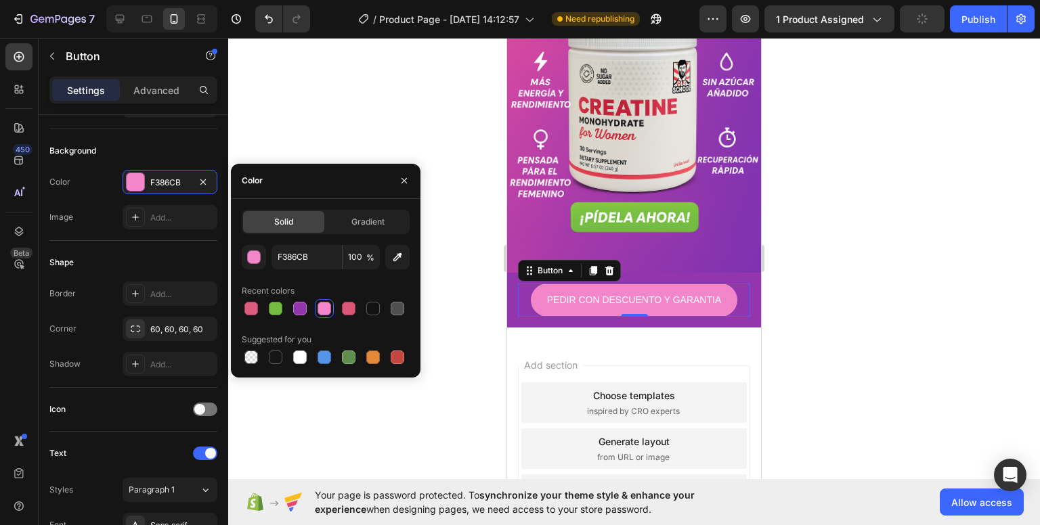
click at [707, 218] on img at bounding box center [634, 82] width 254 height 381
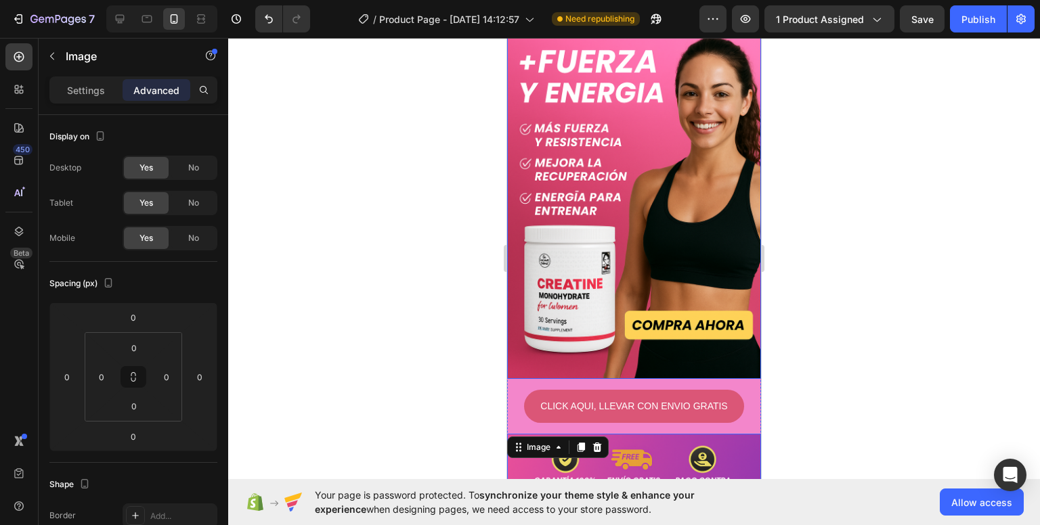
scroll to position [135, 0]
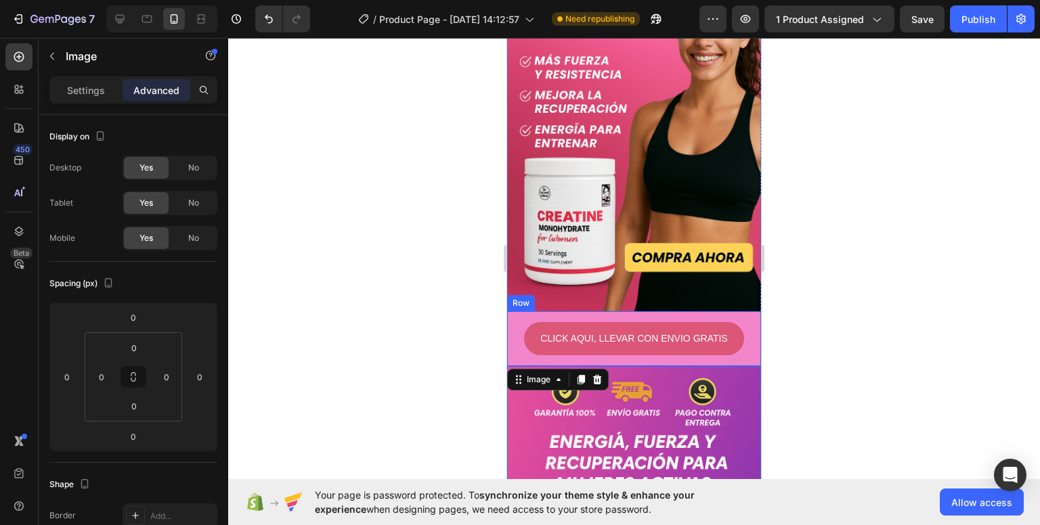
click at [508, 312] on div "CLICK AQUI, LLEVAR CON ENVIO GRATIS Button Row" at bounding box center [634, 338] width 254 height 55
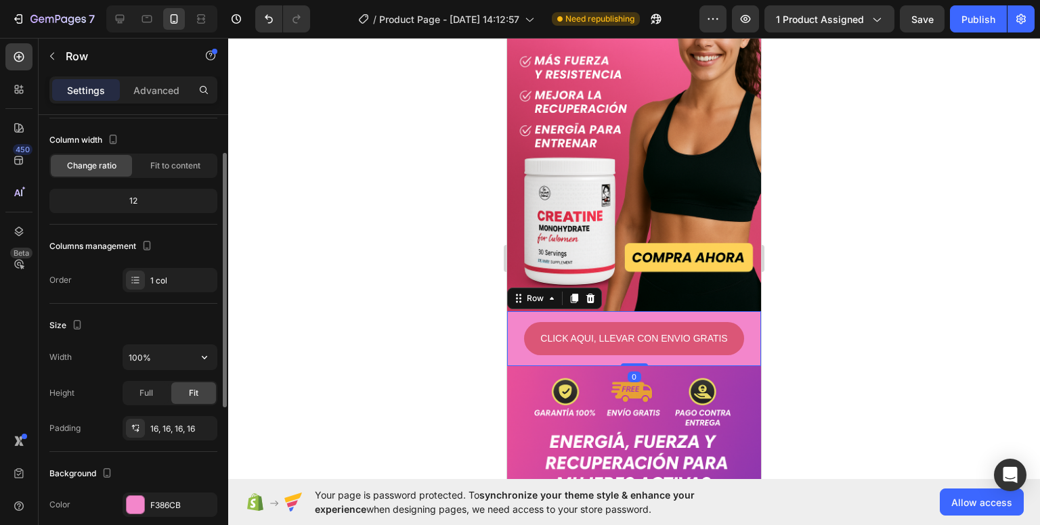
scroll to position [203, 0]
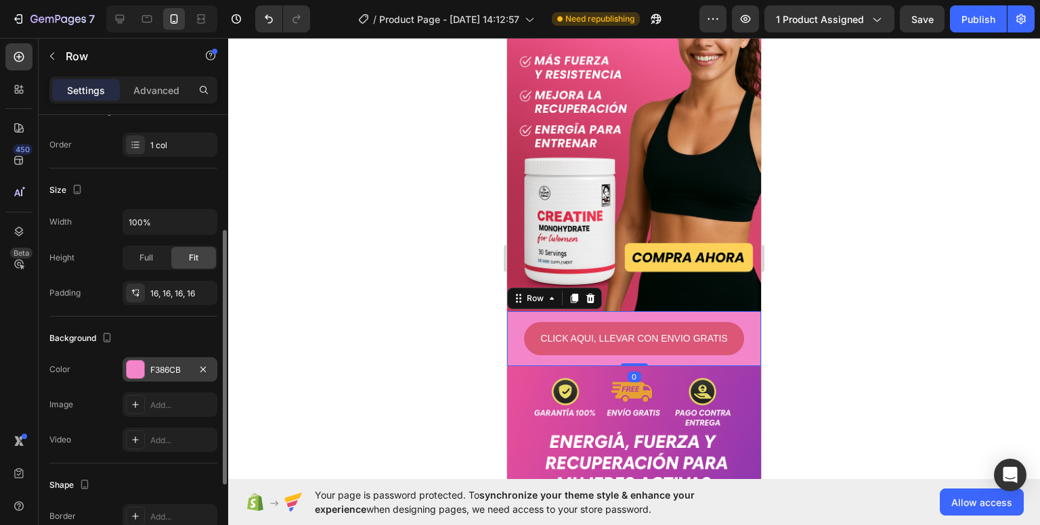
click at [171, 376] on div "F386CB" at bounding box center [170, 369] width 95 height 24
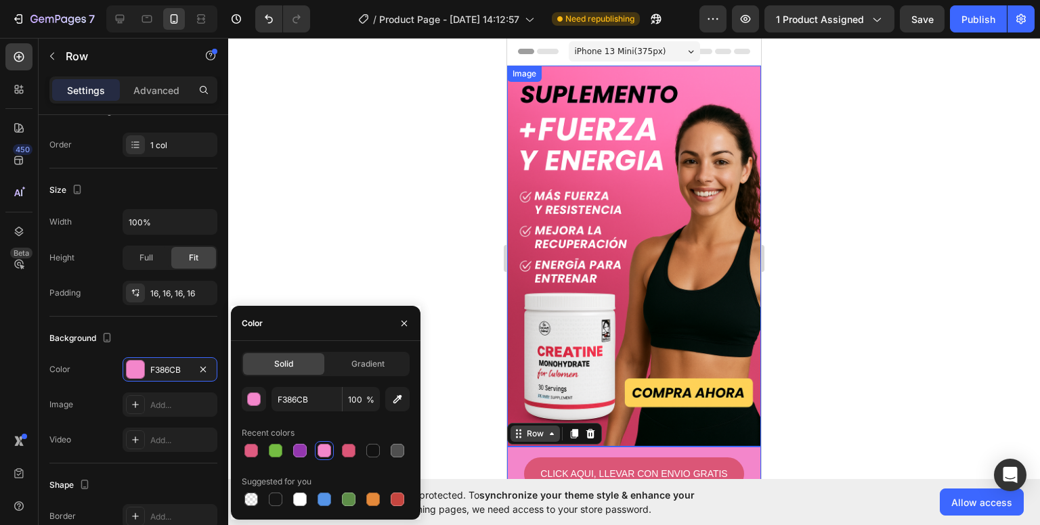
scroll to position [68, 0]
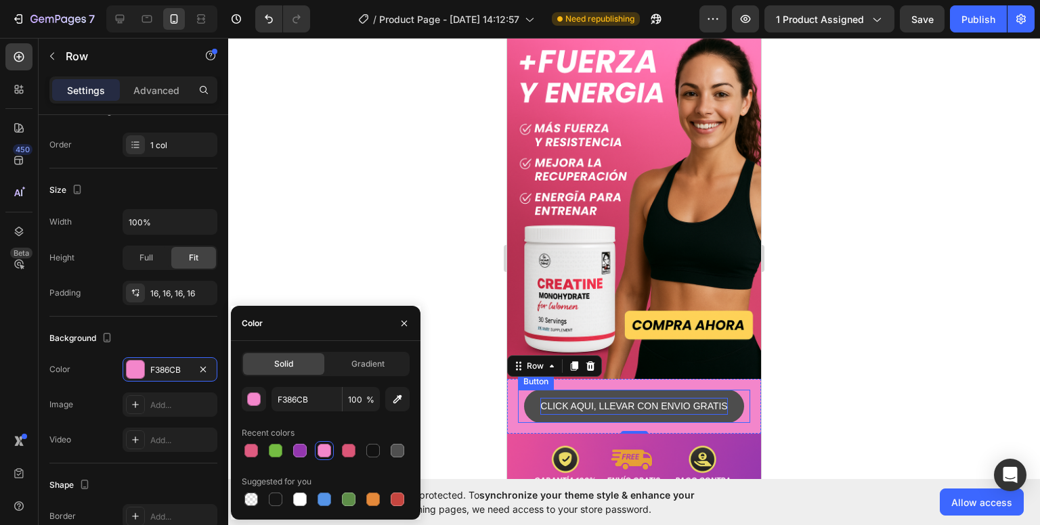
click at [540, 398] on p "CLICK AQUI, LLEVAR CON ENVIO GRATIS" at bounding box center [633, 406] width 187 height 17
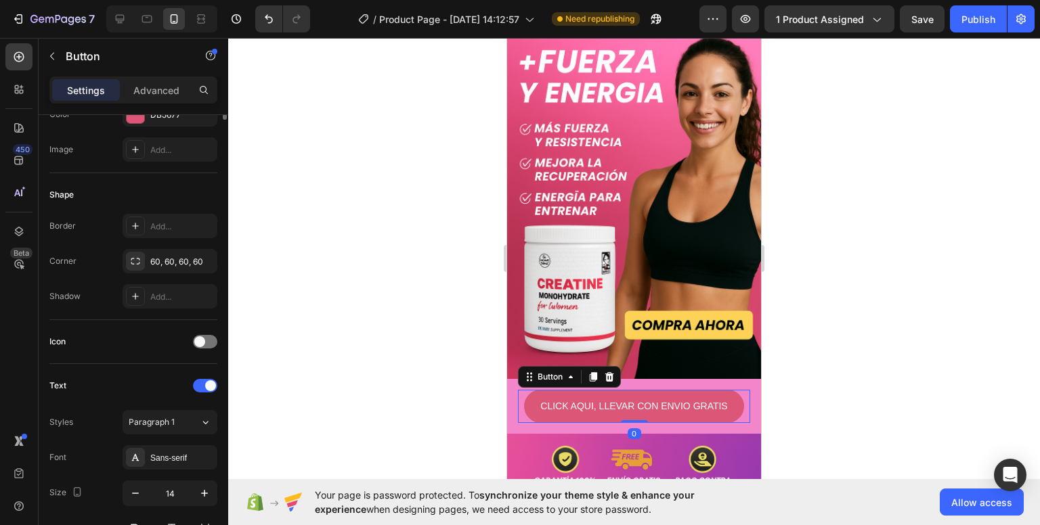
scroll to position [0, 0]
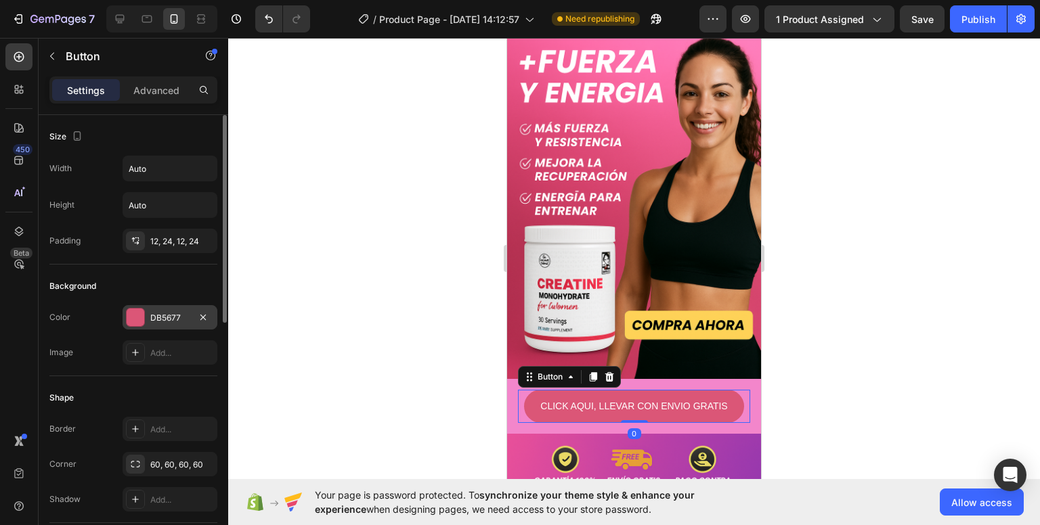
click at [168, 317] on div "DB5677" at bounding box center [169, 318] width 39 height 12
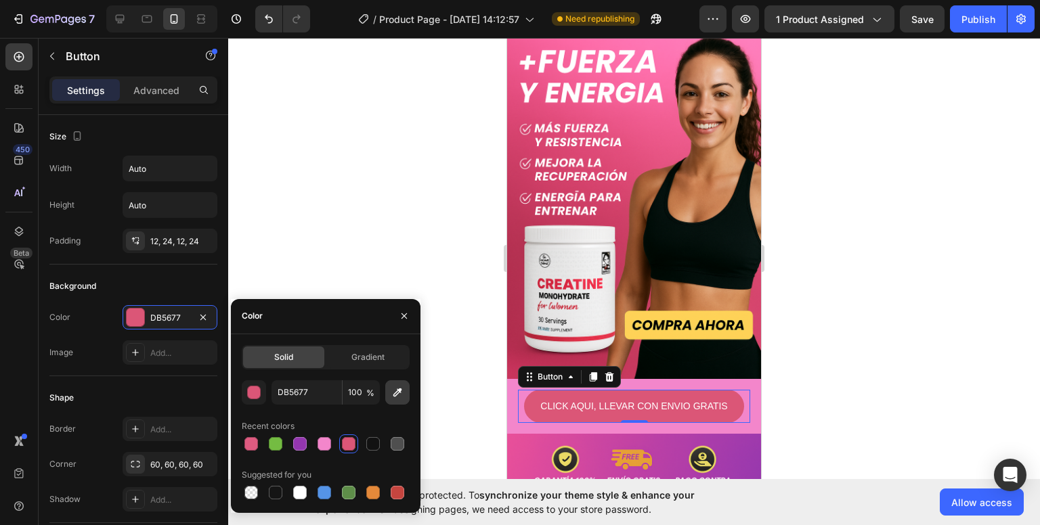
click at [393, 388] on icon "button" at bounding box center [398, 393] width 14 height 14
type input "F386CB"
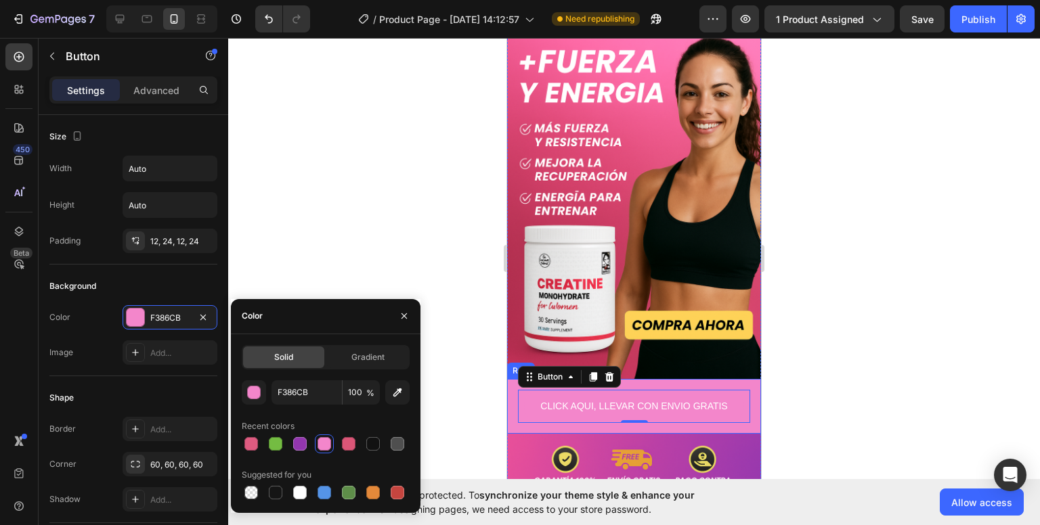
click at [512, 379] on div "CLICK AQUI, LLEVAR CON ENVIO GRATIS Button 0 Row" at bounding box center [634, 406] width 254 height 55
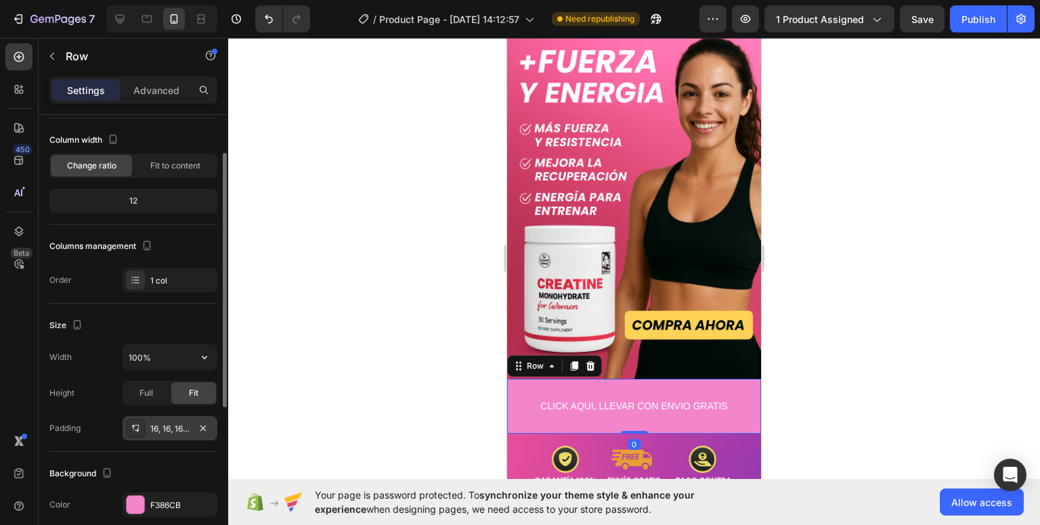
scroll to position [135, 0]
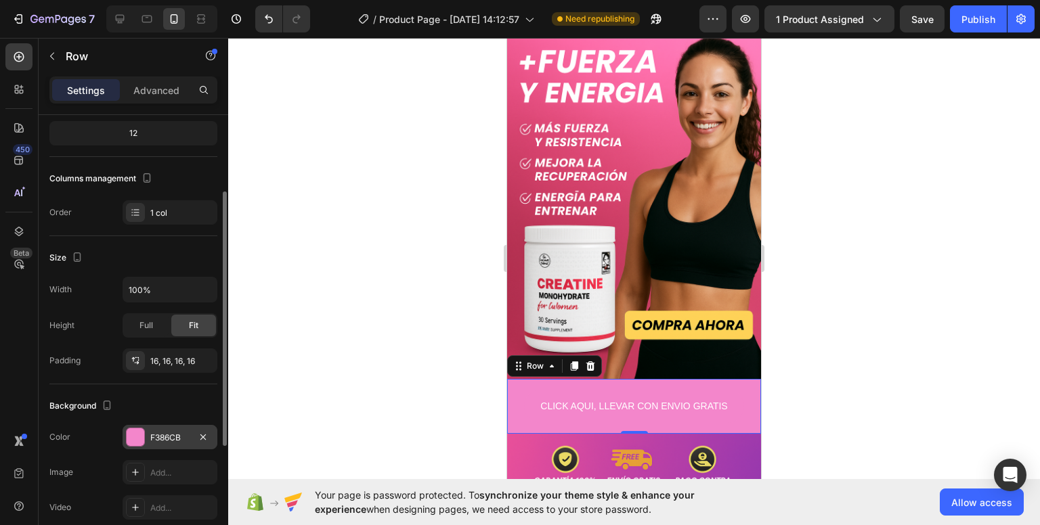
drag, startPoint x: 177, startPoint y: 423, endPoint x: 194, endPoint y: 425, distance: 16.4
click at [177, 425] on div "F386CB" at bounding box center [170, 437] width 95 height 24
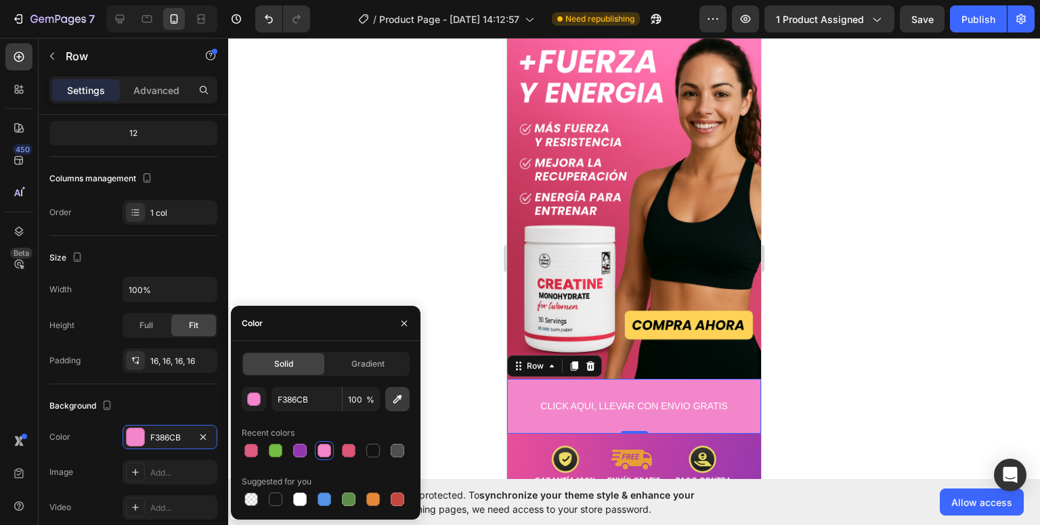
click at [406, 404] on button "button" at bounding box center [397, 399] width 24 height 24
type input "B42C4F"
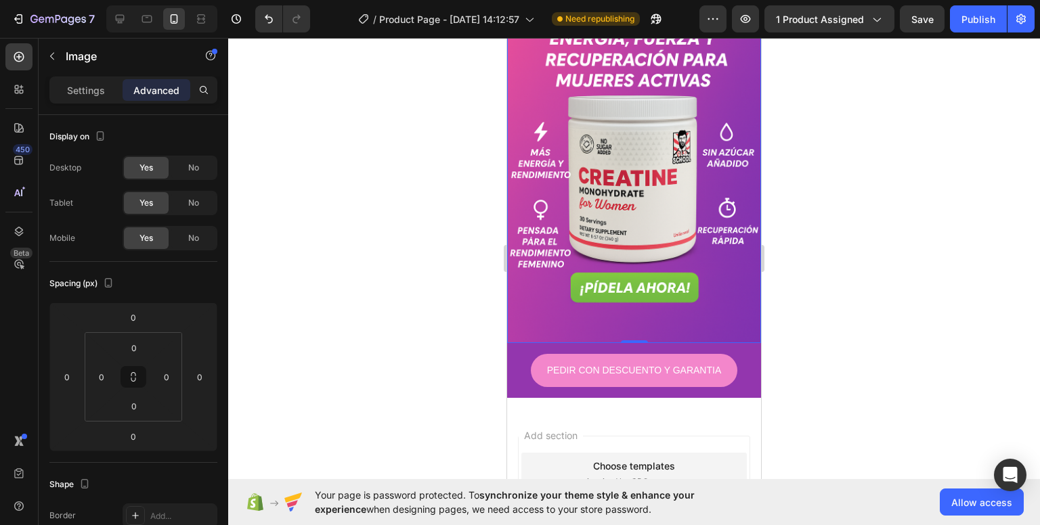
scroll to position [542, 0]
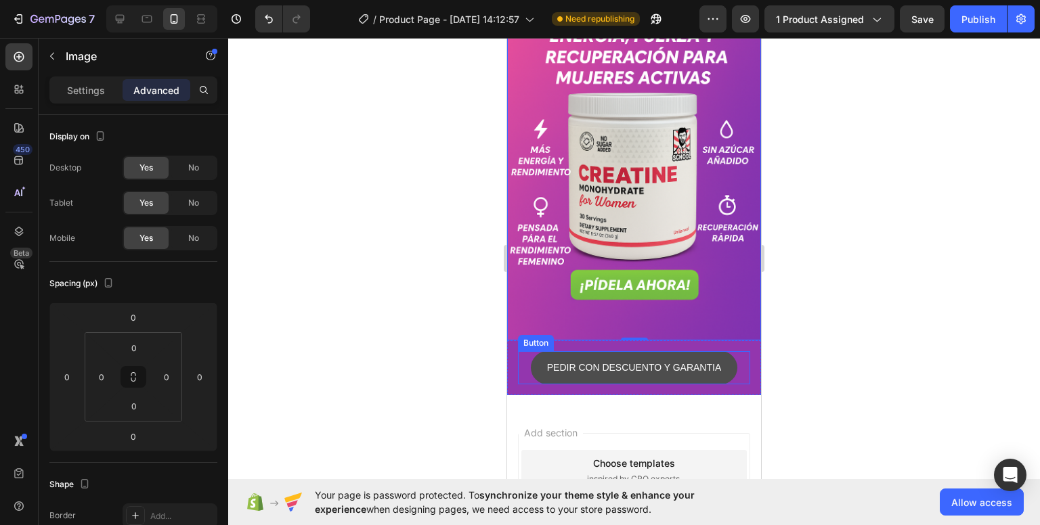
click at [531, 351] on button "PEDIR CON DESCUENTO Y GARANTIA" at bounding box center [634, 367] width 207 height 33
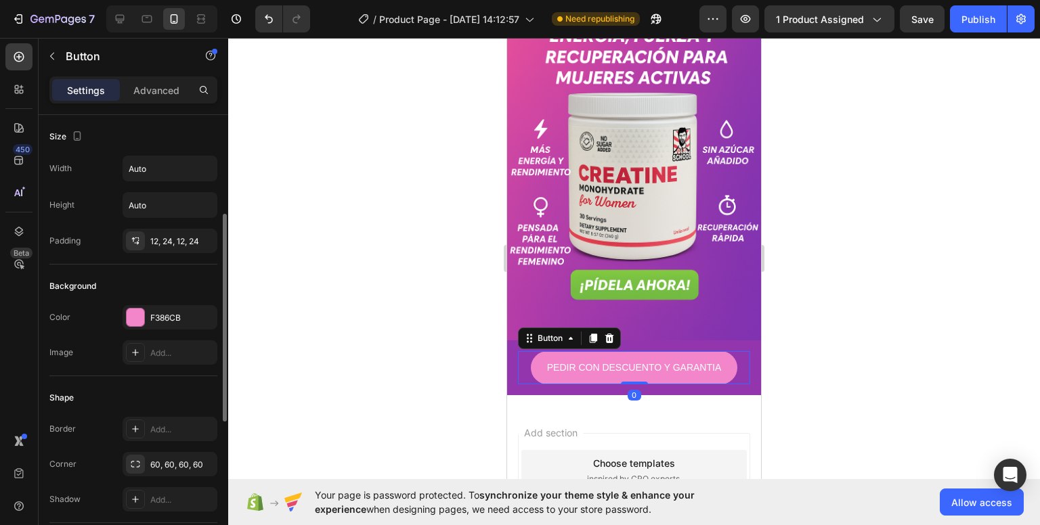
scroll to position [135, 0]
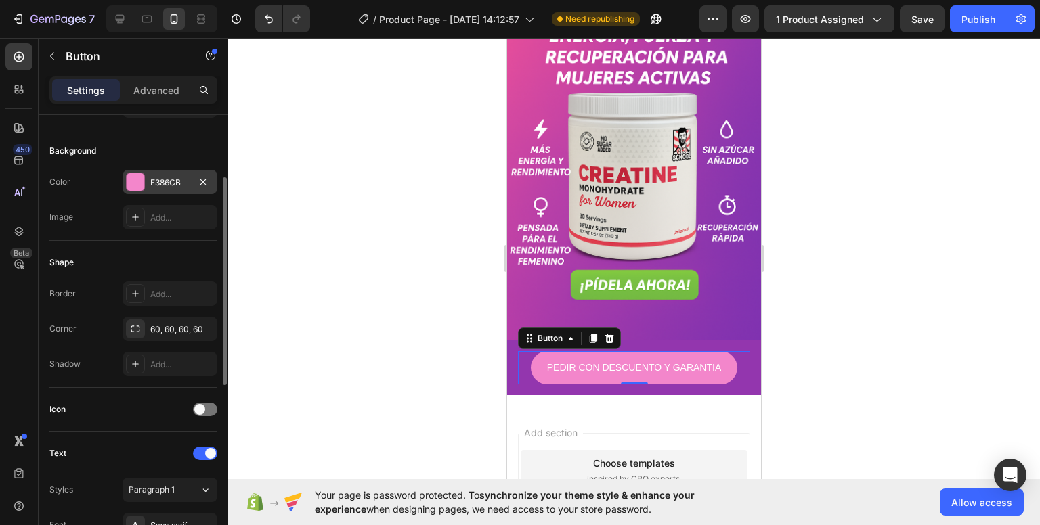
click at [139, 180] on div at bounding box center [136, 182] width 18 height 18
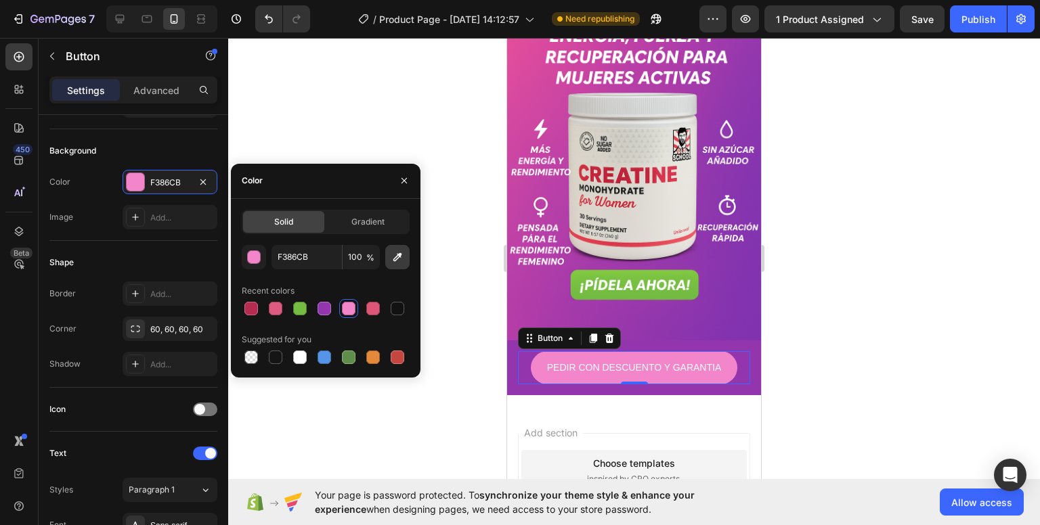
click at [396, 263] on icon "button" at bounding box center [398, 257] width 14 height 14
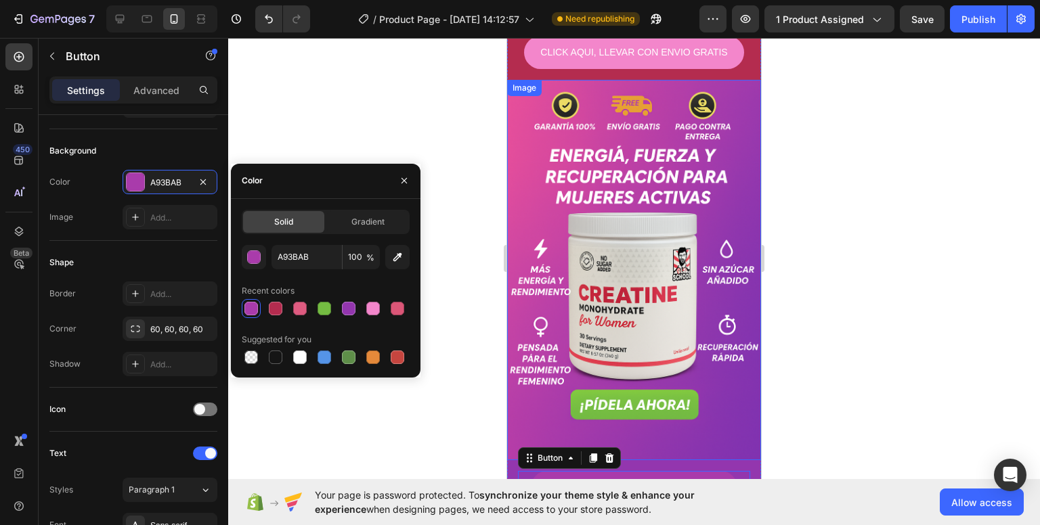
scroll to position [339, 0]
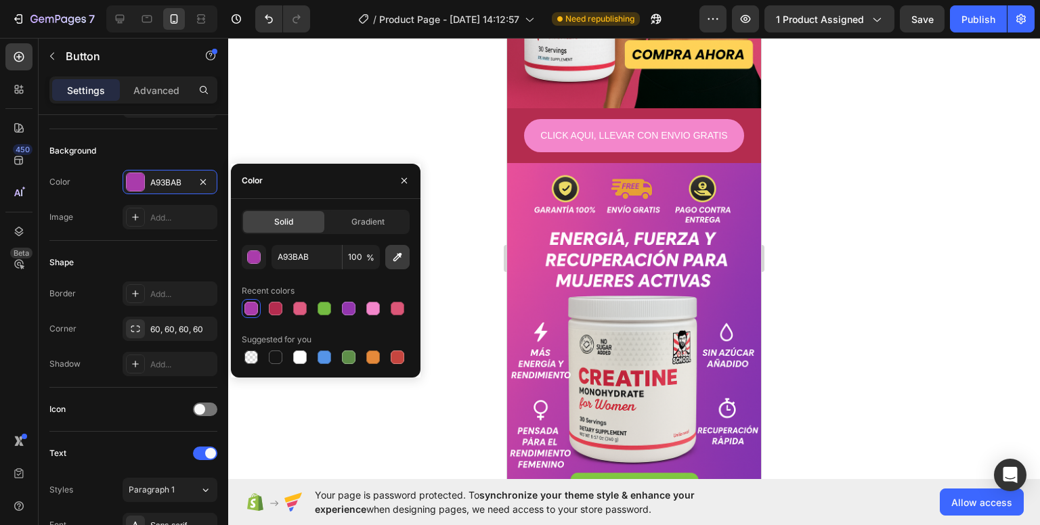
click at [403, 253] on icon "button" at bounding box center [398, 257] width 14 height 14
type input "C72641"
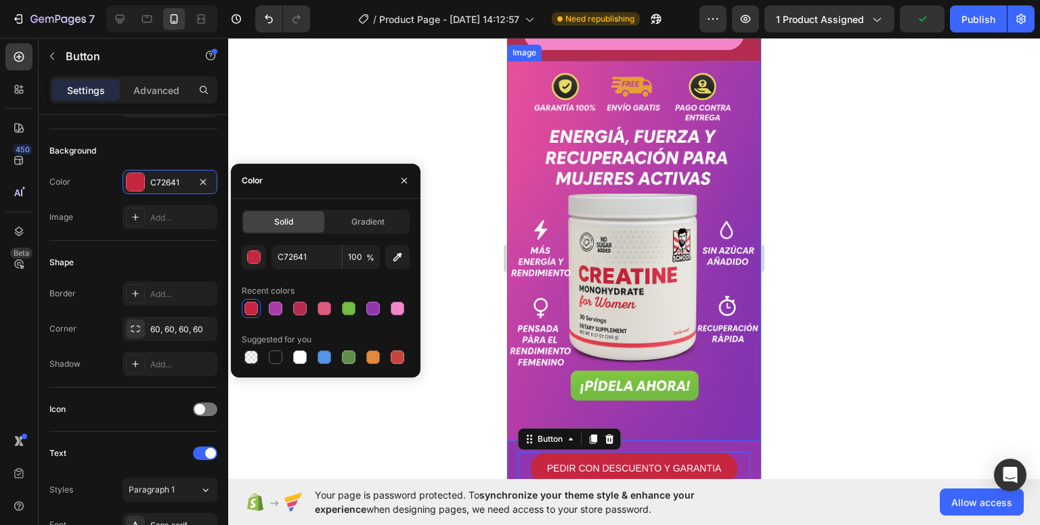
scroll to position [474, 0]
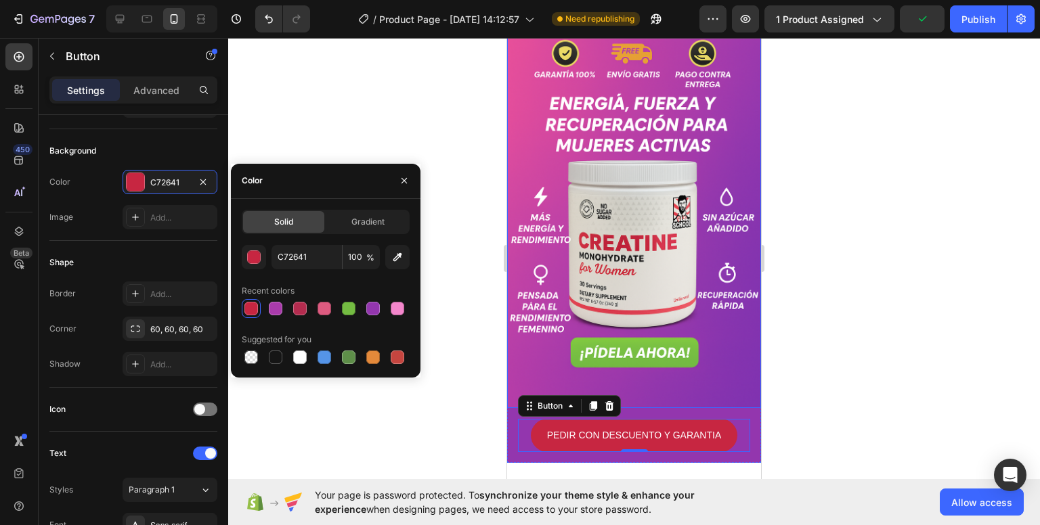
click at [640, 353] on img at bounding box center [634, 218] width 254 height 381
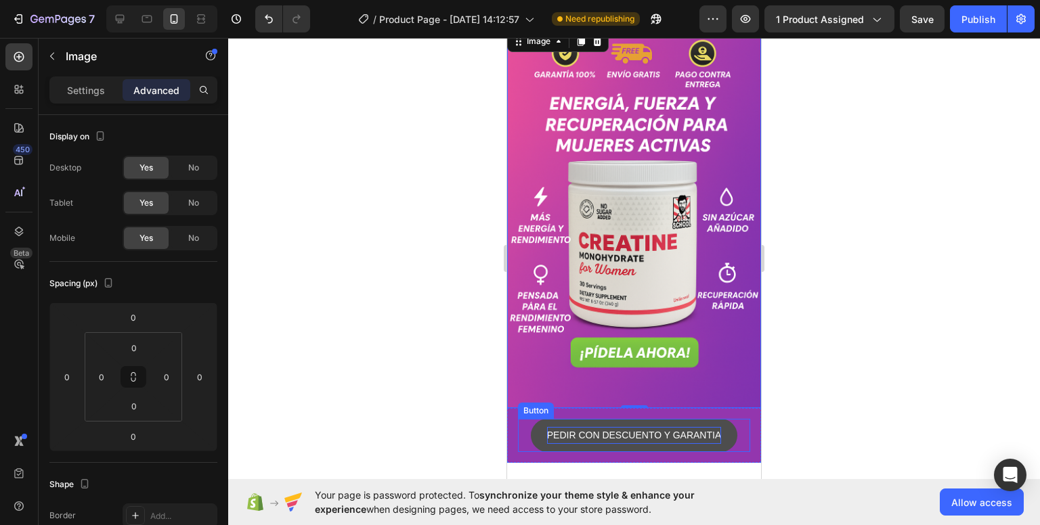
click at [552, 427] on p "PEDIR CON DESCUENTO Y GARANTIA" at bounding box center [634, 435] width 175 height 17
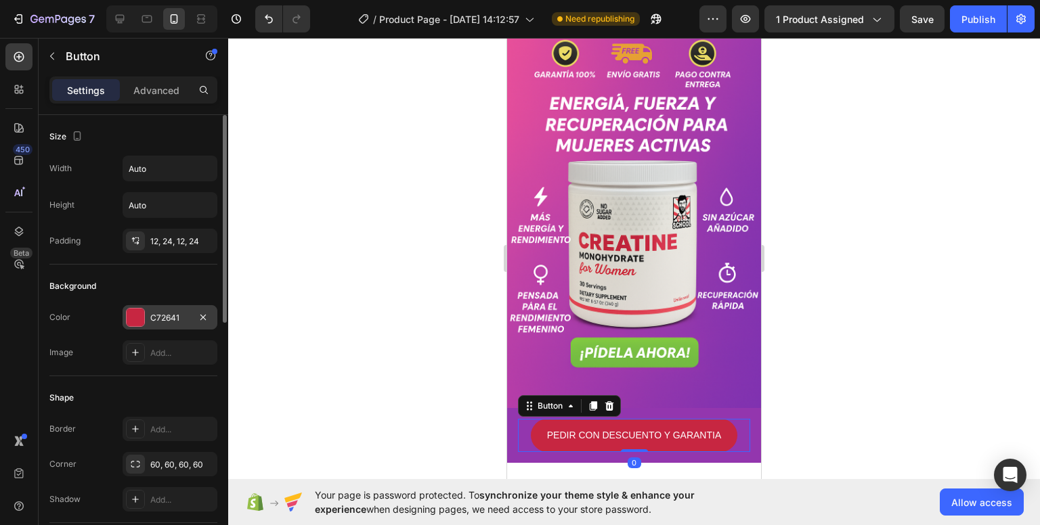
click at [182, 328] on div "C72641" at bounding box center [170, 317] width 95 height 24
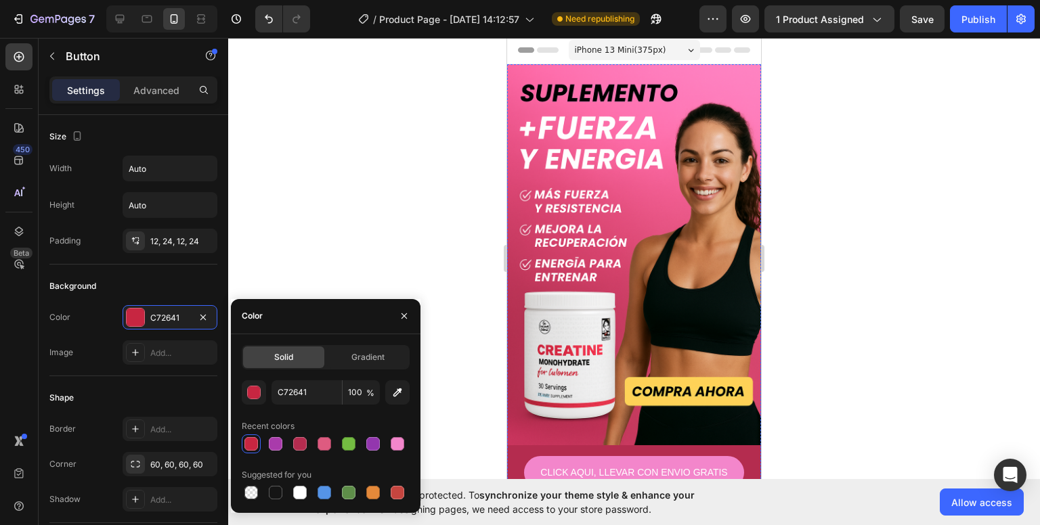
scroll to position [0, 0]
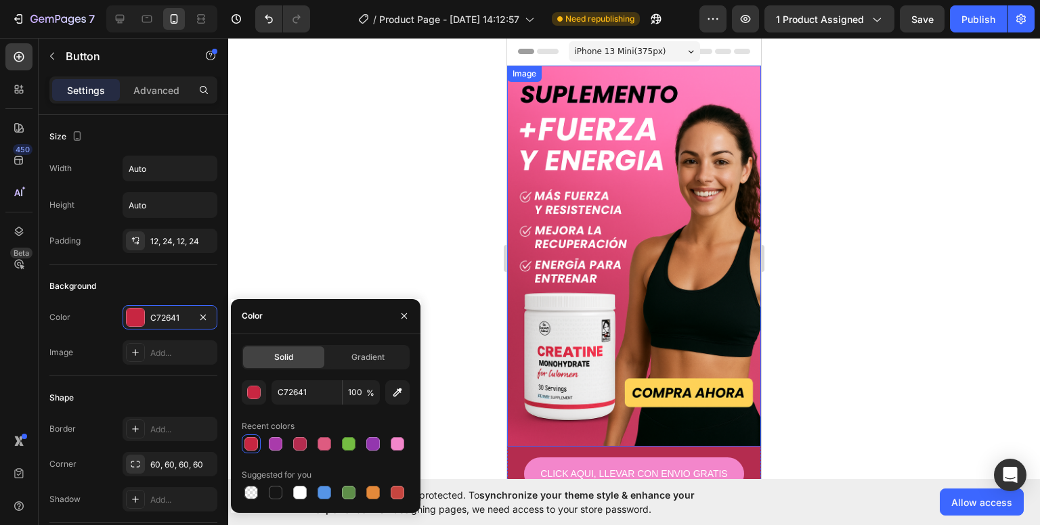
click at [410, 393] on div "Solid Gradient C72641 100 % Recent colors Suggested for you" at bounding box center [326, 423] width 190 height 157
click at [400, 389] on icon "button" at bounding box center [397, 392] width 9 height 9
type input "FF73B0"
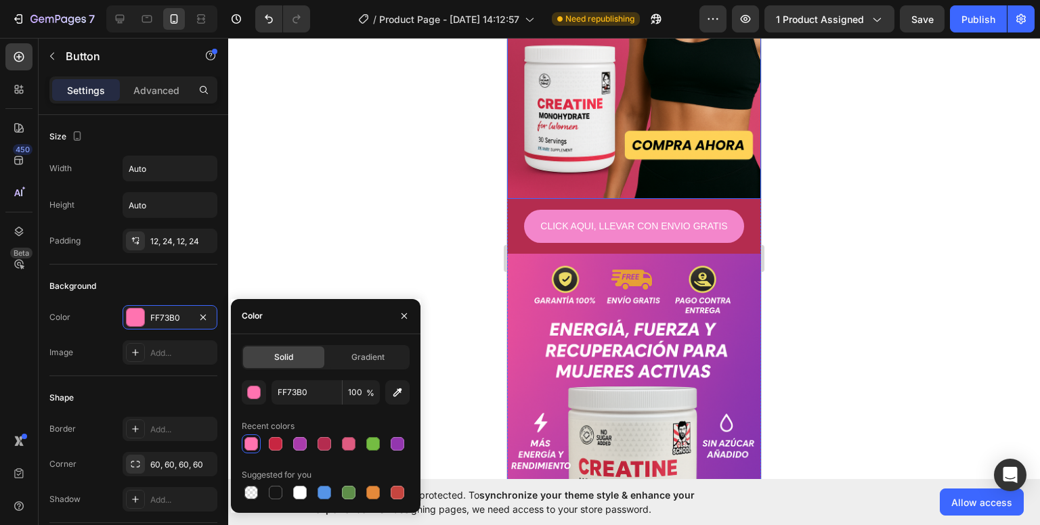
scroll to position [474, 0]
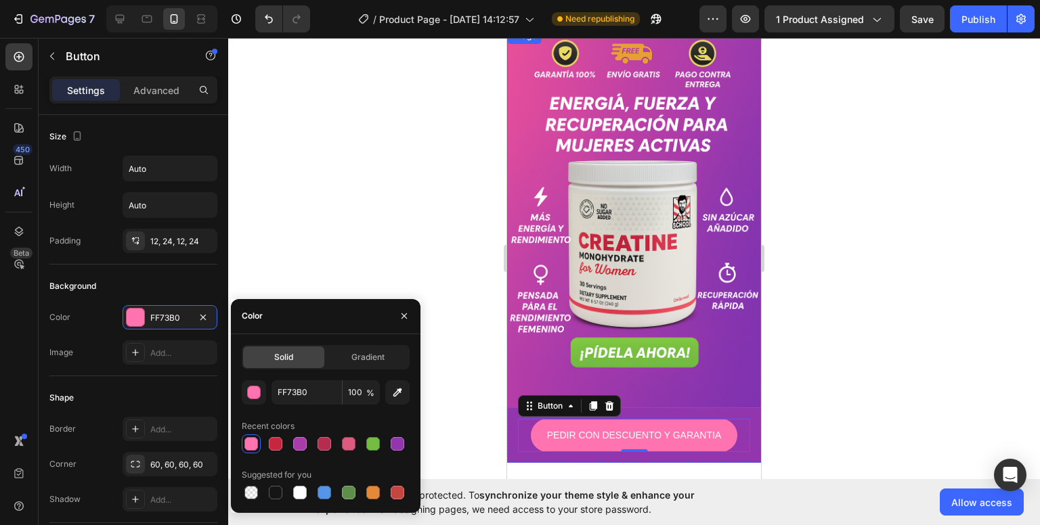
click at [674, 322] on img at bounding box center [634, 218] width 254 height 381
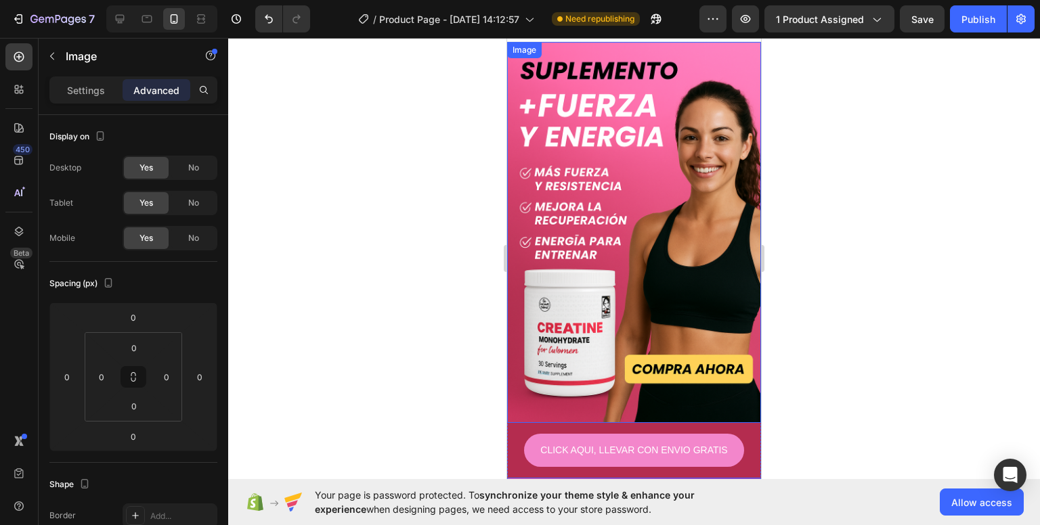
scroll to position [0, 0]
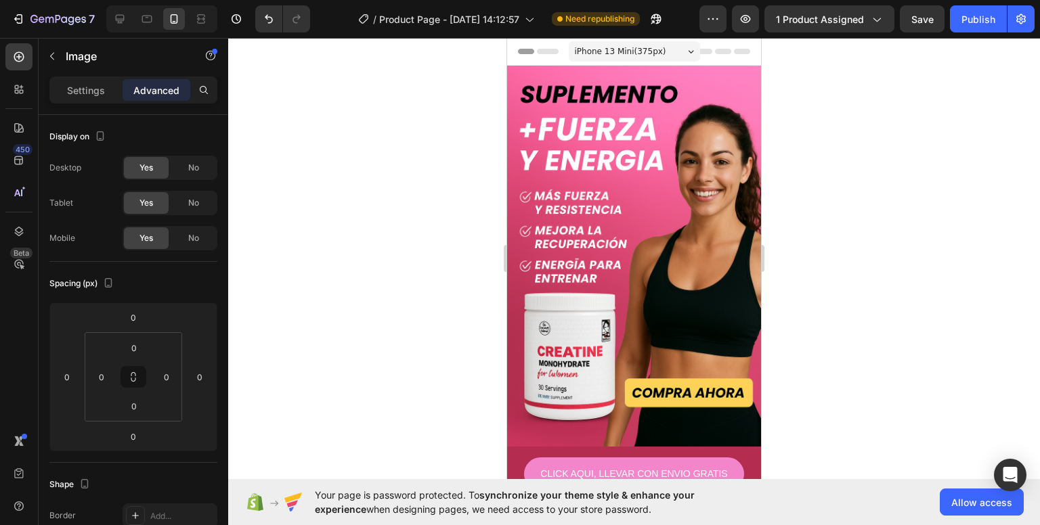
click at [618, 47] on span "iPhone 13 Mini ( 375 px)" at bounding box center [620, 52] width 91 height 14
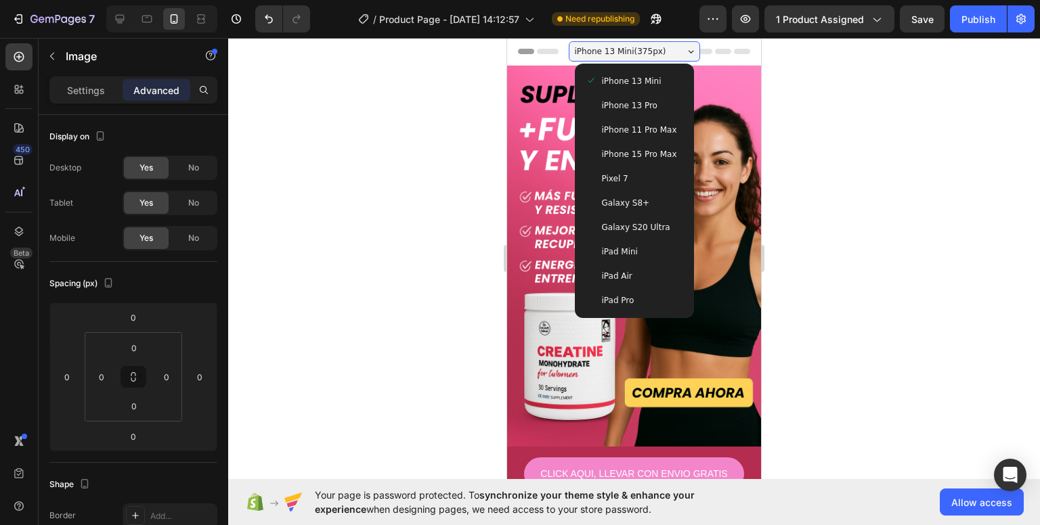
click at [612, 121] on div "iPhone 11 Pro Max" at bounding box center [634, 130] width 108 height 24
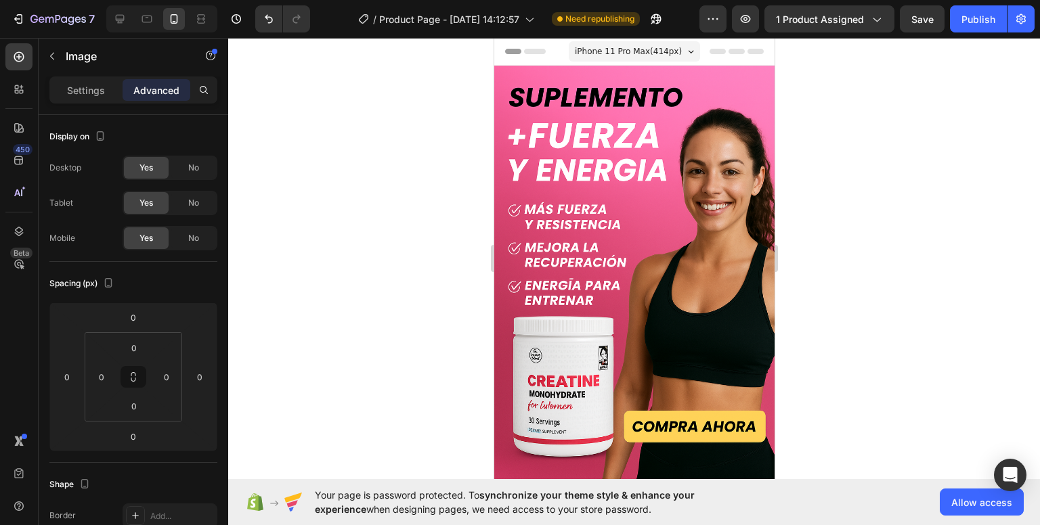
click at [607, 56] on span "iPhone 11 Pro Max ( 414 px)" at bounding box center [627, 52] width 107 height 14
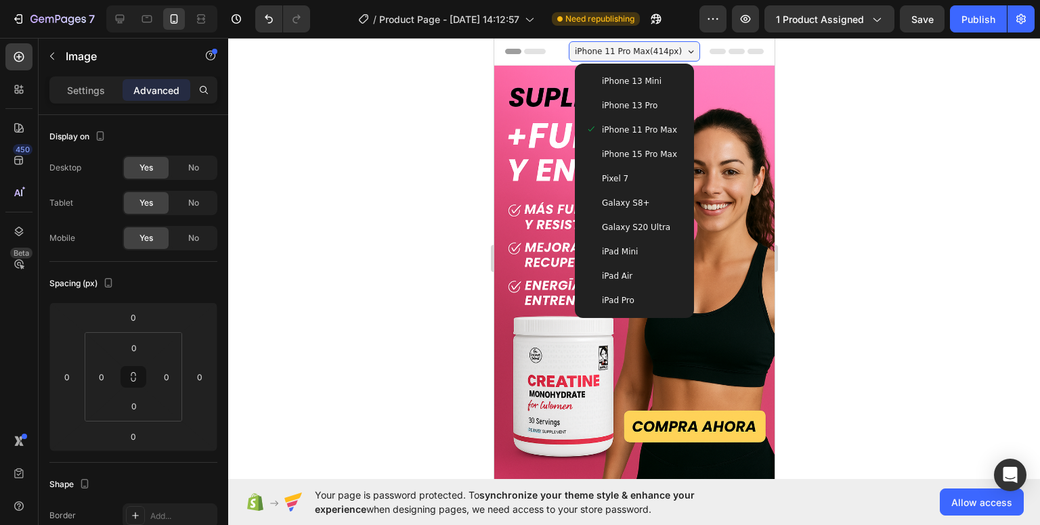
click at [638, 159] on span "iPhone 15 Pro Max" at bounding box center [638, 155] width 75 height 14
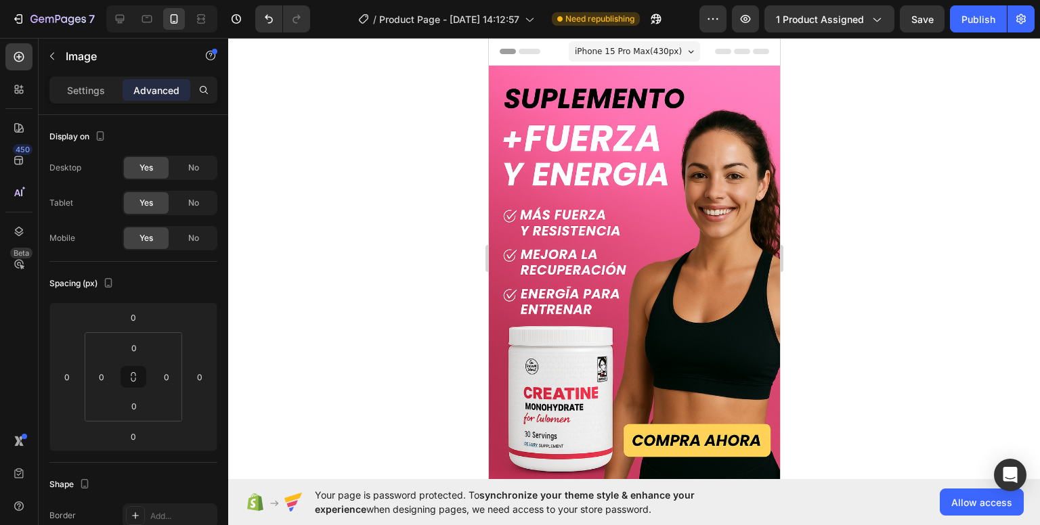
click at [642, 54] on span "iPhone 15 Pro Max ( 430 px)" at bounding box center [627, 52] width 107 height 14
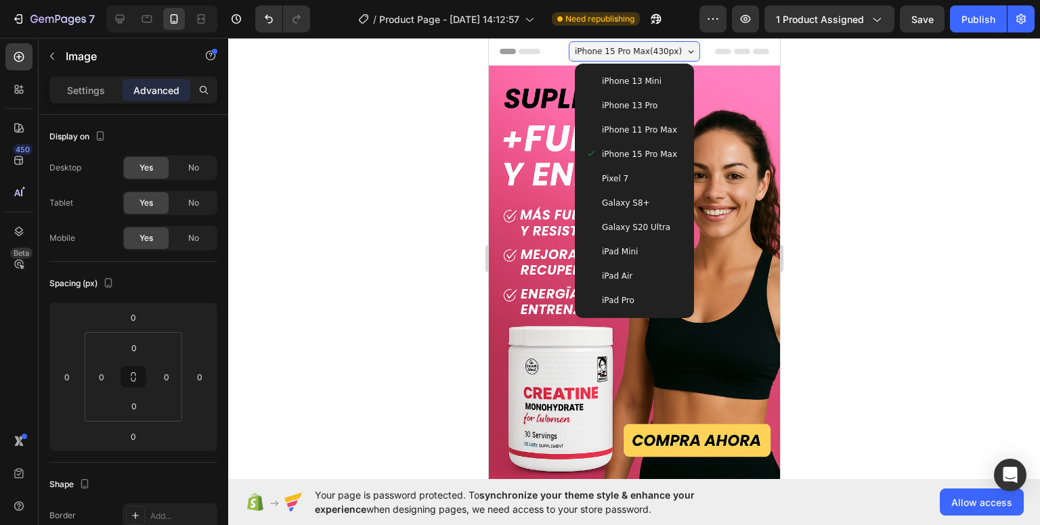
click at [640, 74] on div "iPhone 13 Mini" at bounding box center [634, 81] width 108 height 24
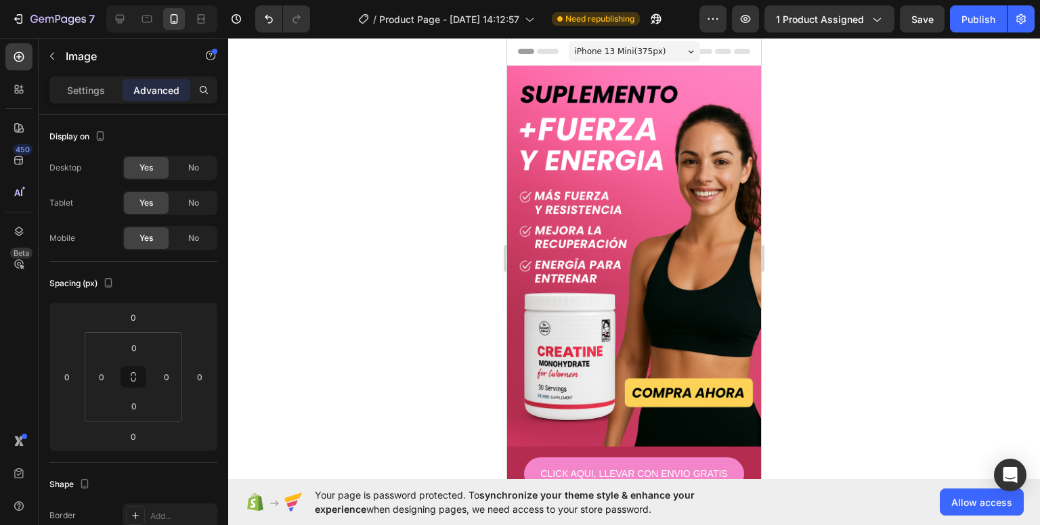
click at [629, 43] on div "iPhone 13 Mini ( 375 px)" at bounding box center [634, 51] width 131 height 20
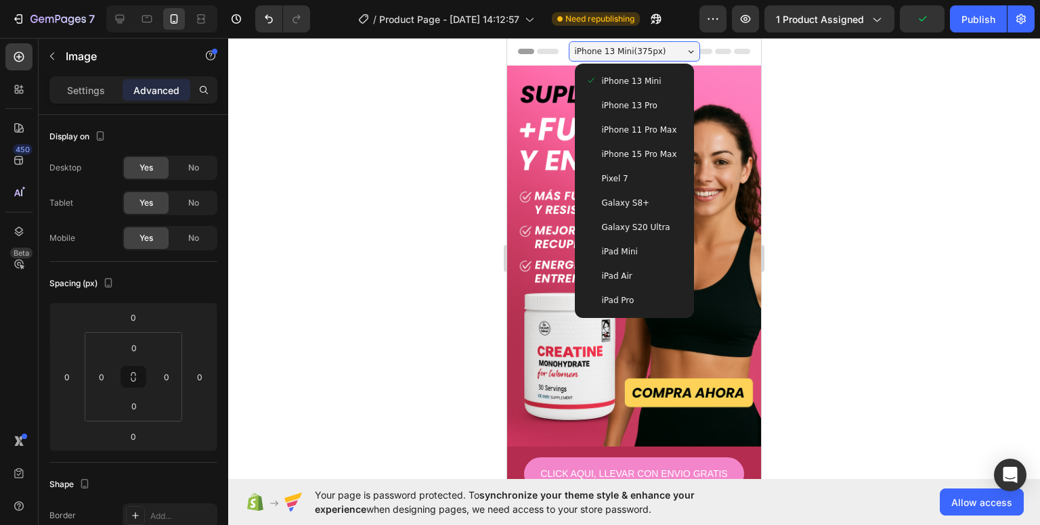
click at [625, 109] on span "iPhone 13 Pro" at bounding box center [630, 106] width 56 height 14
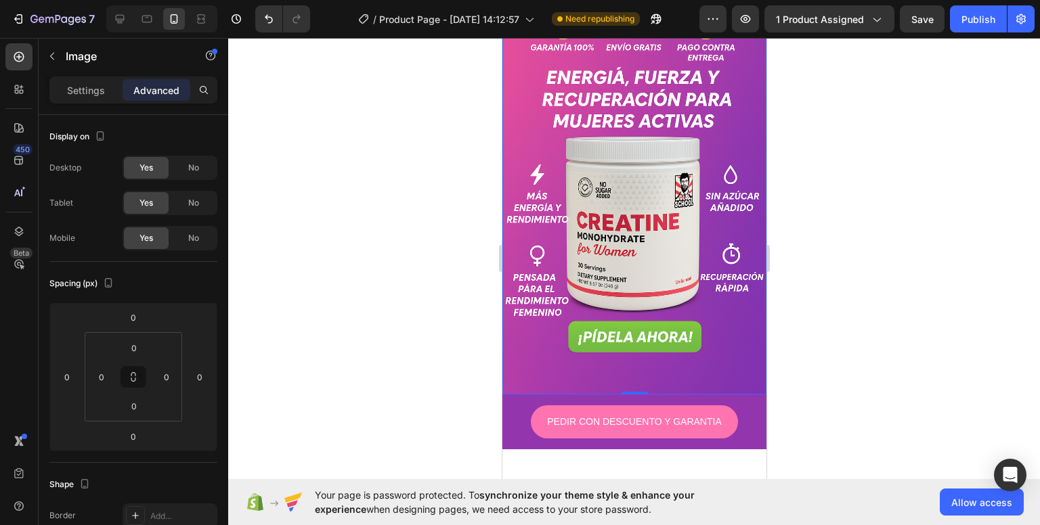
scroll to position [474, 0]
